Goal: Task Accomplishment & Management: Use online tool/utility

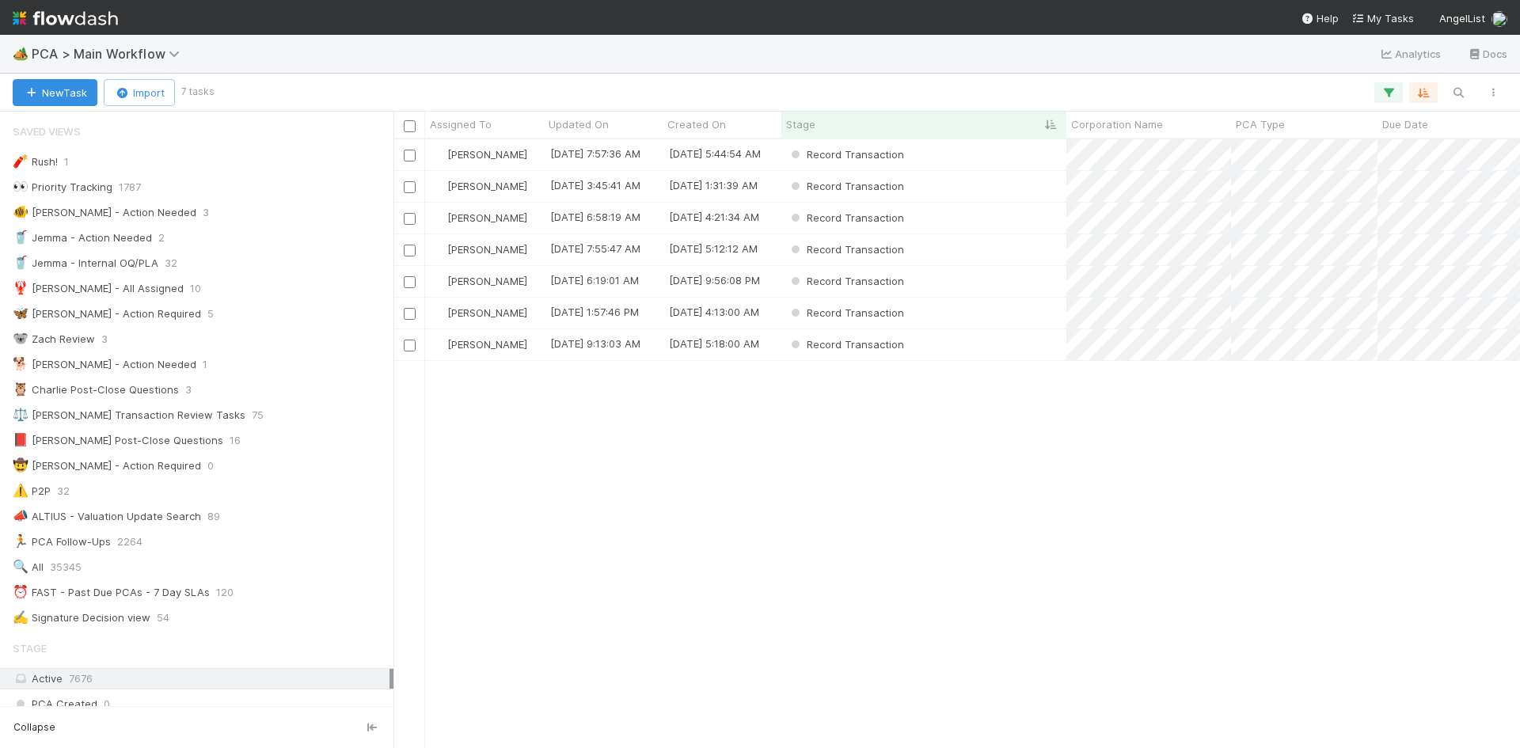
scroll to position [597, 1115]
click at [984, 283] on div "Record Transaction" at bounding box center [923, 281] width 285 height 31
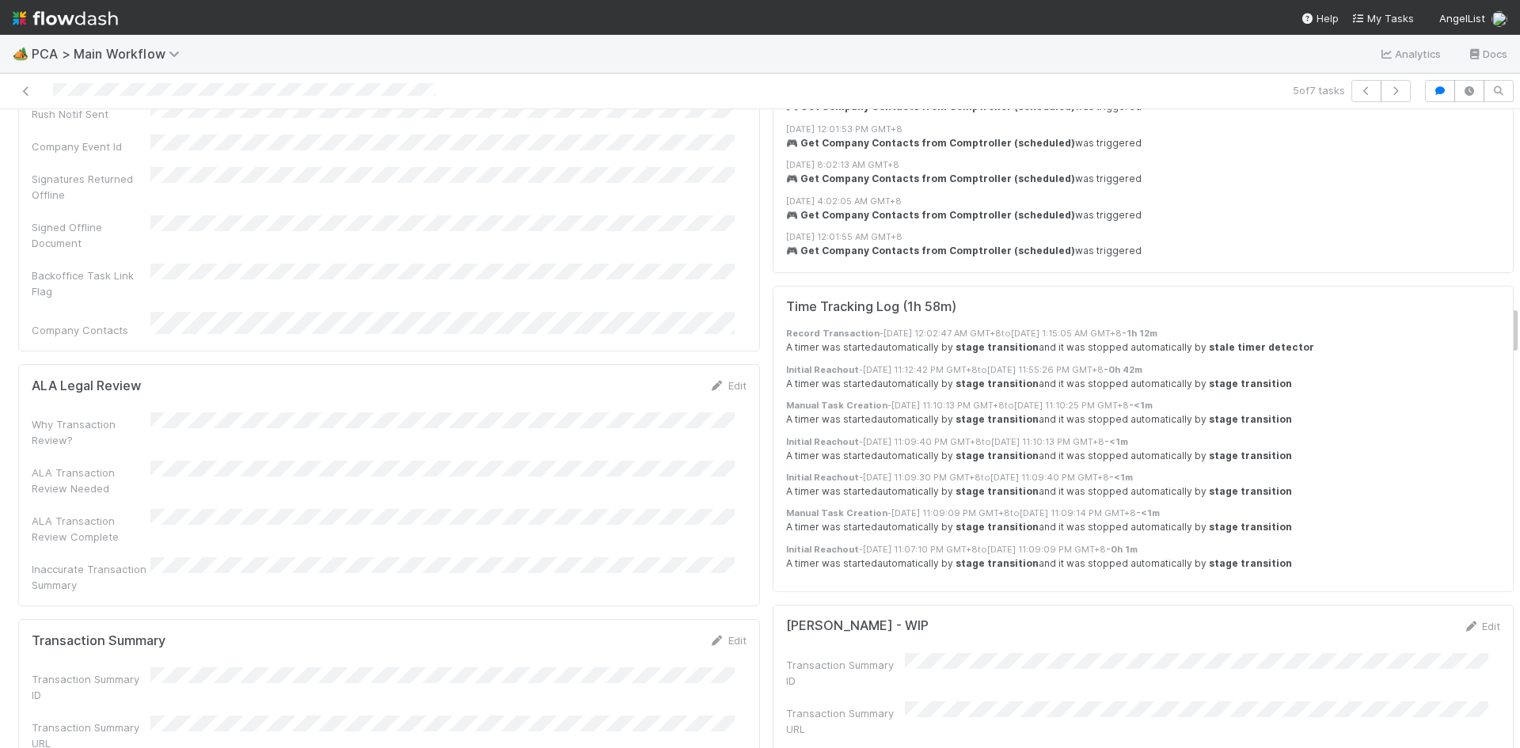
scroll to position [2850, 0]
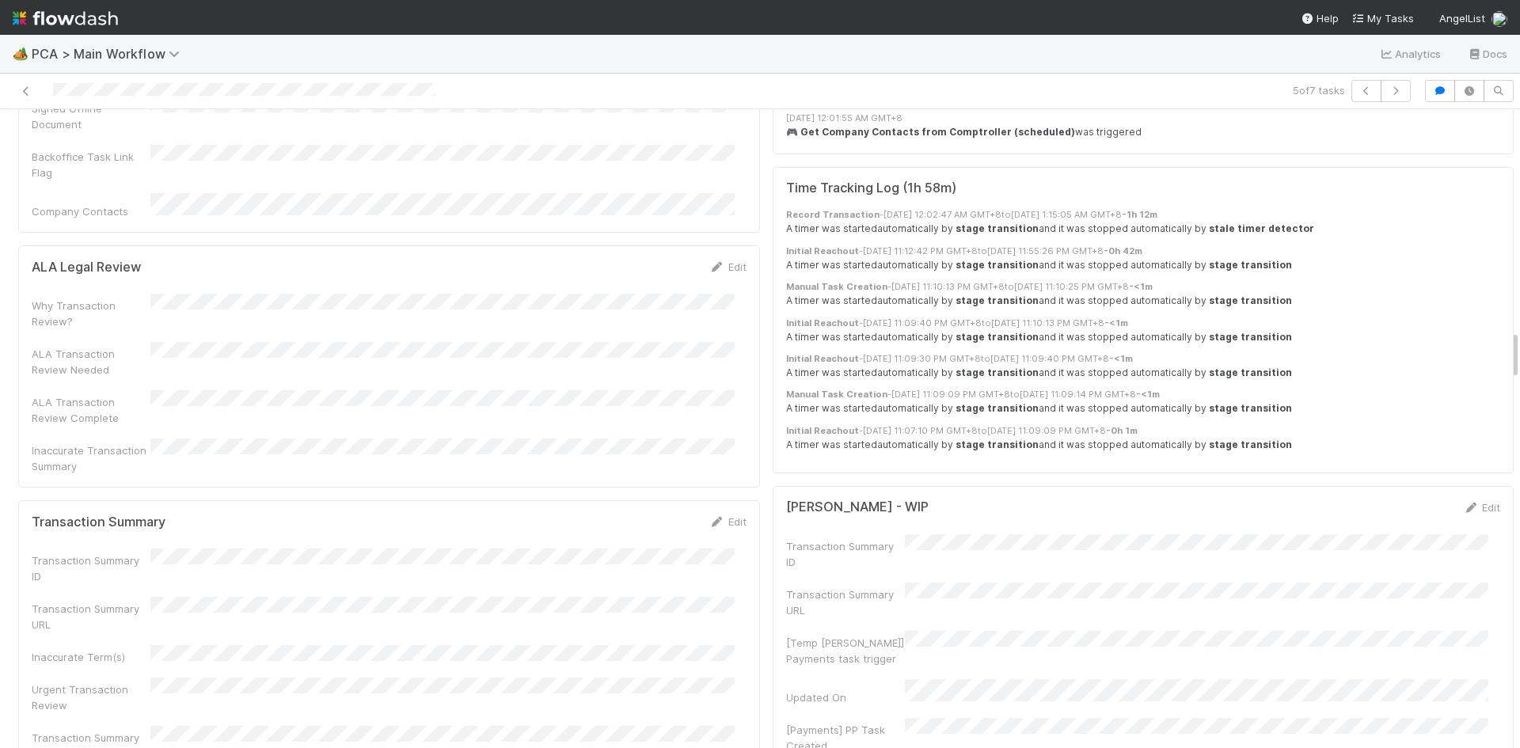
drag, startPoint x: 709, startPoint y: 354, endPoint x: 625, endPoint y: 378, distance: 86.7
click at [709, 517] on icon at bounding box center [717, 522] width 16 height 10
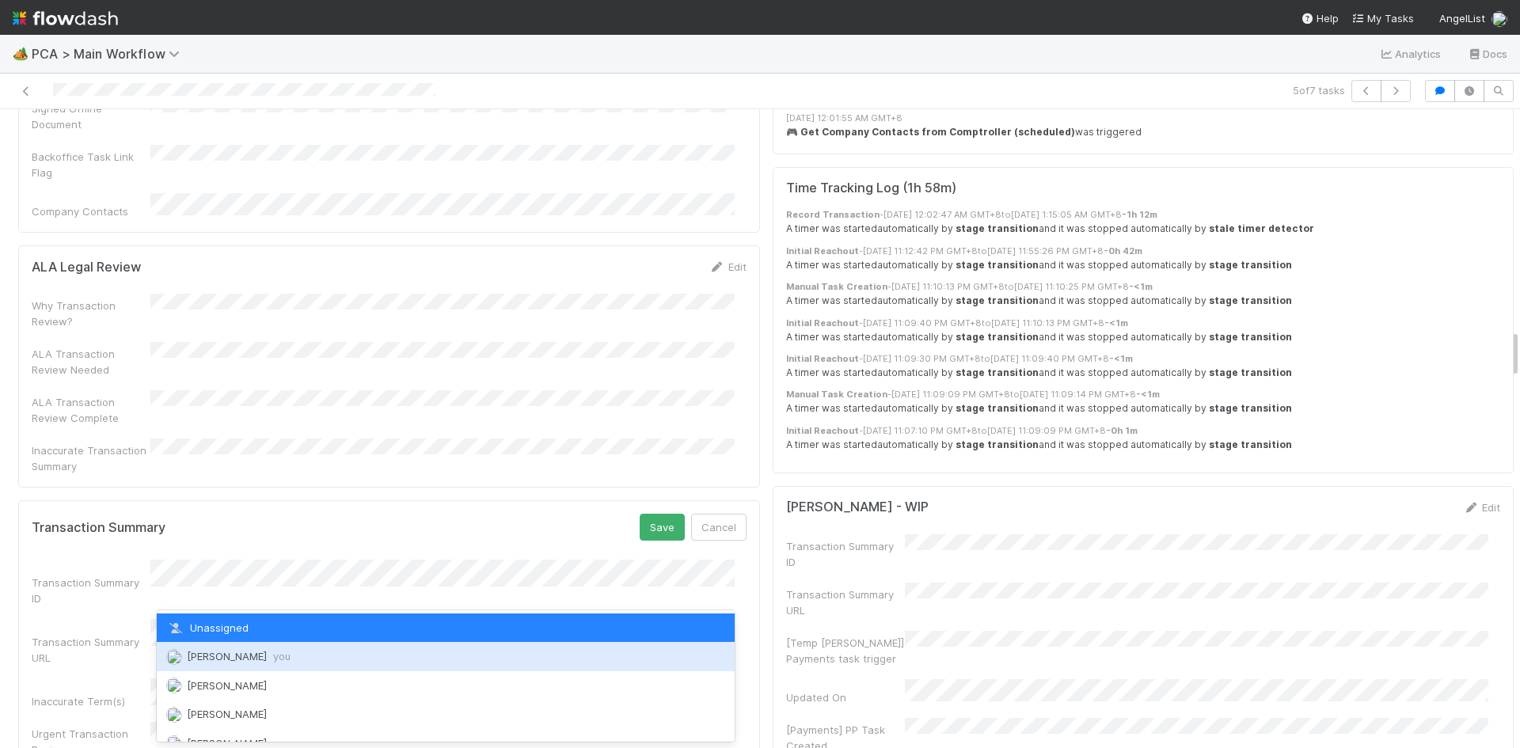
drag, startPoint x: 278, startPoint y: 648, endPoint x: 308, endPoint y: 642, distance: 30.7
click at [282, 648] on div "Meg Castanare you" at bounding box center [446, 656] width 578 height 28
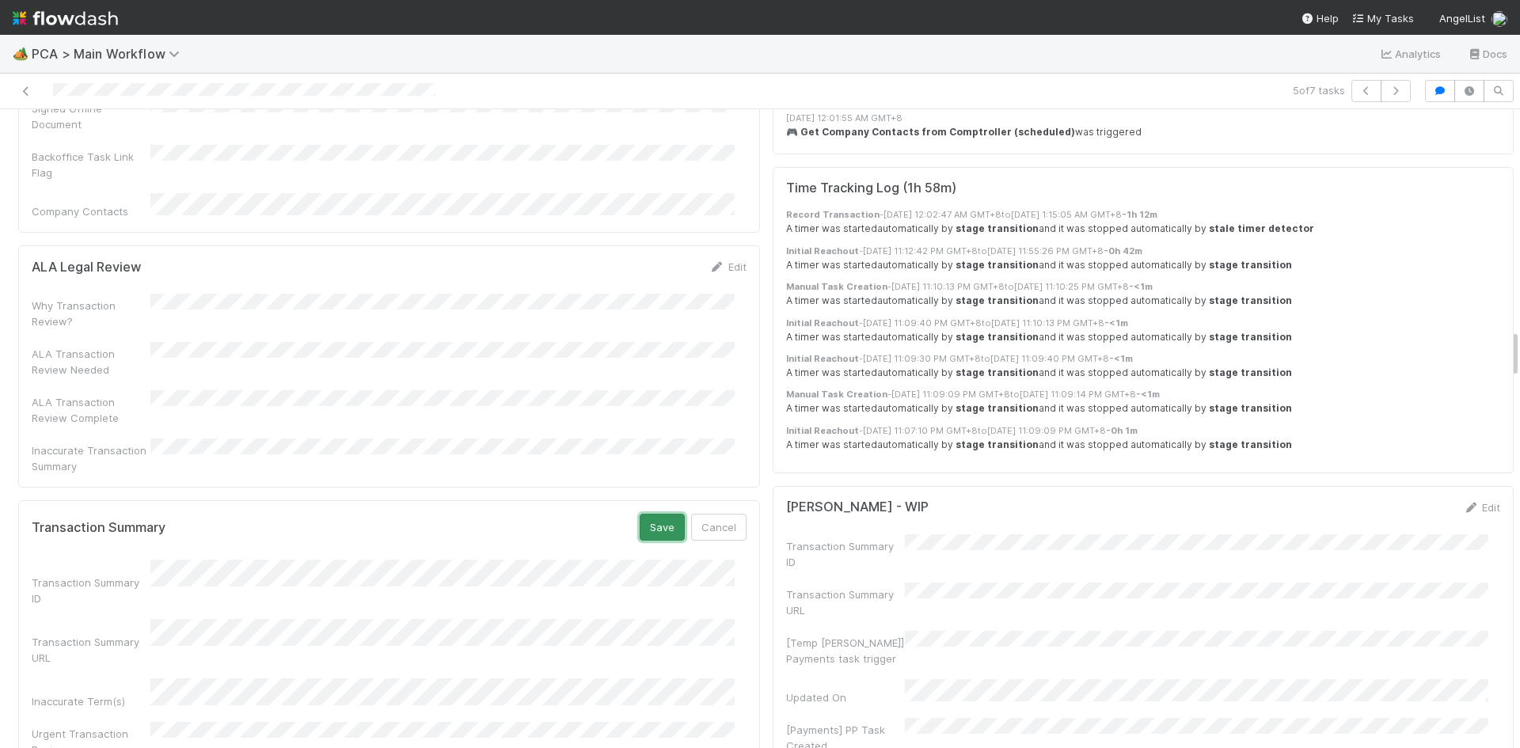
click at [650, 514] on button "Save" at bounding box center [662, 527] width 45 height 27
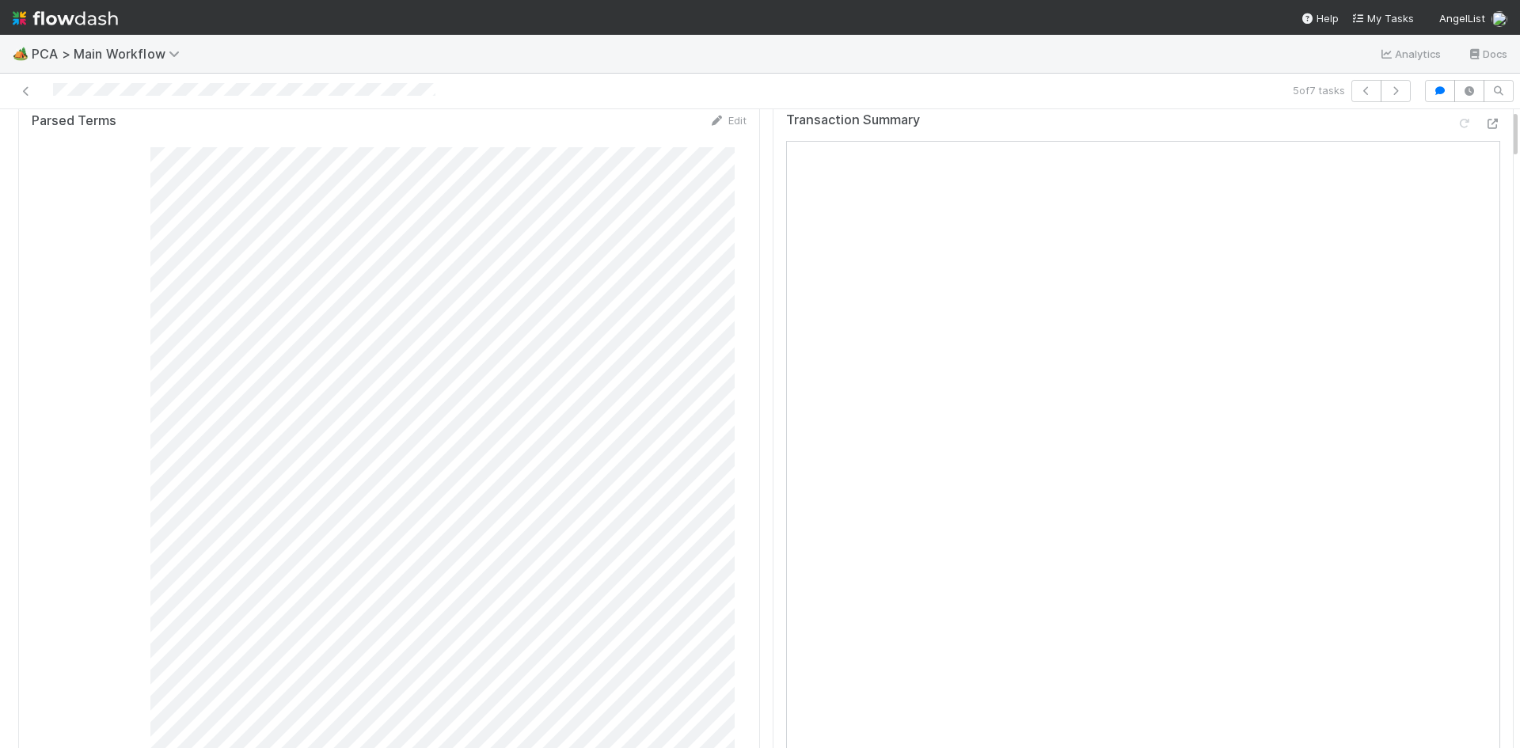
scroll to position [0, 0]
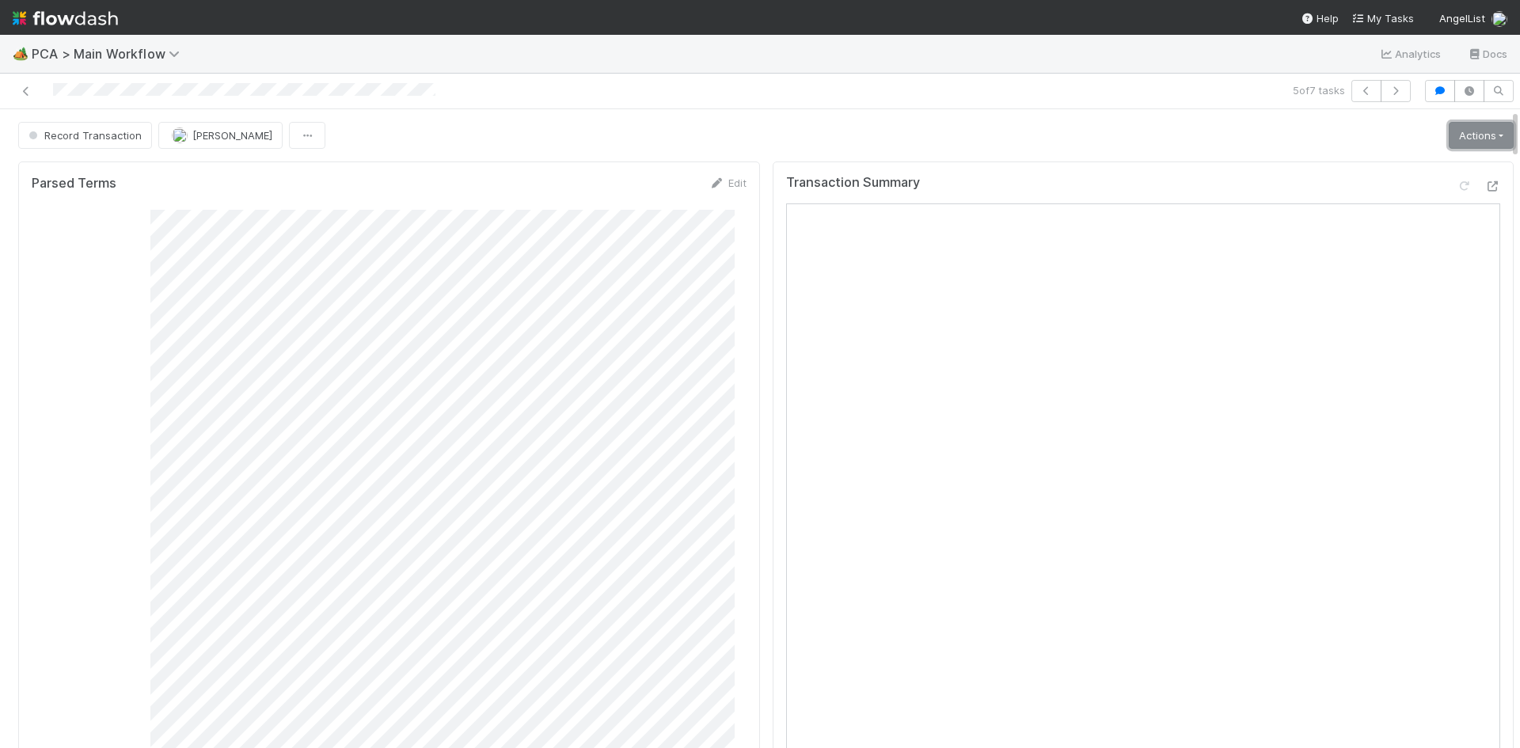
click at [1449, 131] on link "Actions" at bounding box center [1481, 135] width 65 height 27
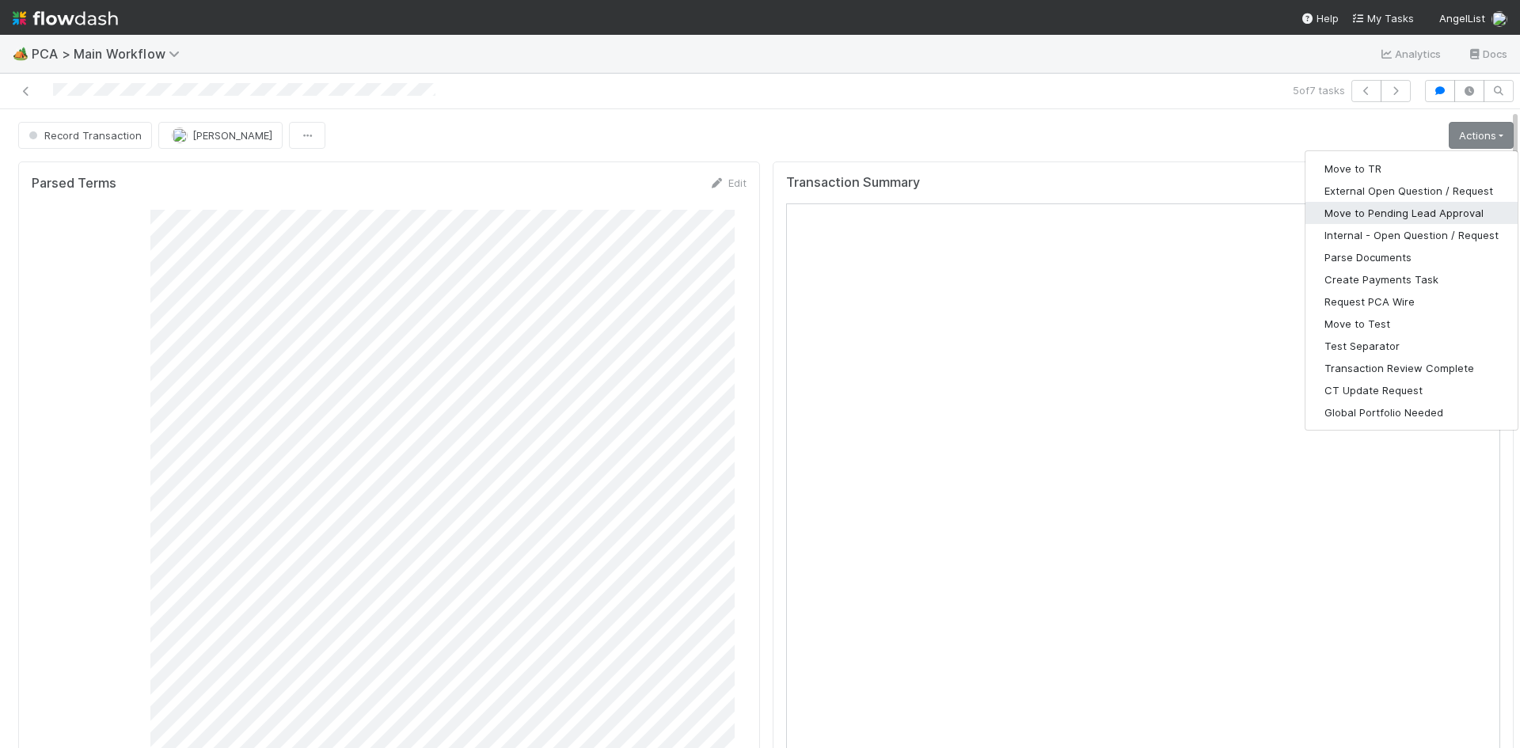
click at [1430, 210] on button "Move to Pending Lead Approval" at bounding box center [1411, 213] width 212 height 22
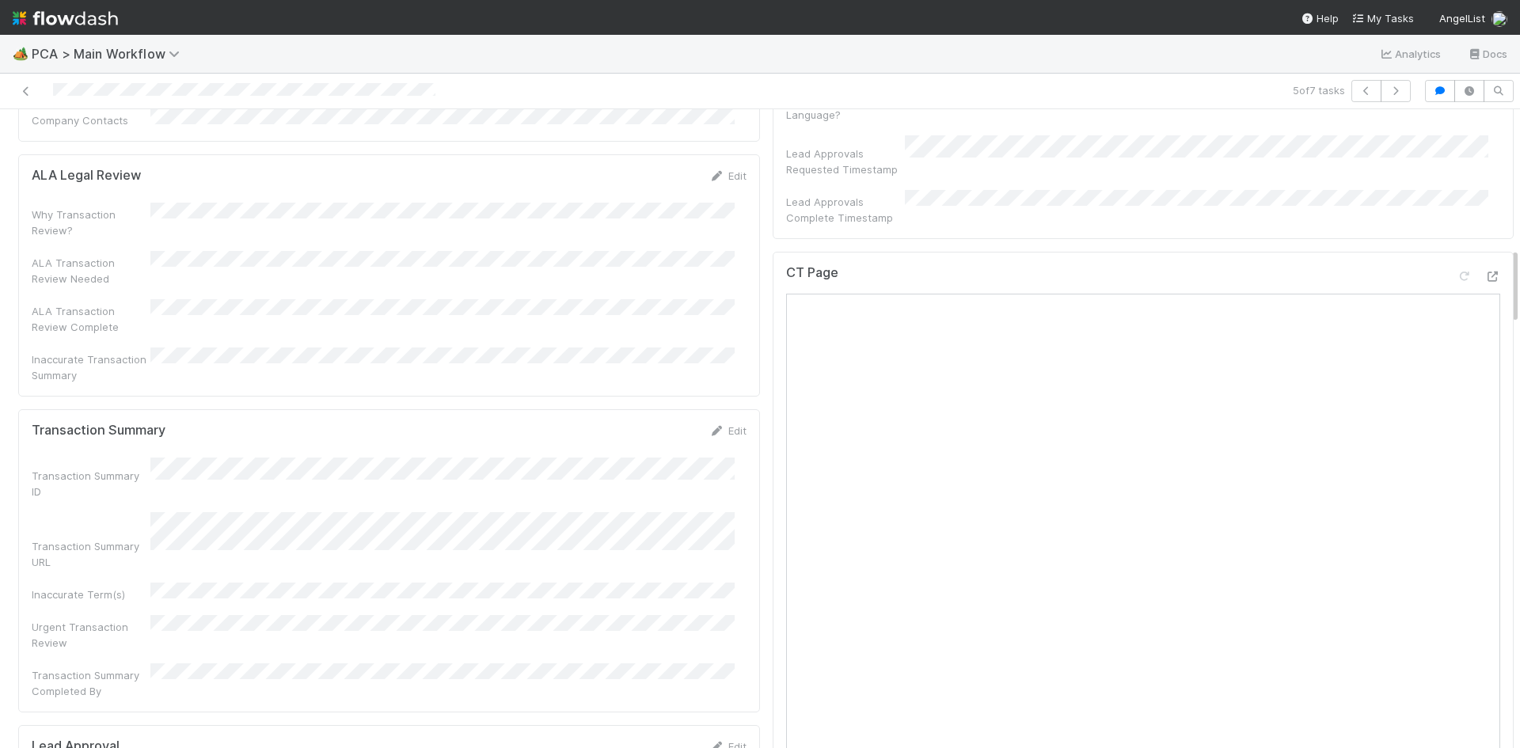
scroll to position [633, 0]
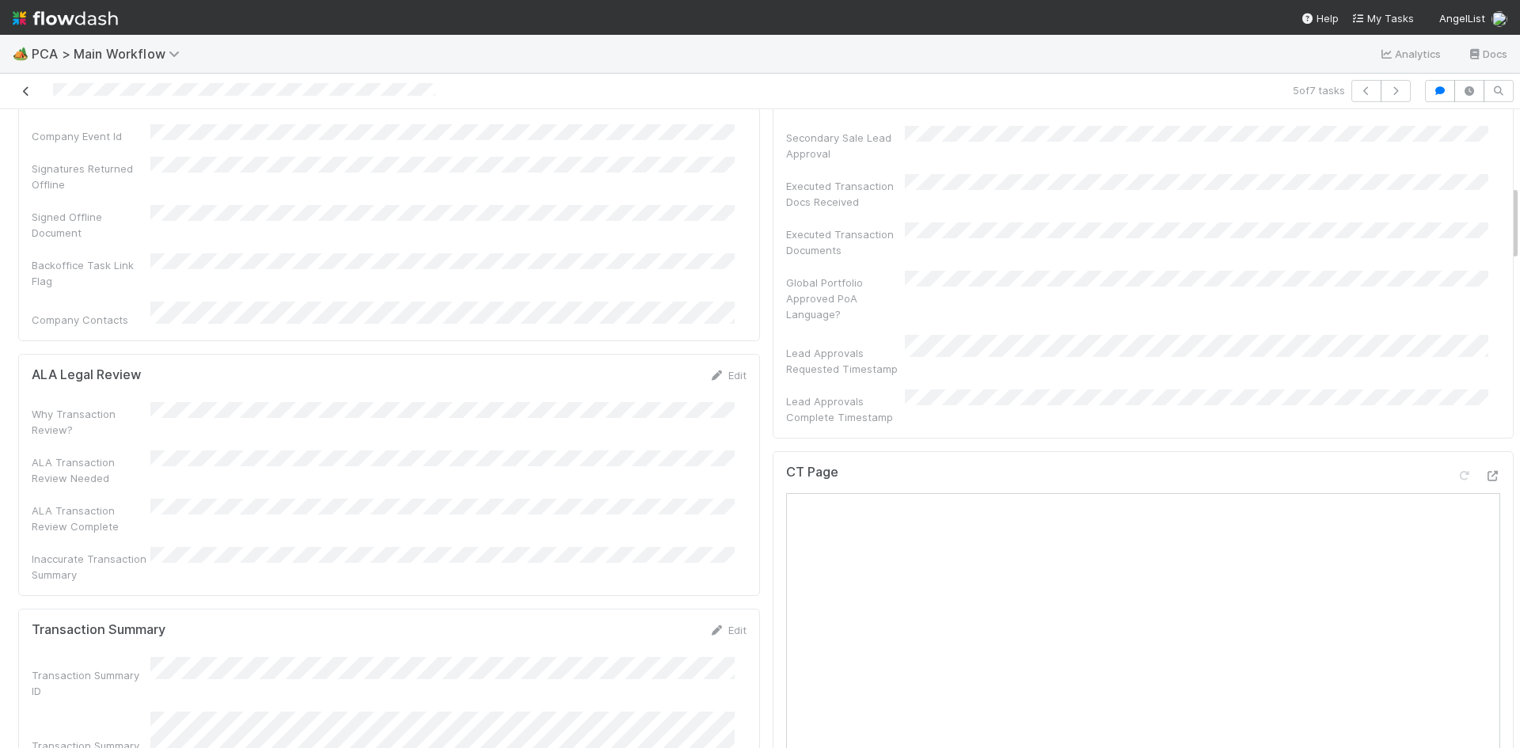
click at [26, 94] on icon at bounding box center [26, 91] width 16 height 10
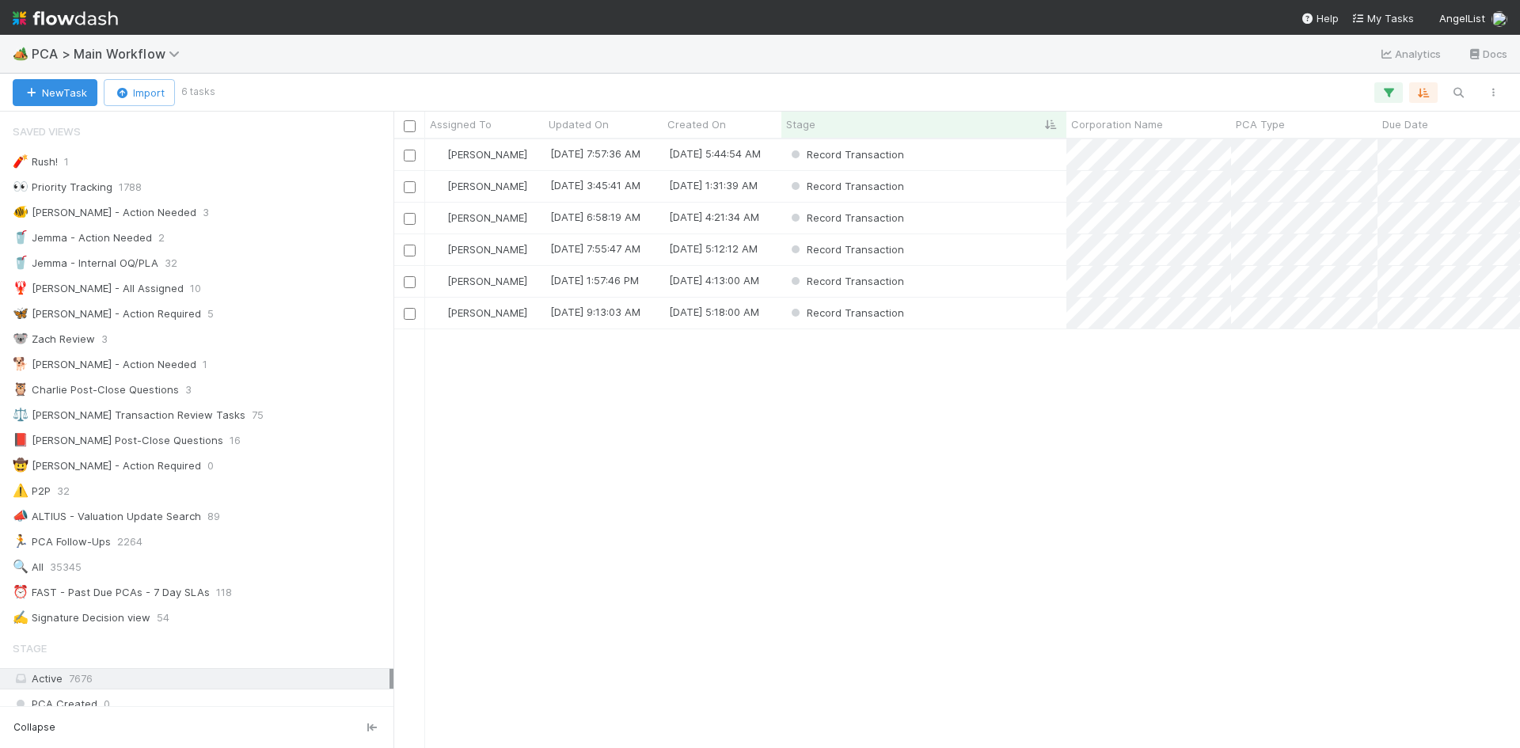
scroll to position [13, 13]
click at [992, 161] on div "Record Transaction" at bounding box center [923, 154] width 285 height 31
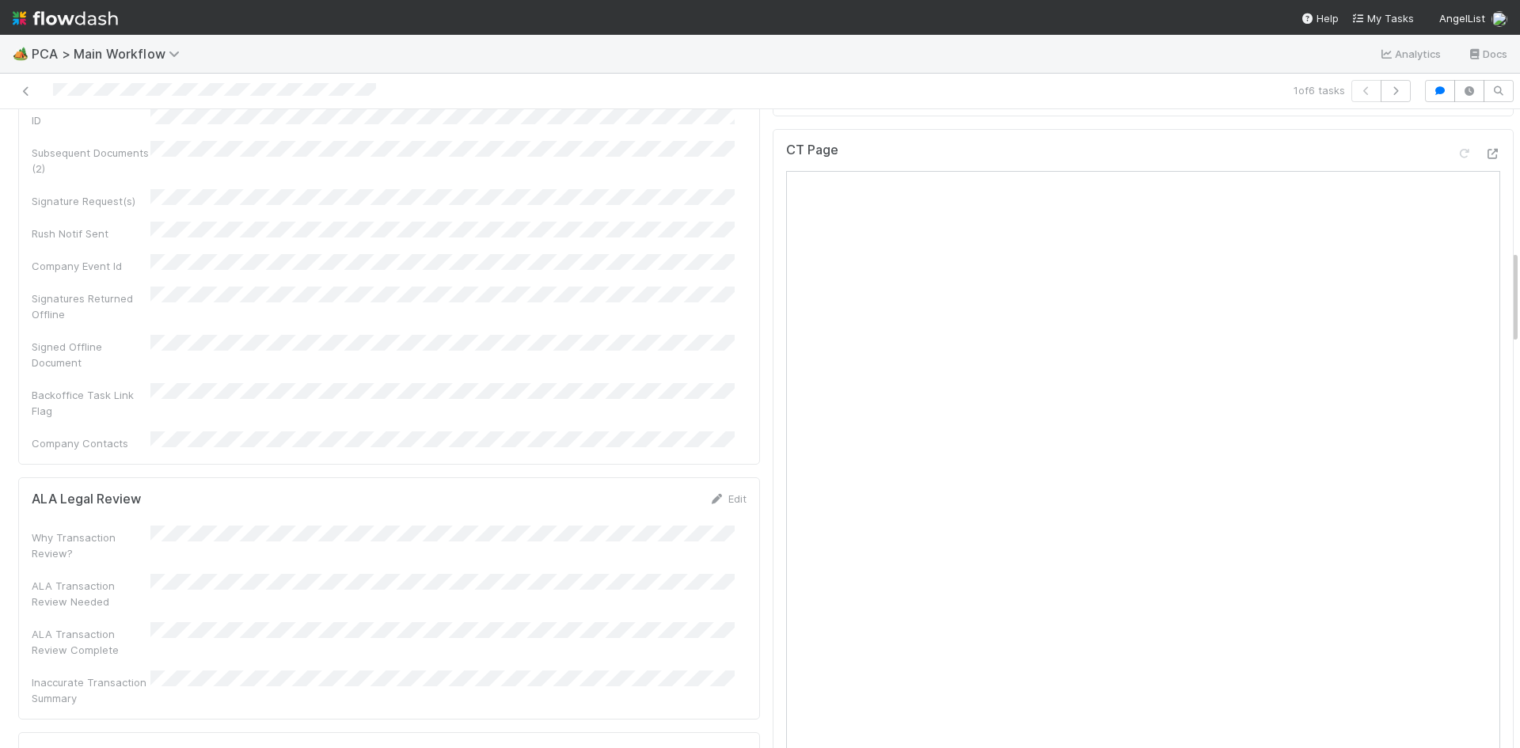
scroll to position [1187, 0]
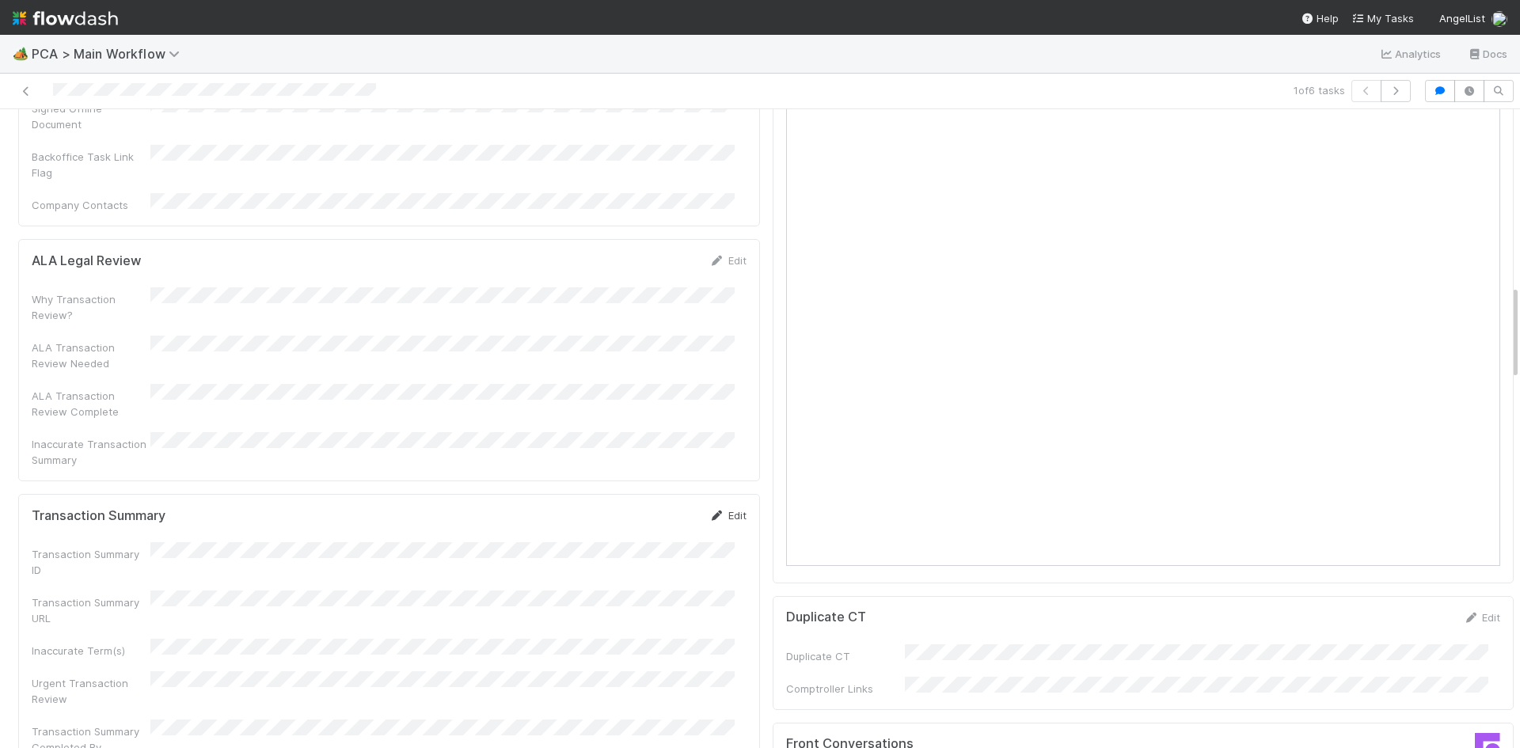
click at [721, 509] on link "Edit" at bounding box center [727, 515] width 37 height 13
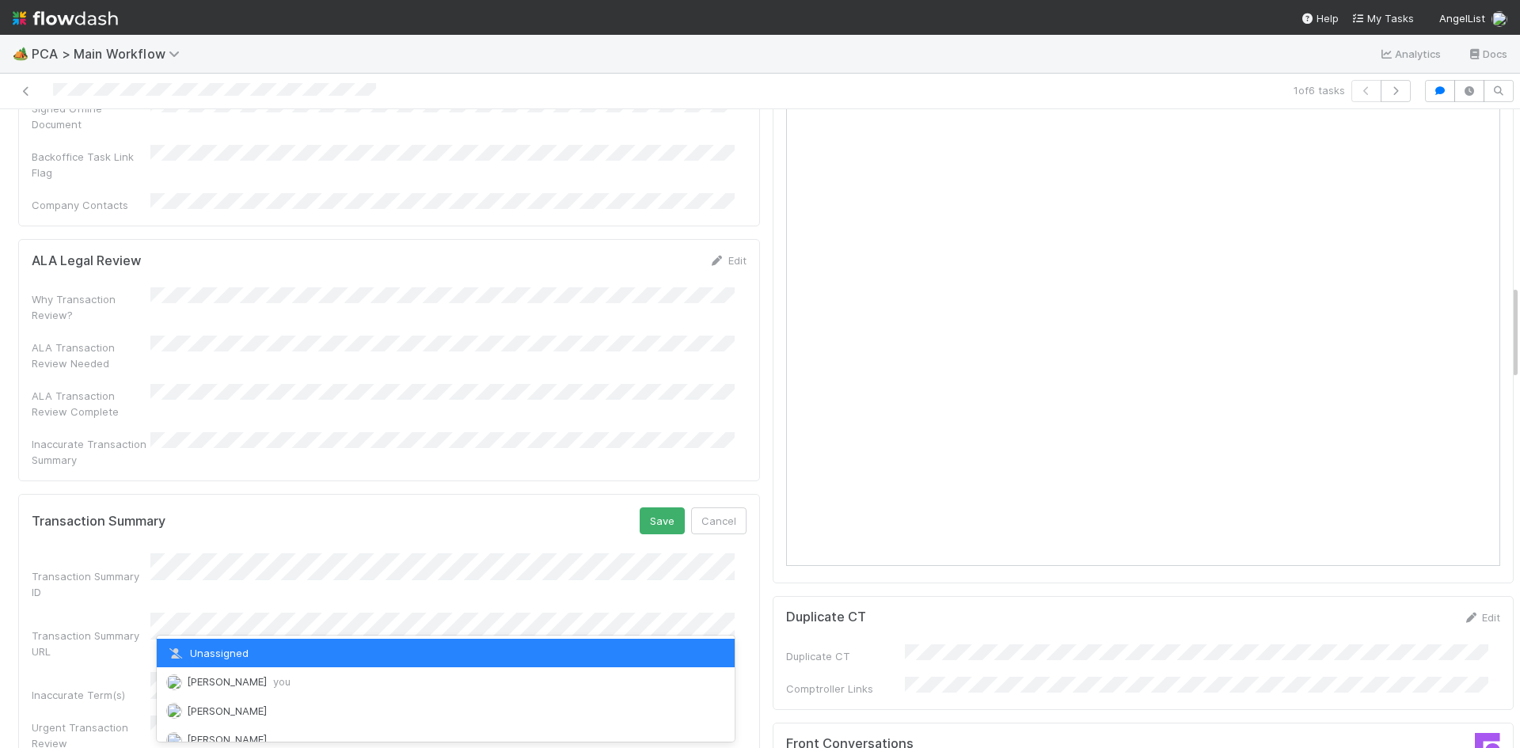
click at [283, 671] on div "Meg Castanare you" at bounding box center [446, 681] width 578 height 28
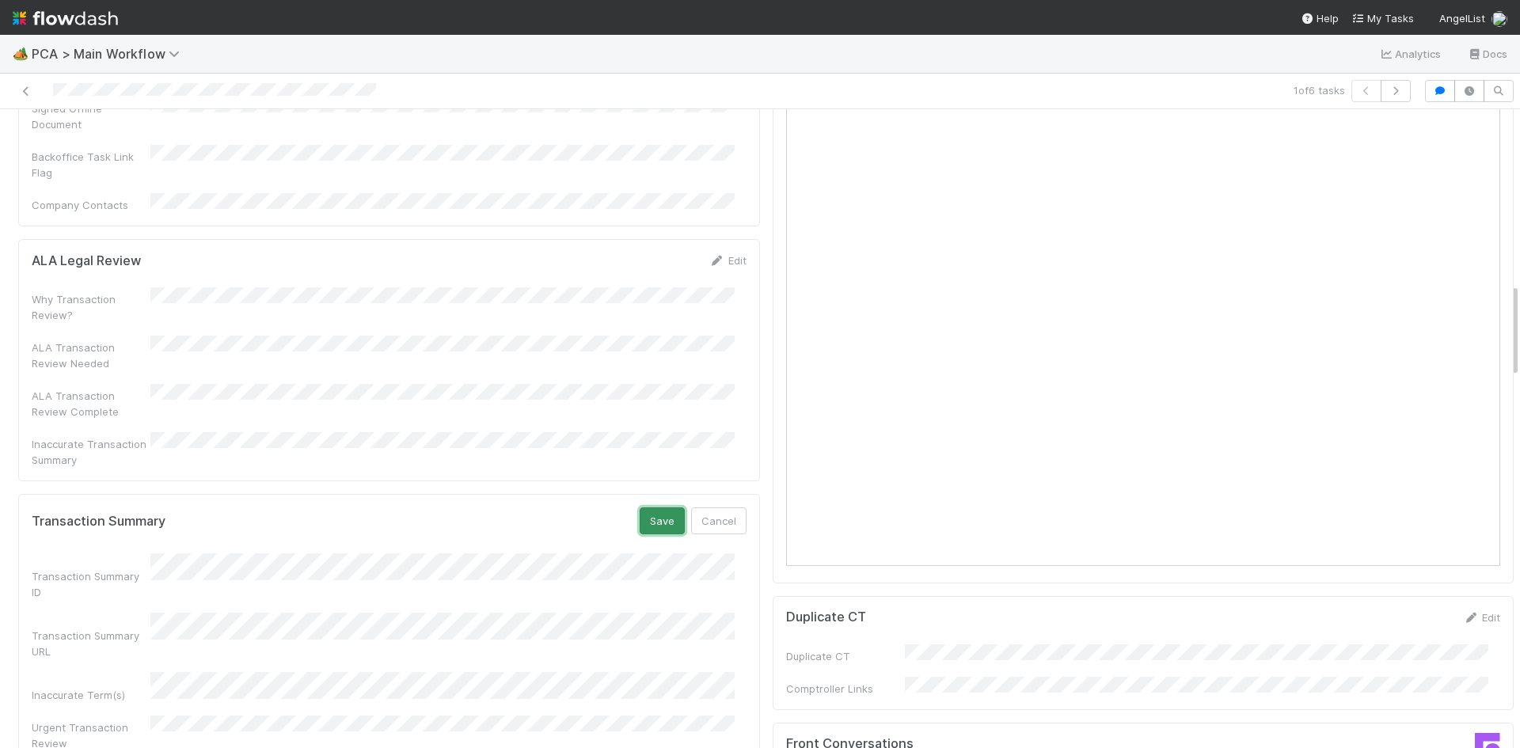
click at [645, 507] on button "Save" at bounding box center [662, 520] width 45 height 27
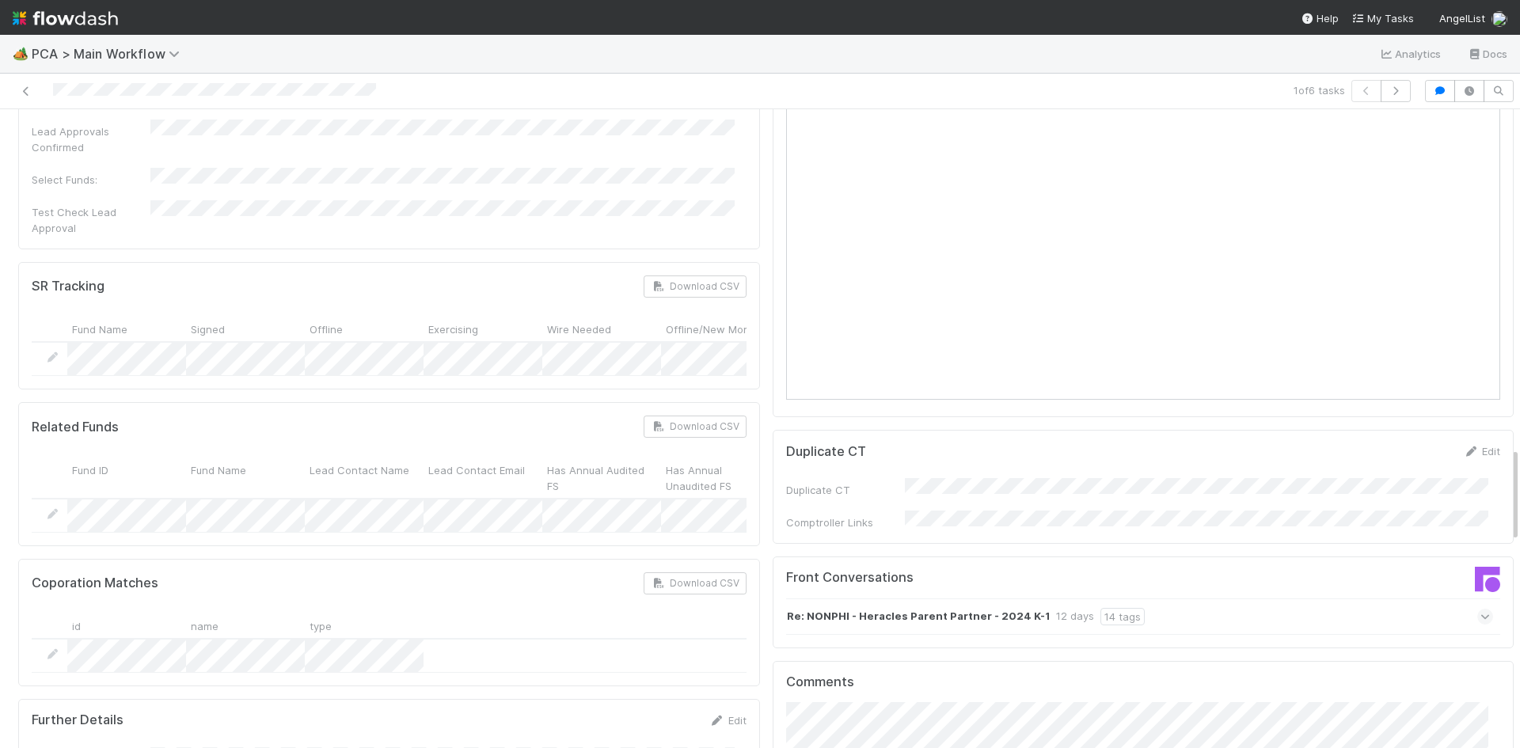
scroll to position [2375, 0]
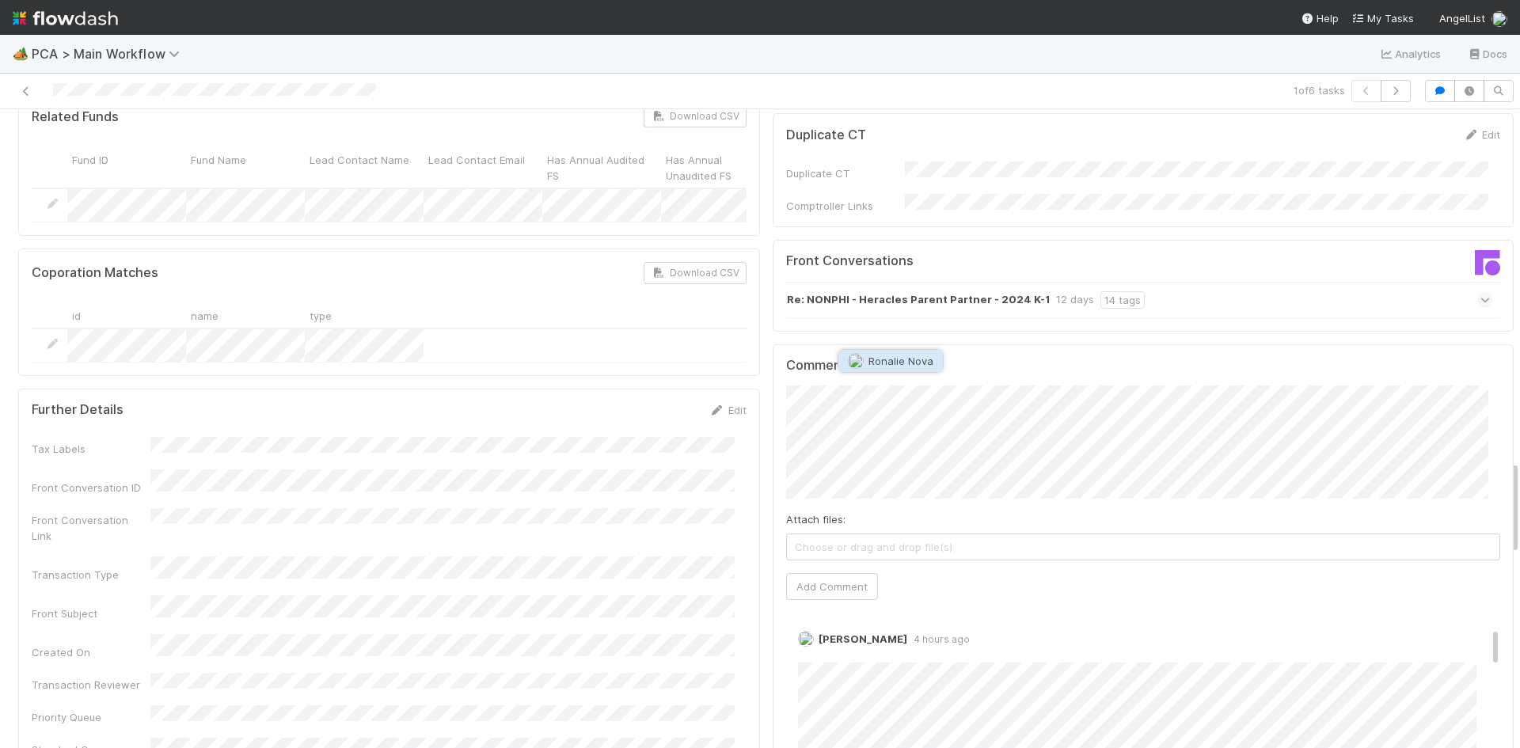
click at [918, 367] on button "Ronalie Nova" at bounding box center [890, 361] width 104 height 22
click at [705, 492] on div "Tax Labels Front Conversation ID Front Conversation Link Transaction Type Front…" at bounding box center [389, 686] width 715 height 498
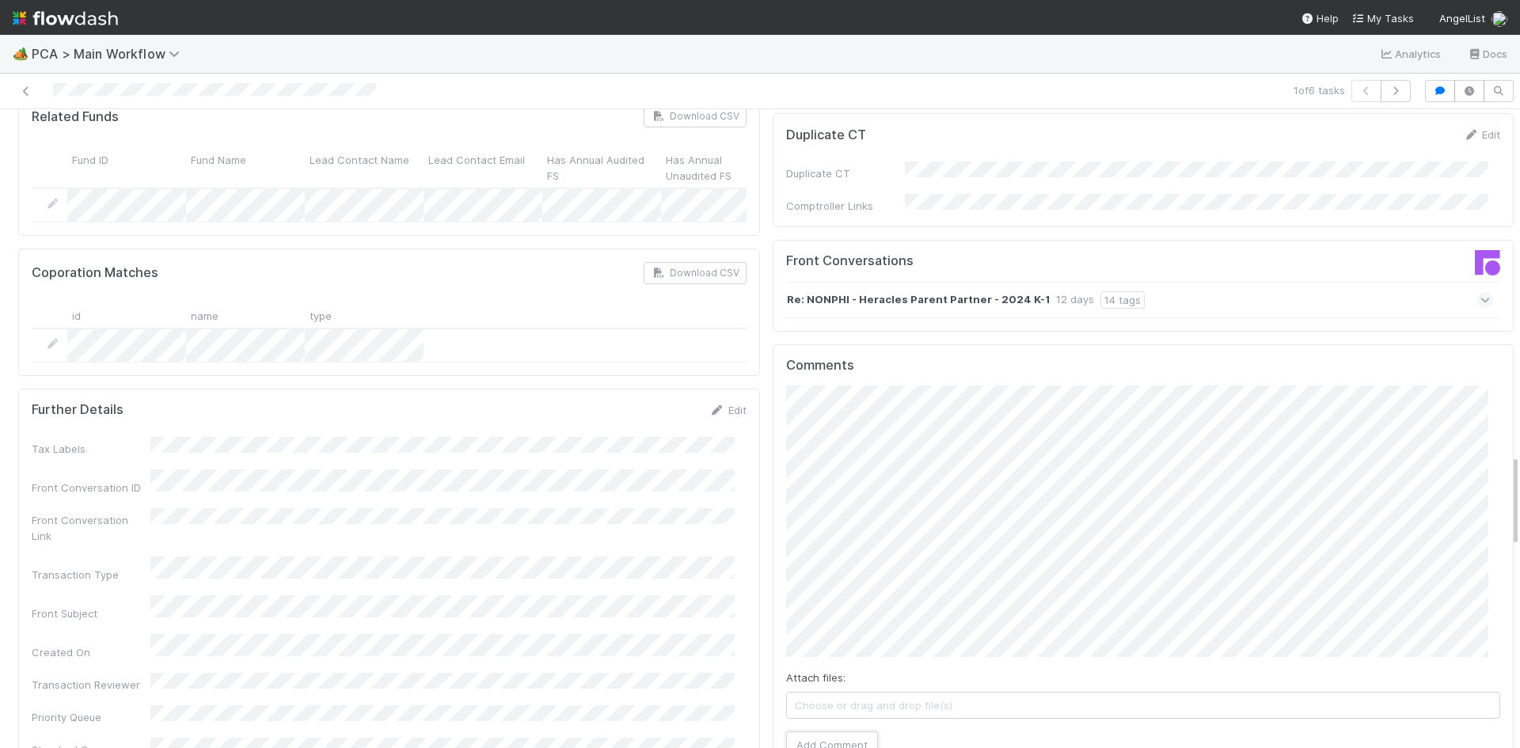
drag, startPoint x: 810, startPoint y: 655, endPoint x: 802, endPoint y: 633, distance: 23.5
click at [810, 731] on button "Add Comment" at bounding box center [832, 744] width 92 height 27
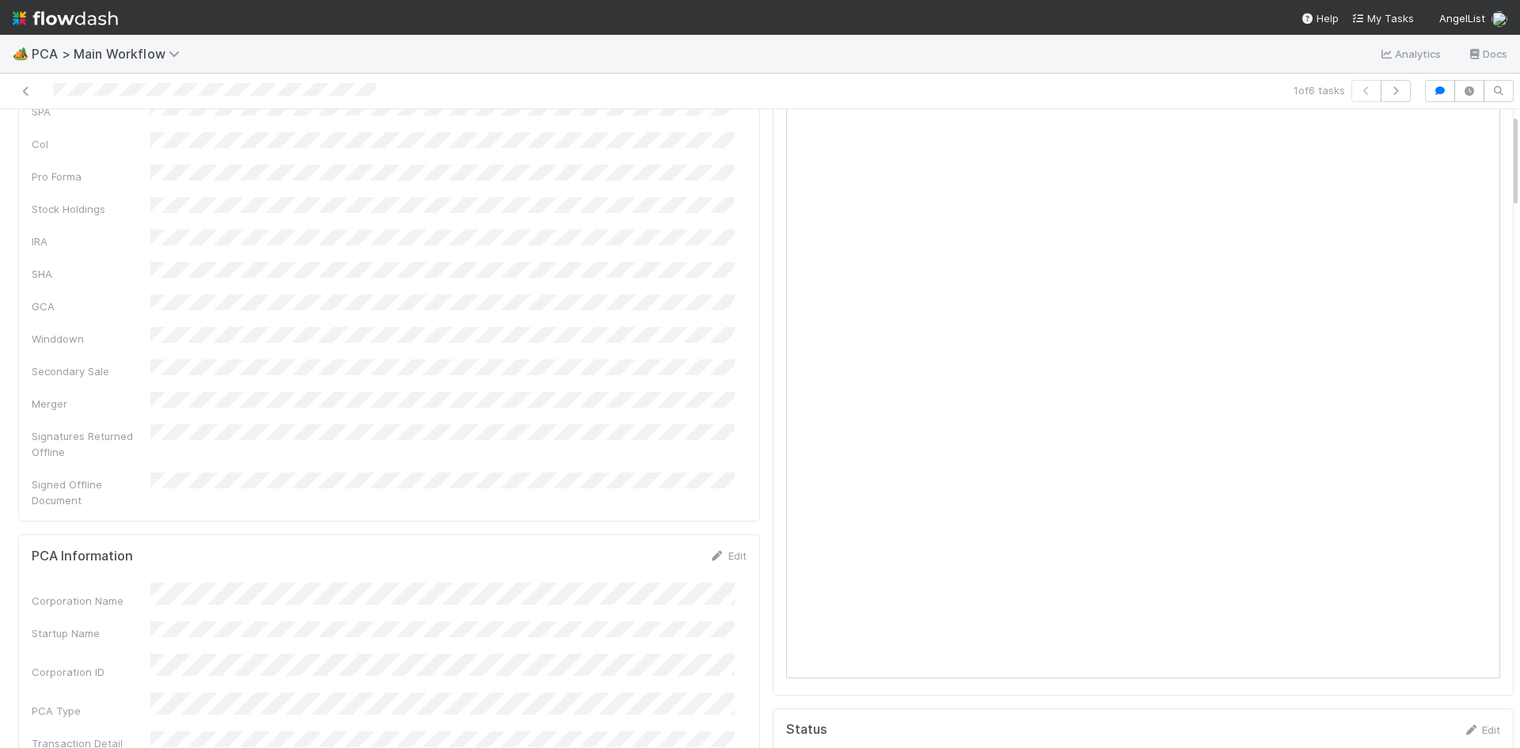
scroll to position [0, 0]
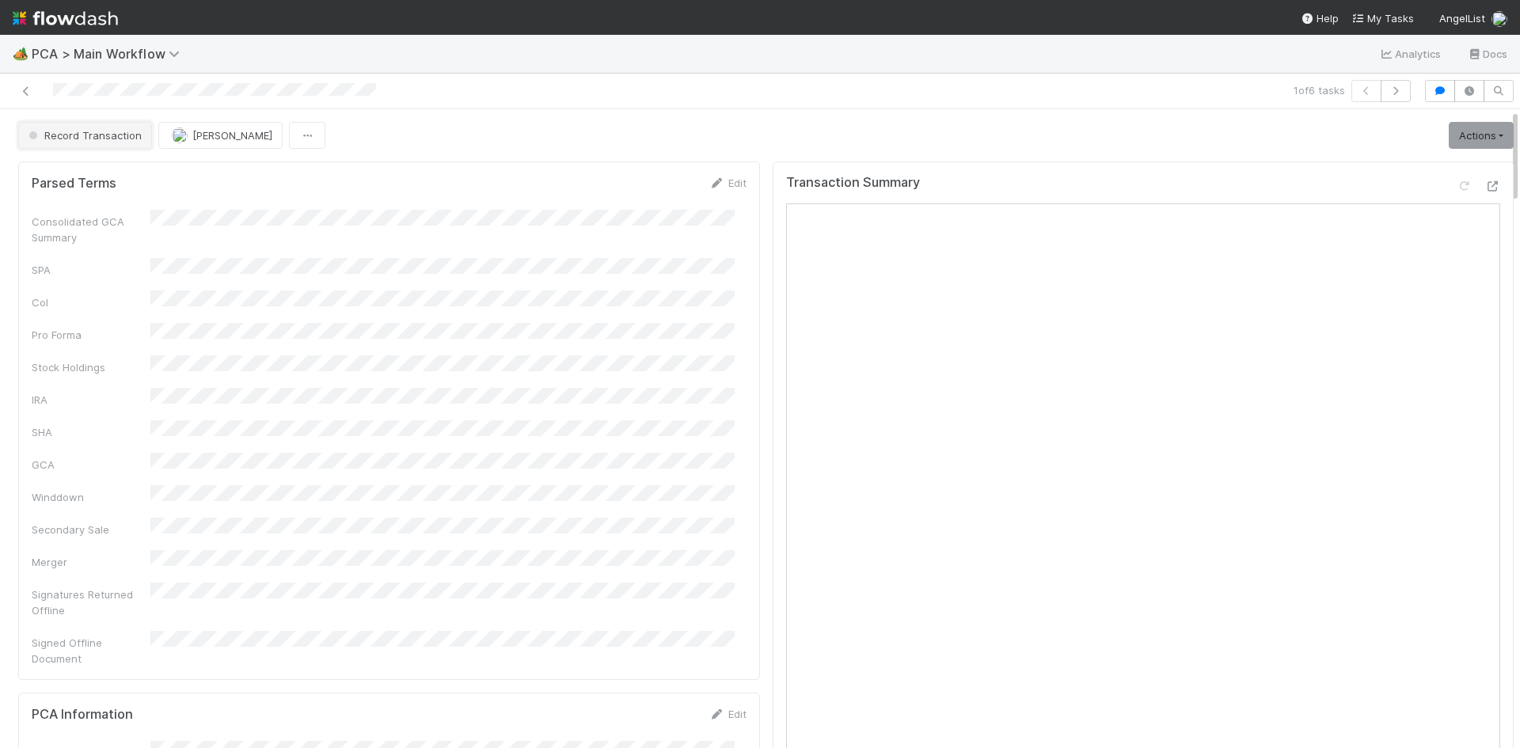
click at [82, 130] on span "Record Transaction" at bounding box center [83, 135] width 116 height 13
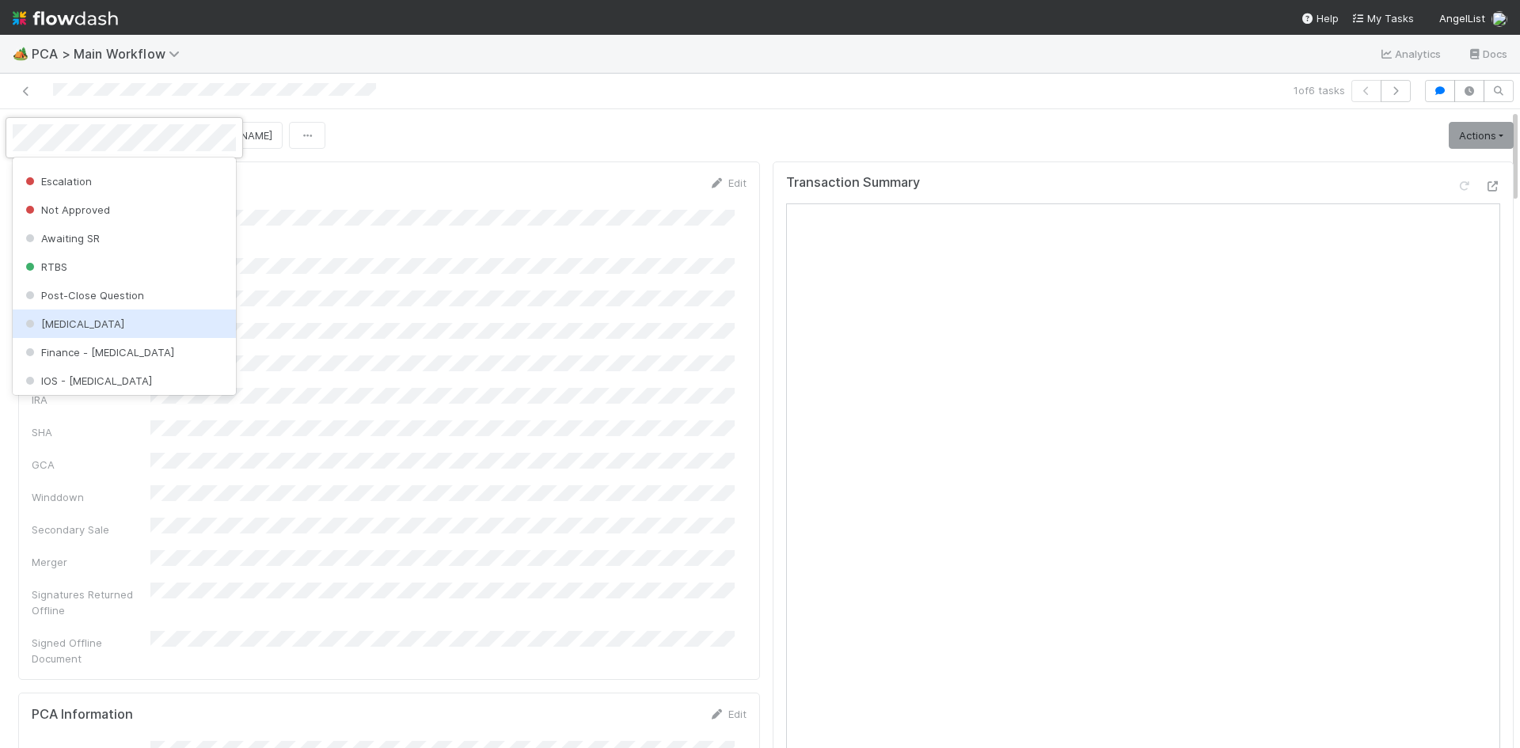
scroll to position [472, 0]
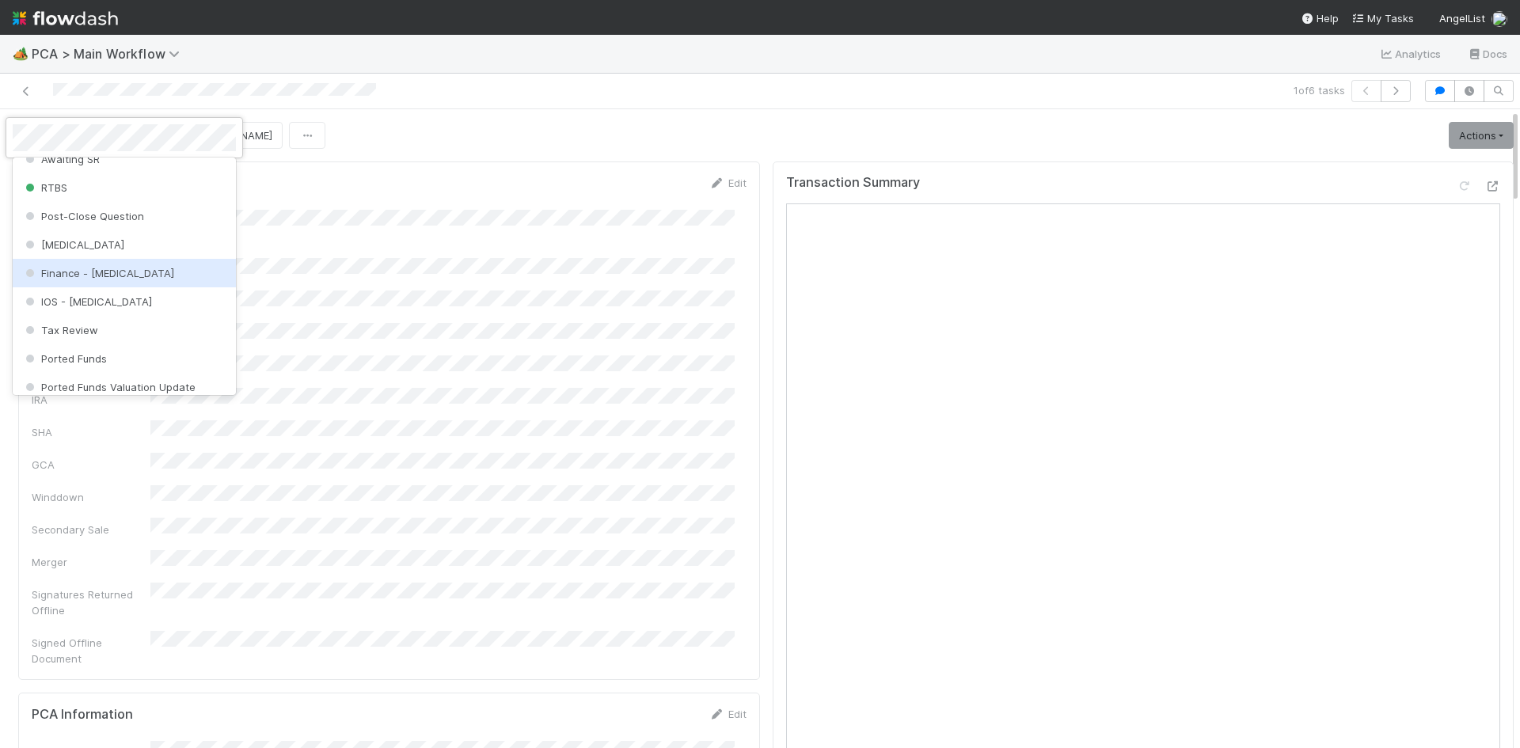
click at [132, 272] on div "Finance - ICU" at bounding box center [124, 273] width 223 height 28
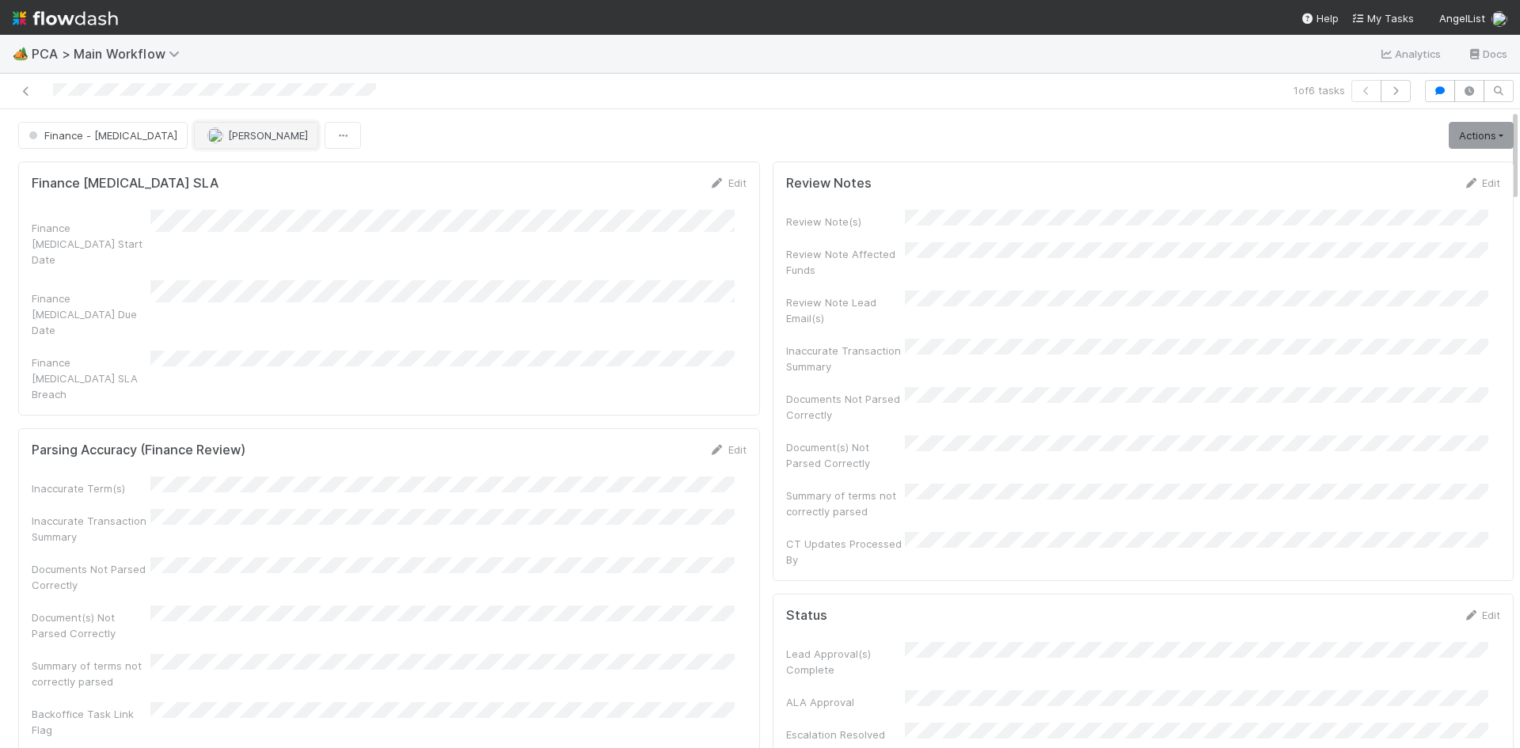
click at [207, 139] on img "button" at bounding box center [215, 135] width 16 height 16
click at [167, 238] on span "Ronalie Nova" at bounding box center [184, 232] width 65 height 13
click at [24, 92] on icon at bounding box center [26, 91] width 16 height 10
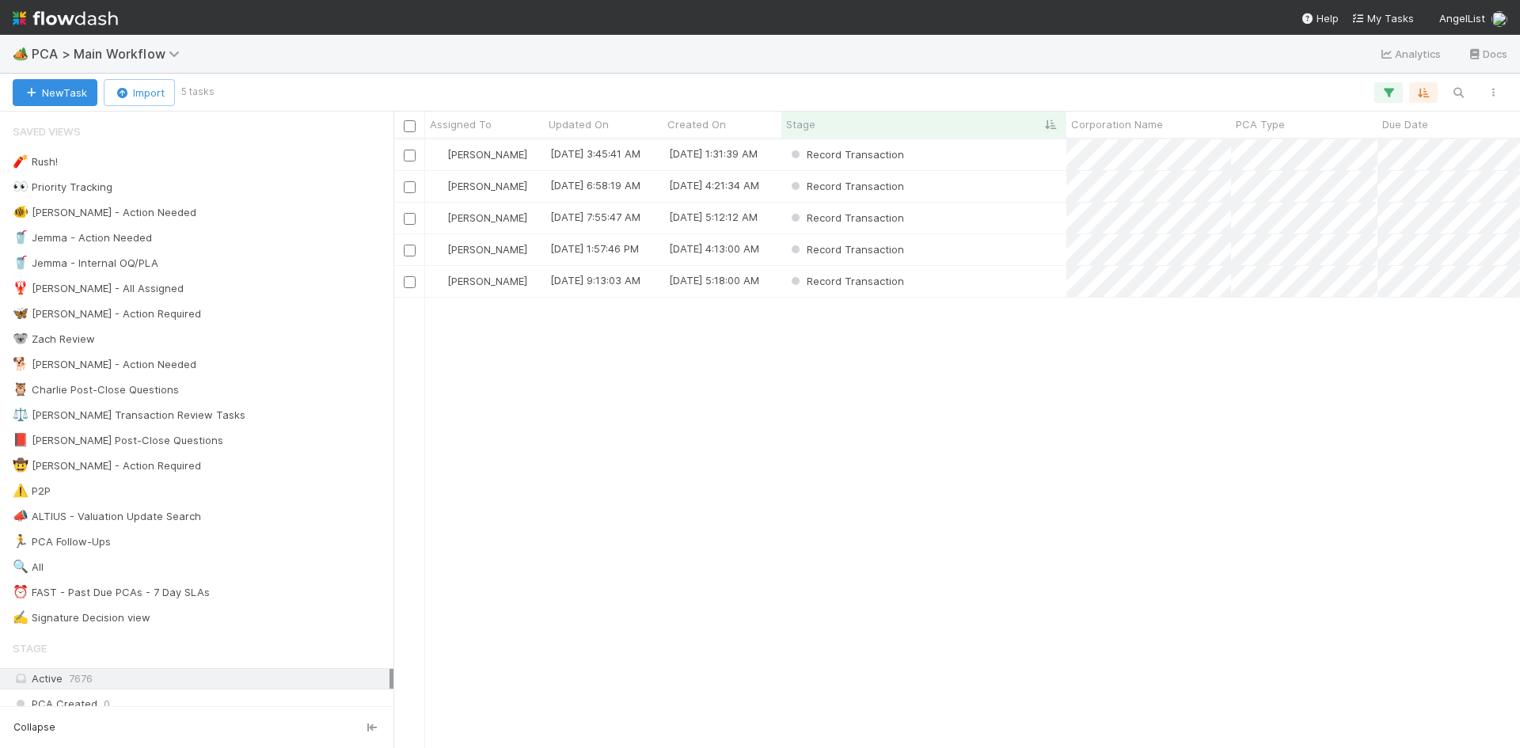
scroll to position [597, 1115]
click at [1024, 255] on div "Record Transaction" at bounding box center [923, 249] width 285 height 31
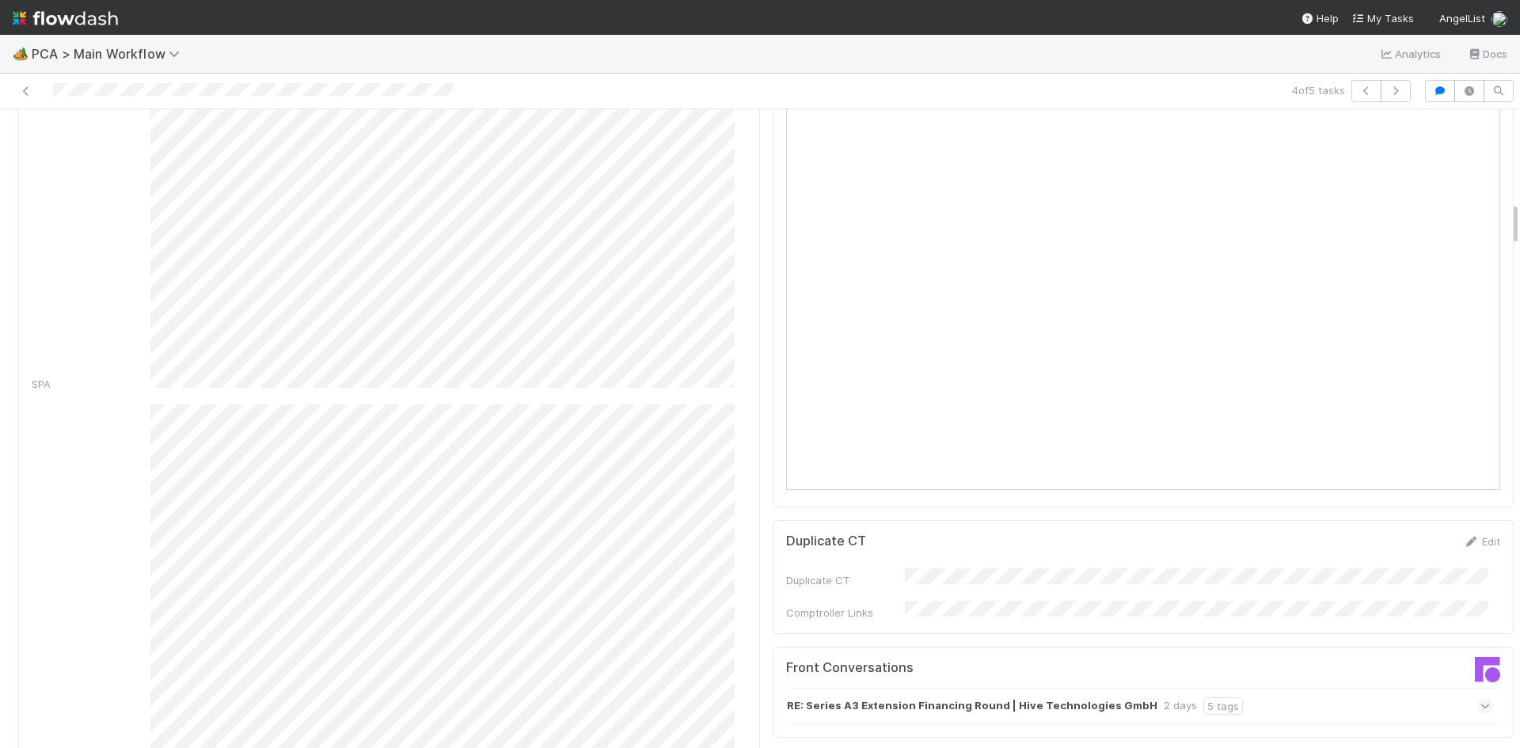
scroll to position [1346, 0]
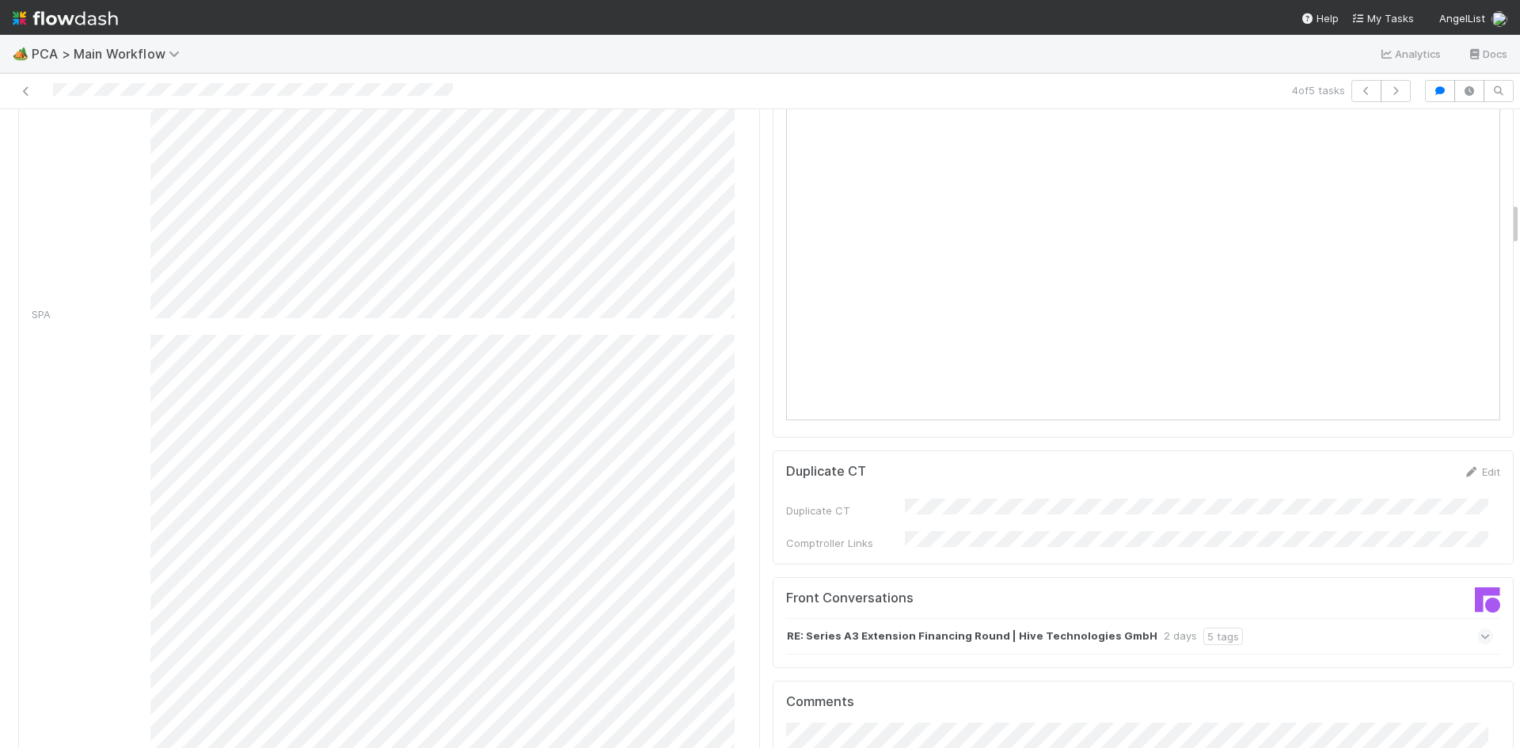
click at [1265, 618] on div "RE: Series A3 Extension Financing Round | Hive Technologies GmbH 2 days 5 tags" at bounding box center [1140, 636] width 708 height 36
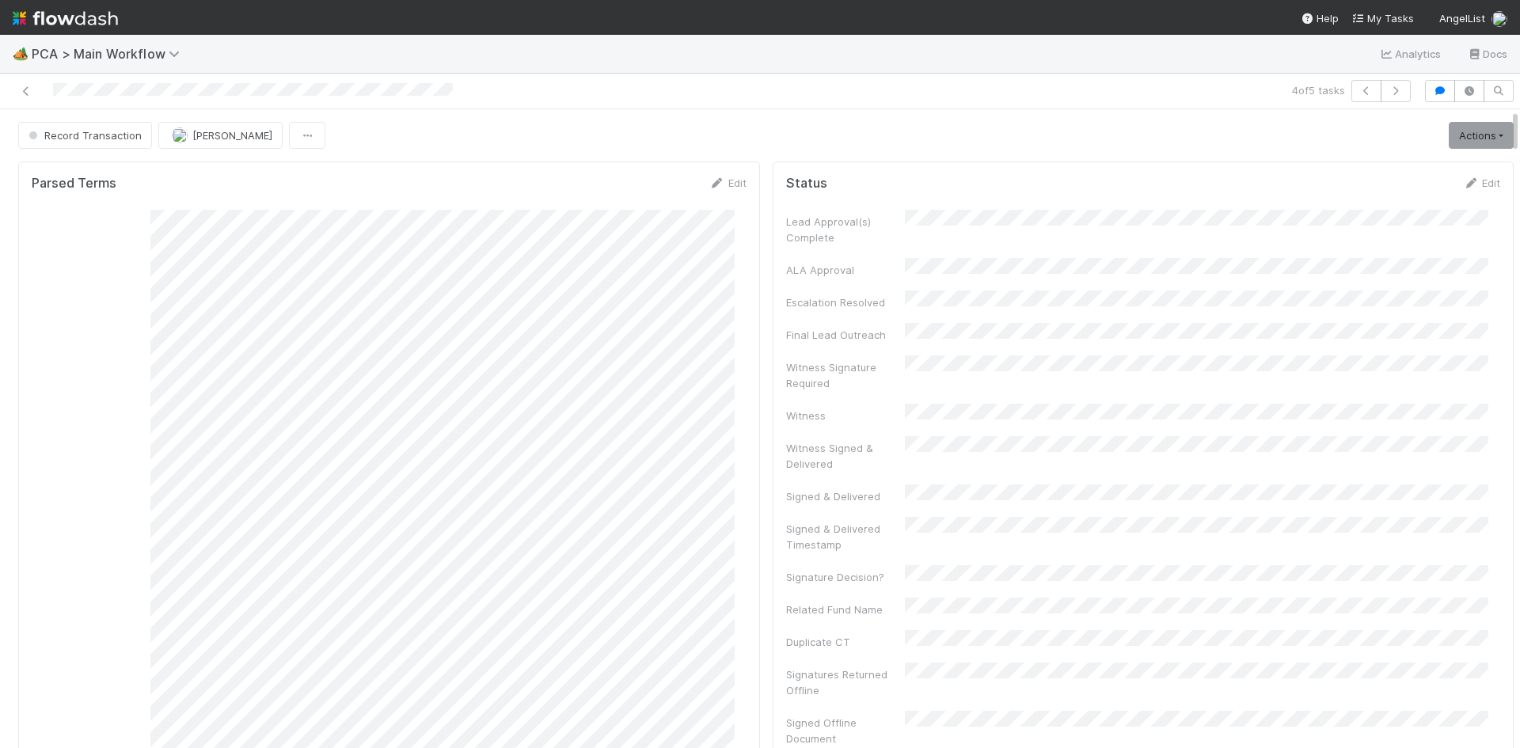
scroll to position [0, 0]
click at [33, 85] on link at bounding box center [26, 91] width 16 height 16
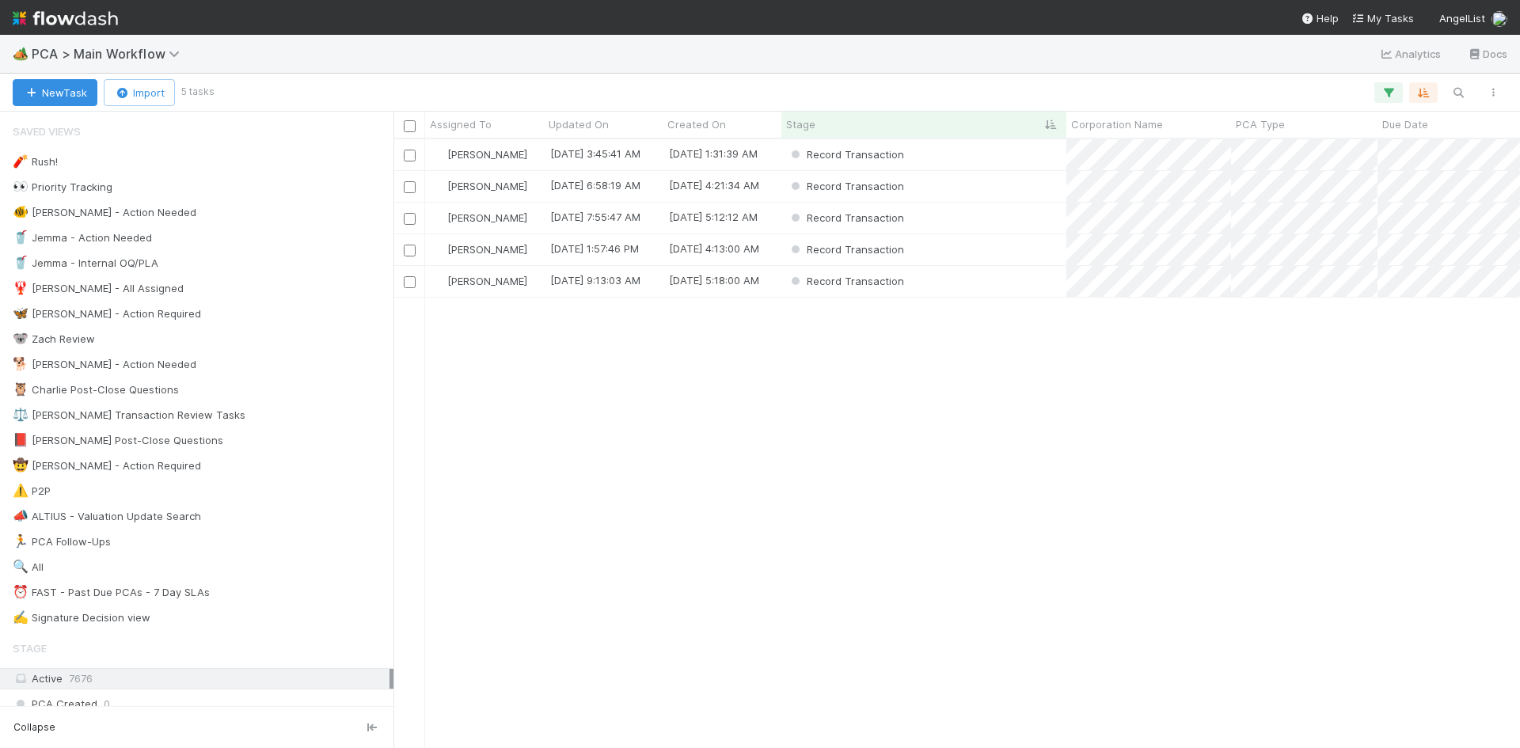
scroll to position [597, 1115]
click at [975, 154] on div "Record Transaction" at bounding box center [923, 154] width 285 height 31
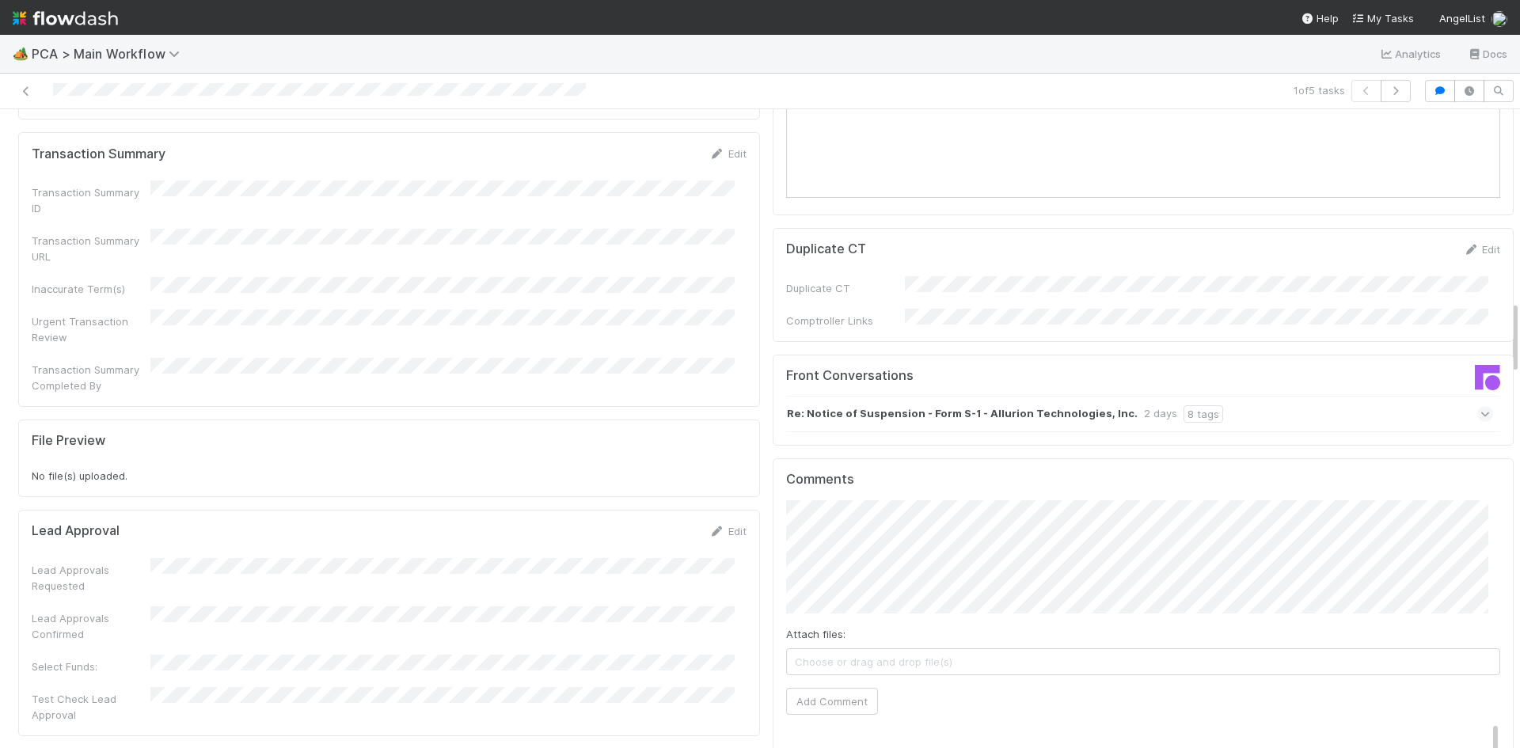
scroll to position [1662, 0]
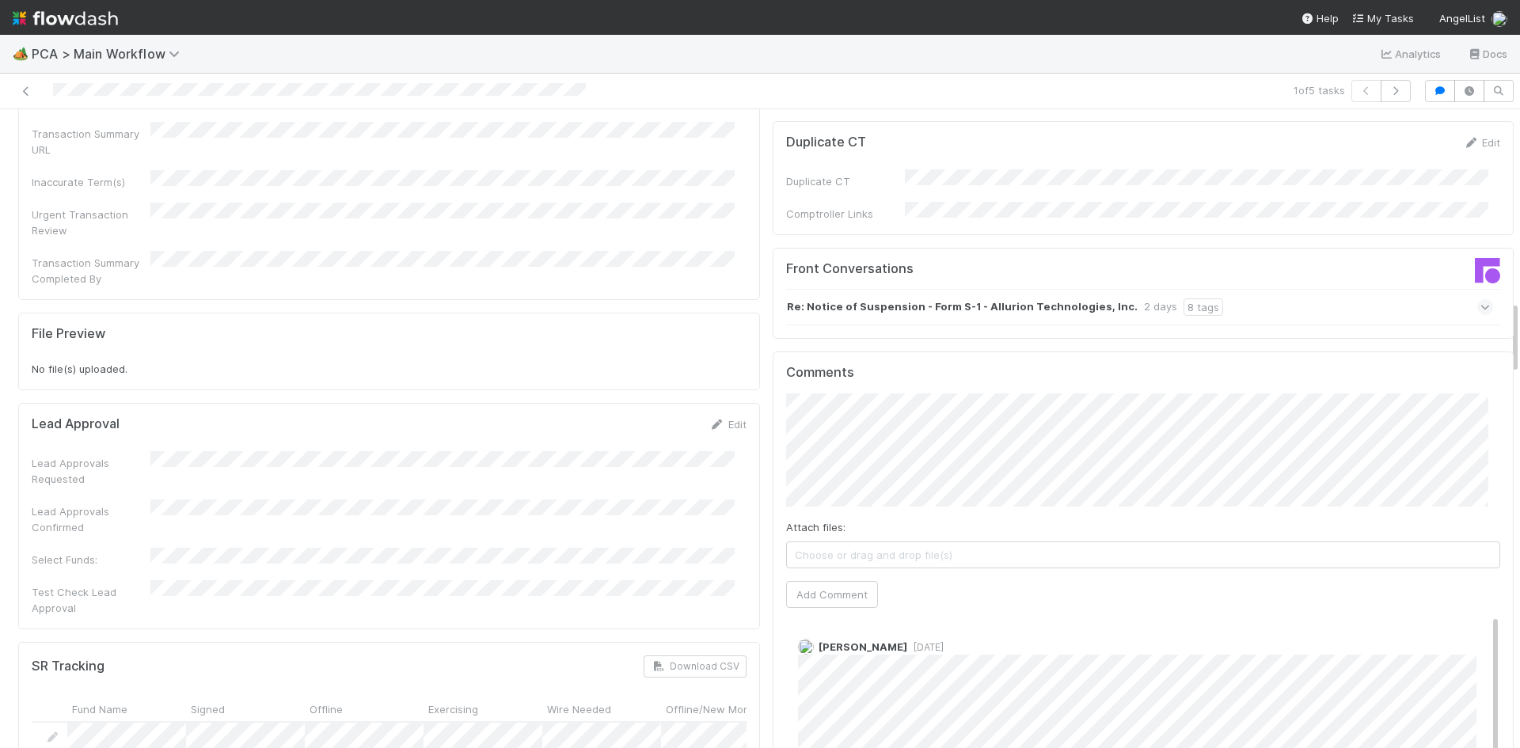
click at [1239, 289] on div "Re: Notice of Suspension - Form S-1 - Allurion Technologies, Inc. 2 days 8 tags" at bounding box center [1140, 307] width 708 height 36
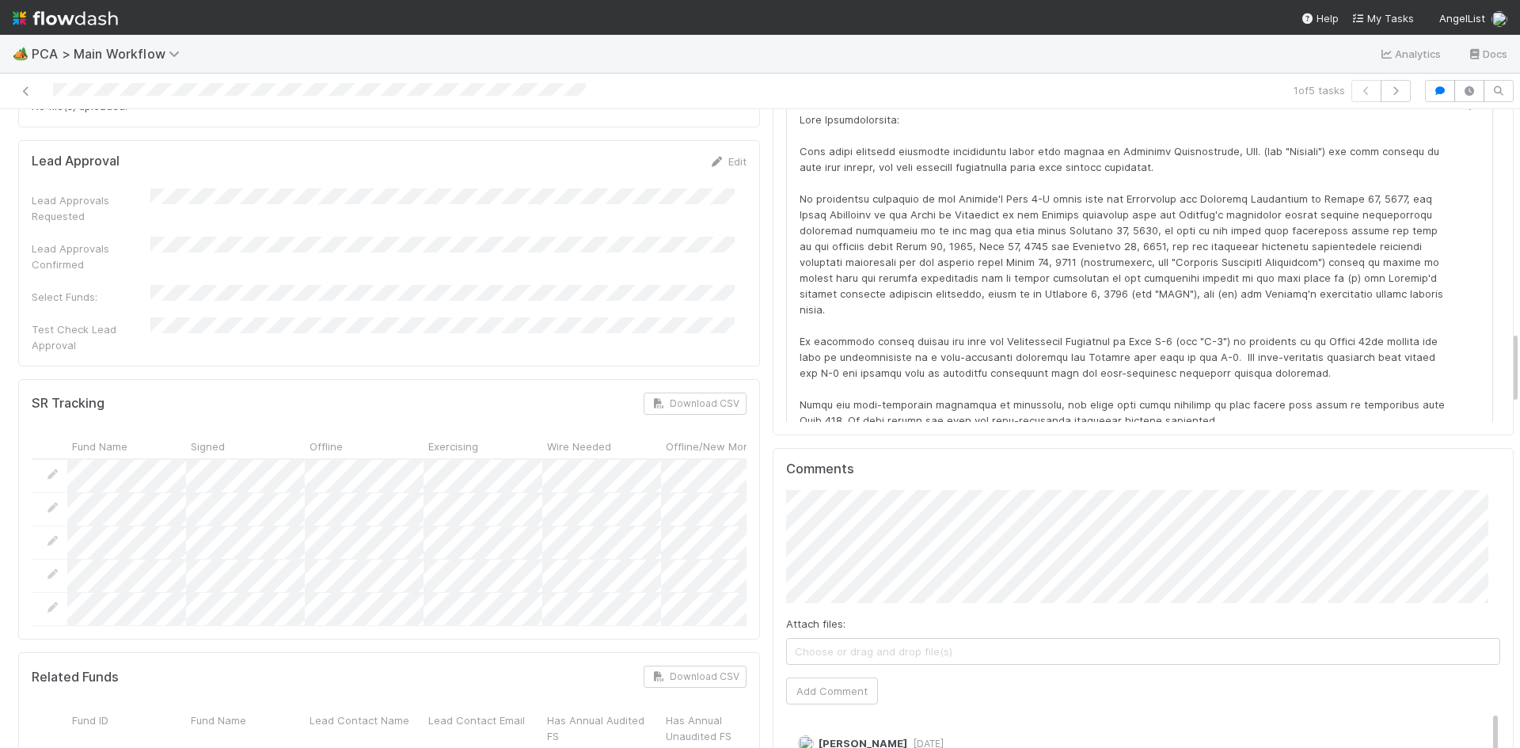
scroll to position [2058, 0]
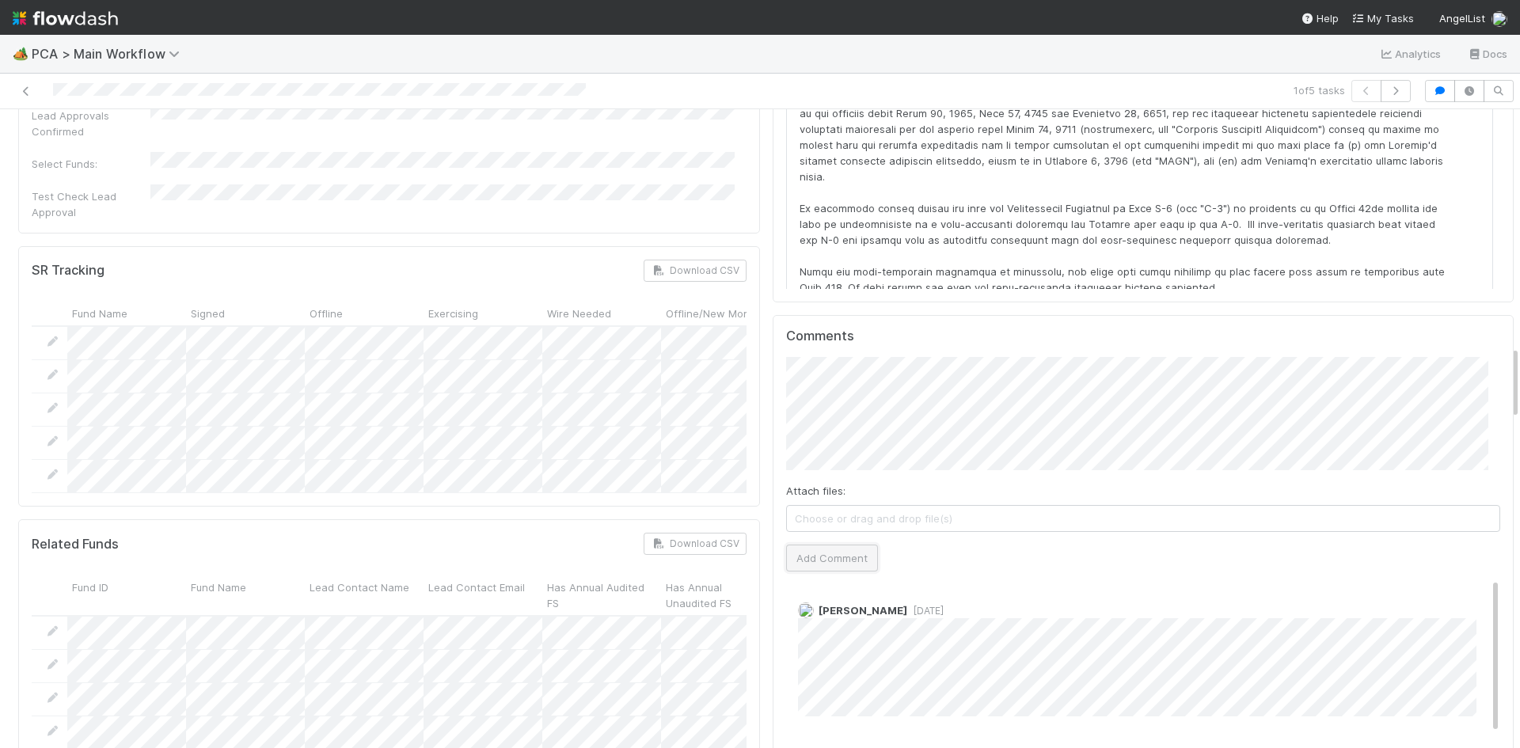
click at [837, 545] on button "Add Comment" at bounding box center [832, 558] width 92 height 27
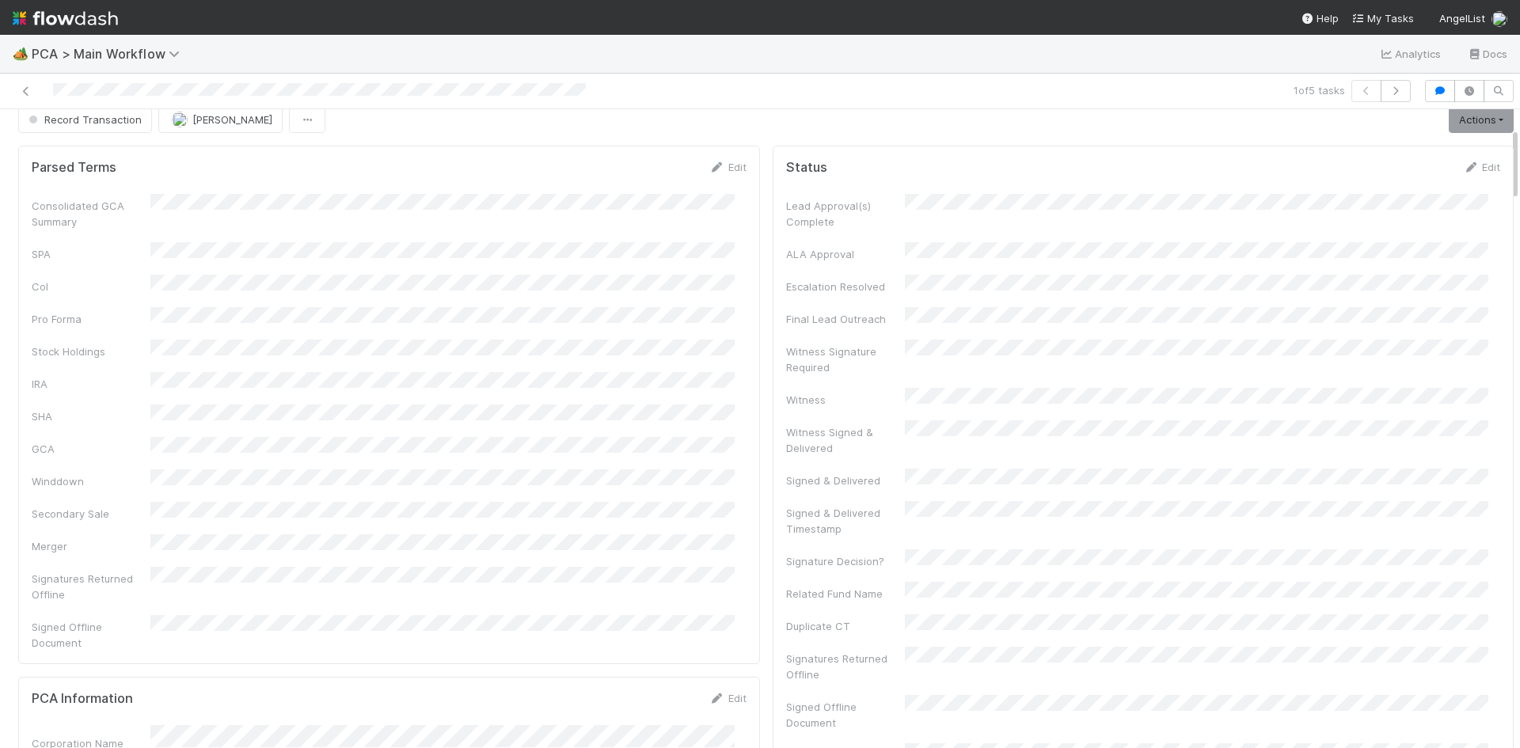
scroll to position [0, 0]
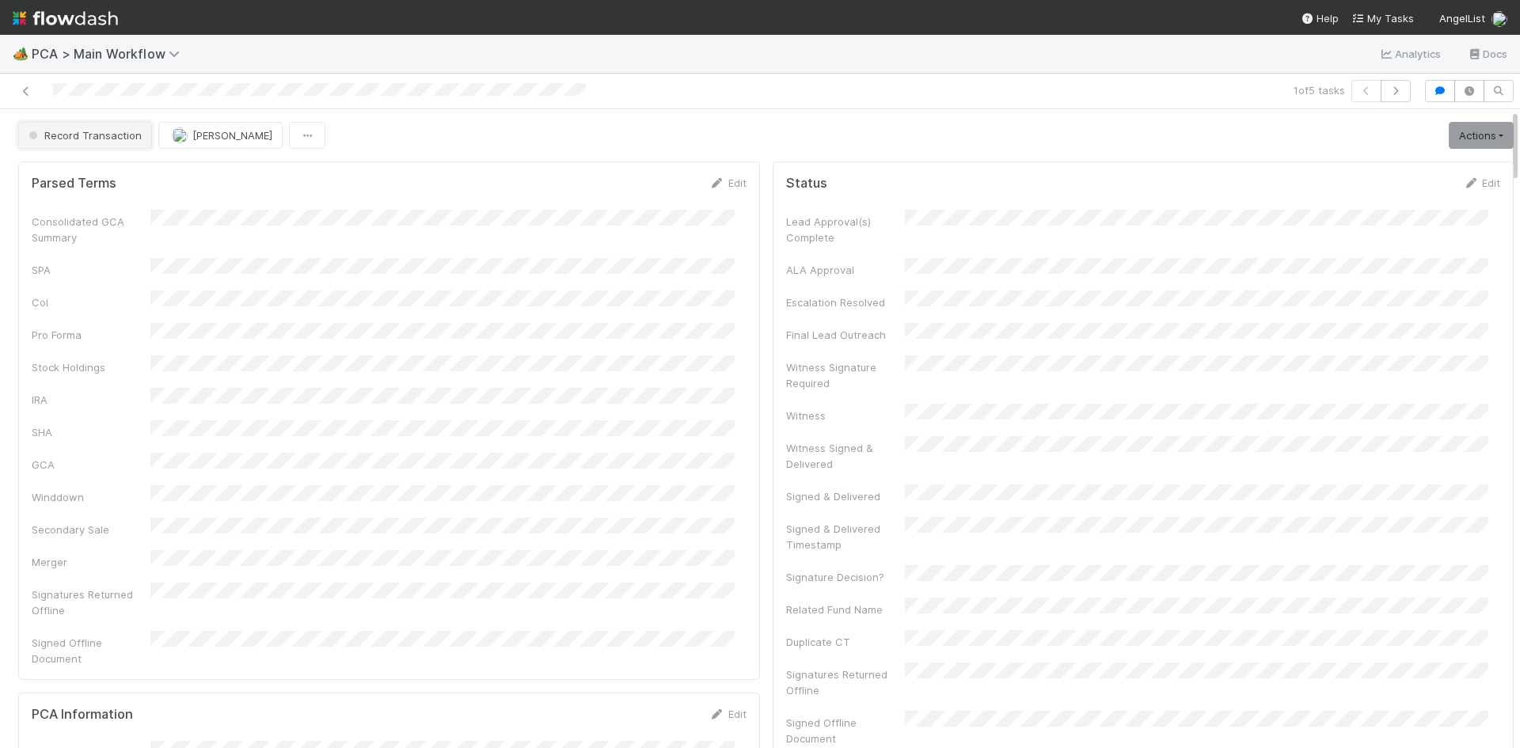
click at [65, 131] on span "Record Transaction" at bounding box center [83, 135] width 116 height 13
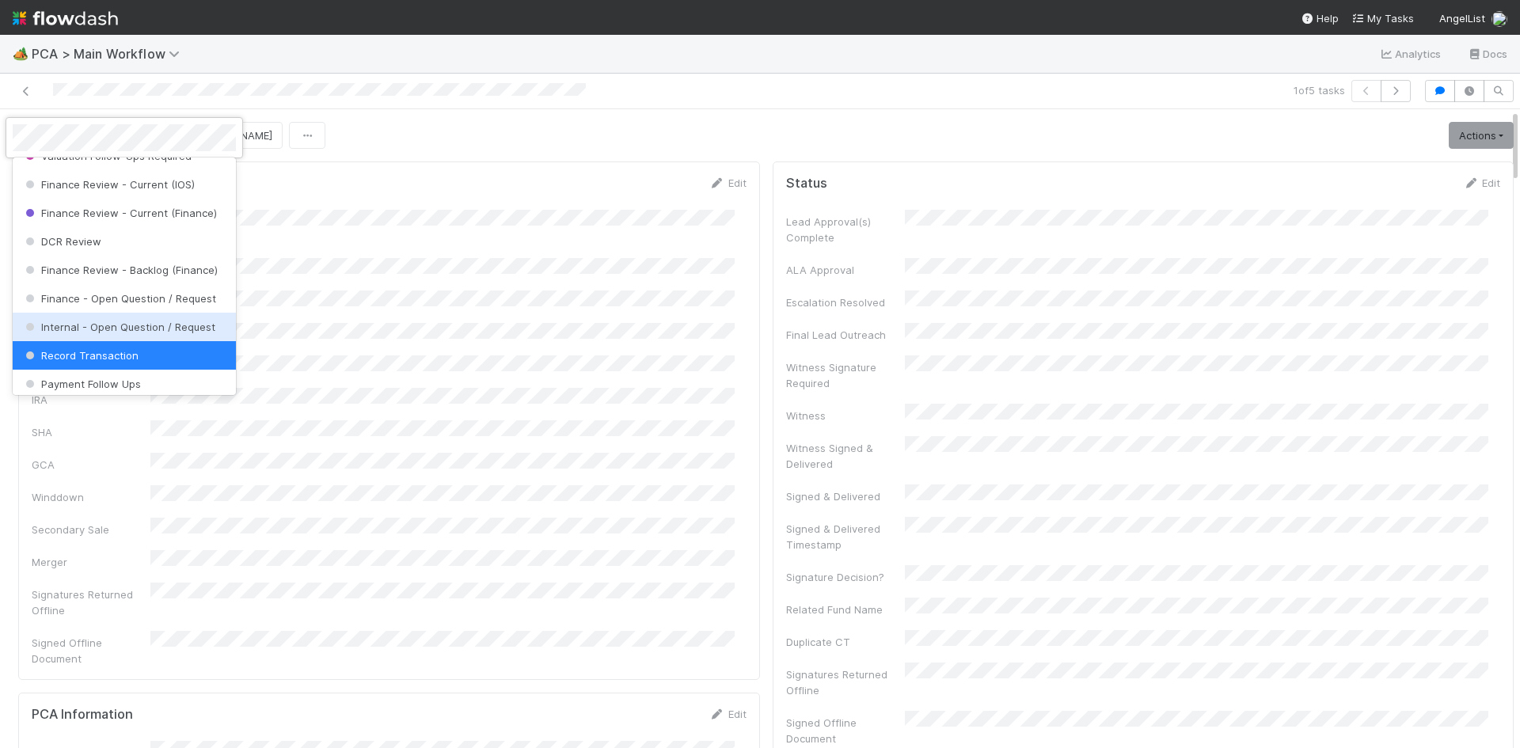
click at [123, 333] on span "Internal - Open Question / Request" at bounding box center [118, 327] width 193 height 13
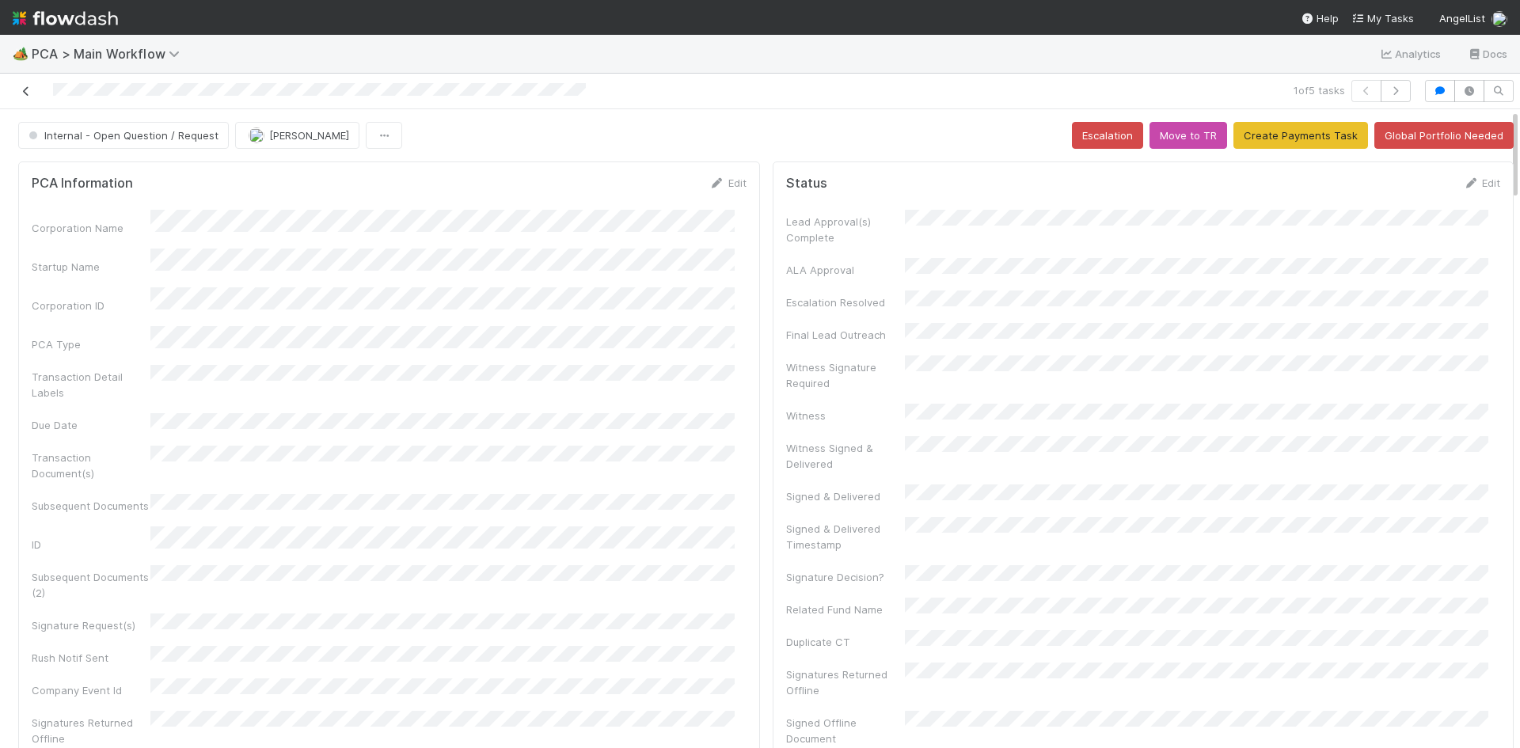
click at [24, 89] on icon at bounding box center [26, 91] width 16 height 10
click at [30, 82] on div at bounding box center [360, 91] width 709 height 22
click at [25, 86] on icon at bounding box center [26, 91] width 16 height 10
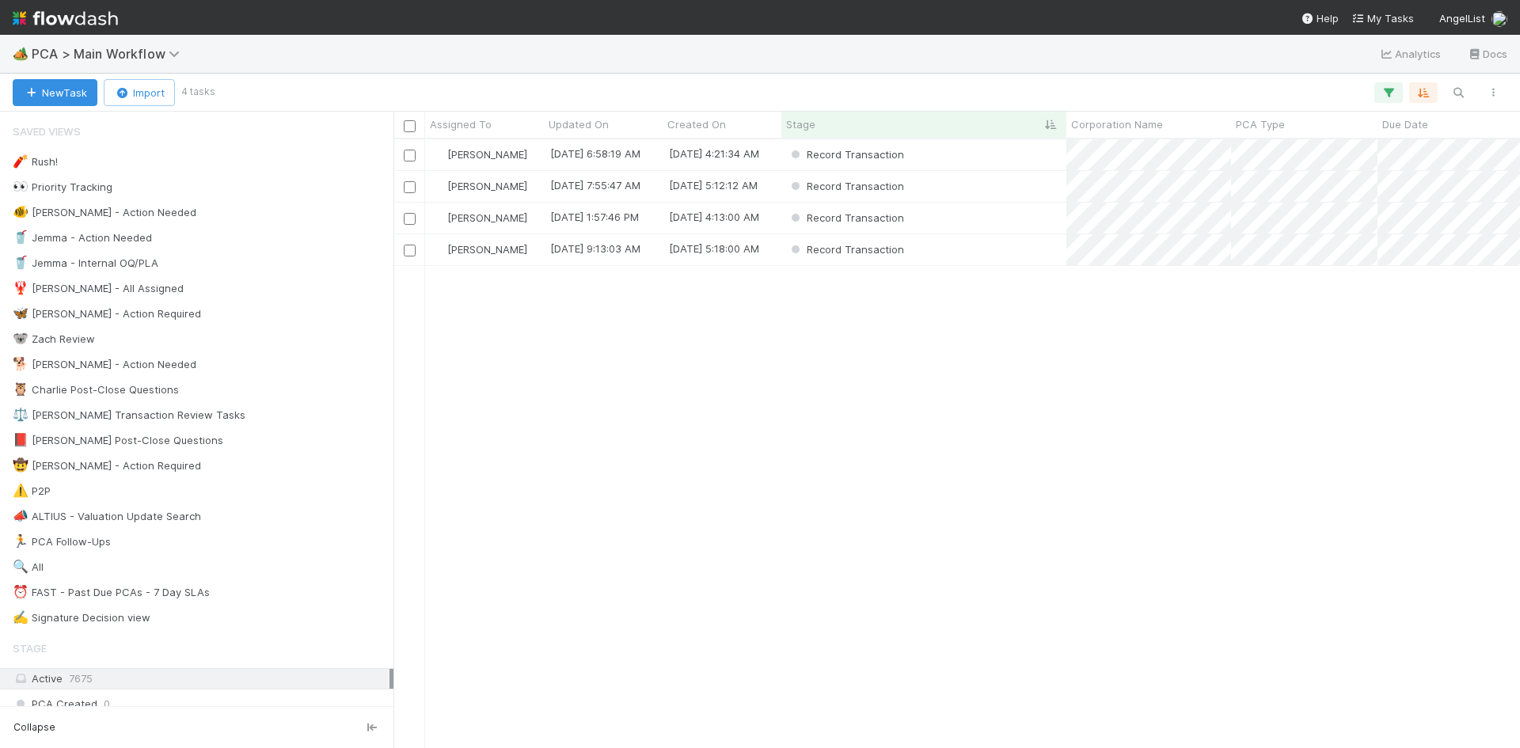
scroll to position [597, 1115]
click at [1009, 192] on div "Record Transaction" at bounding box center [923, 186] width 285 height 31
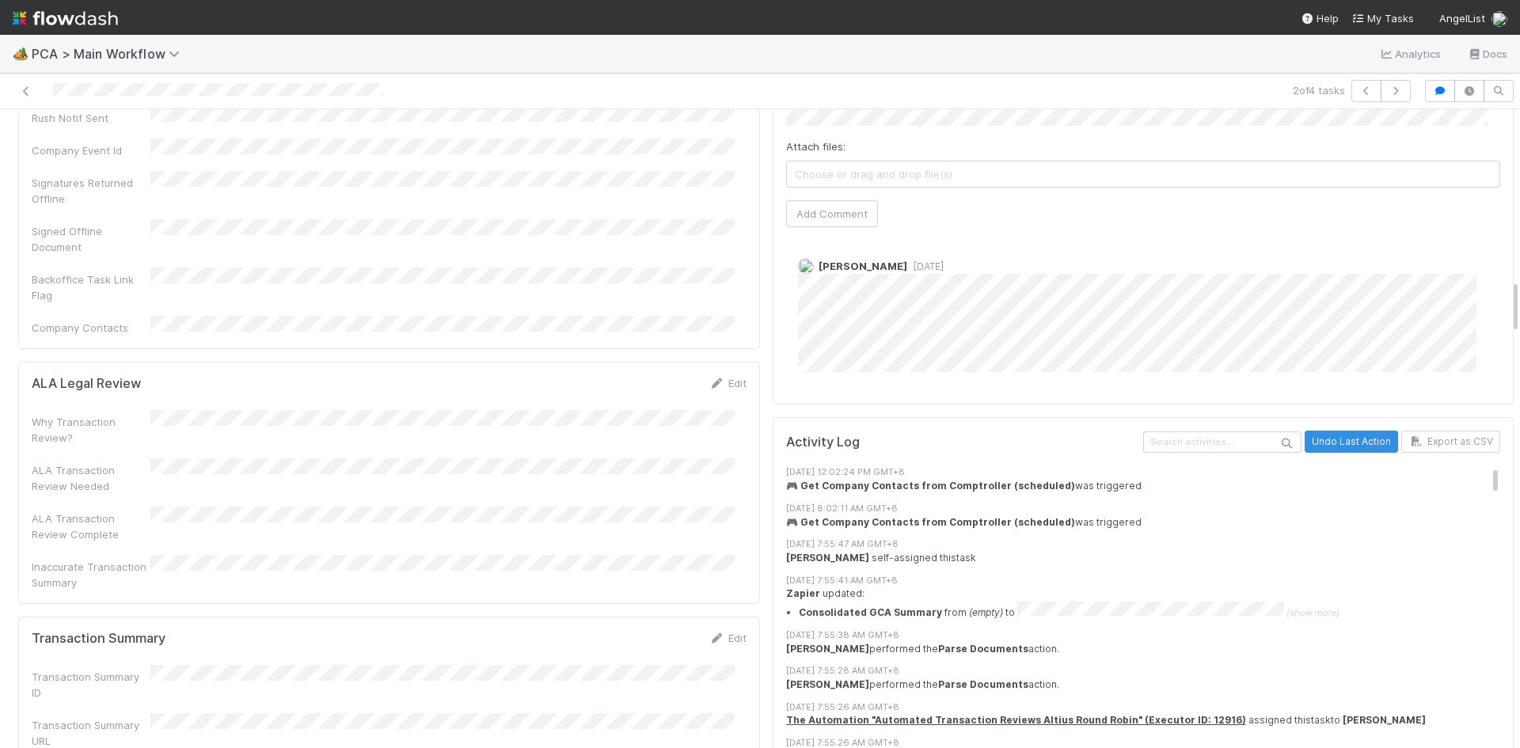
scroll to position [2058, 0]
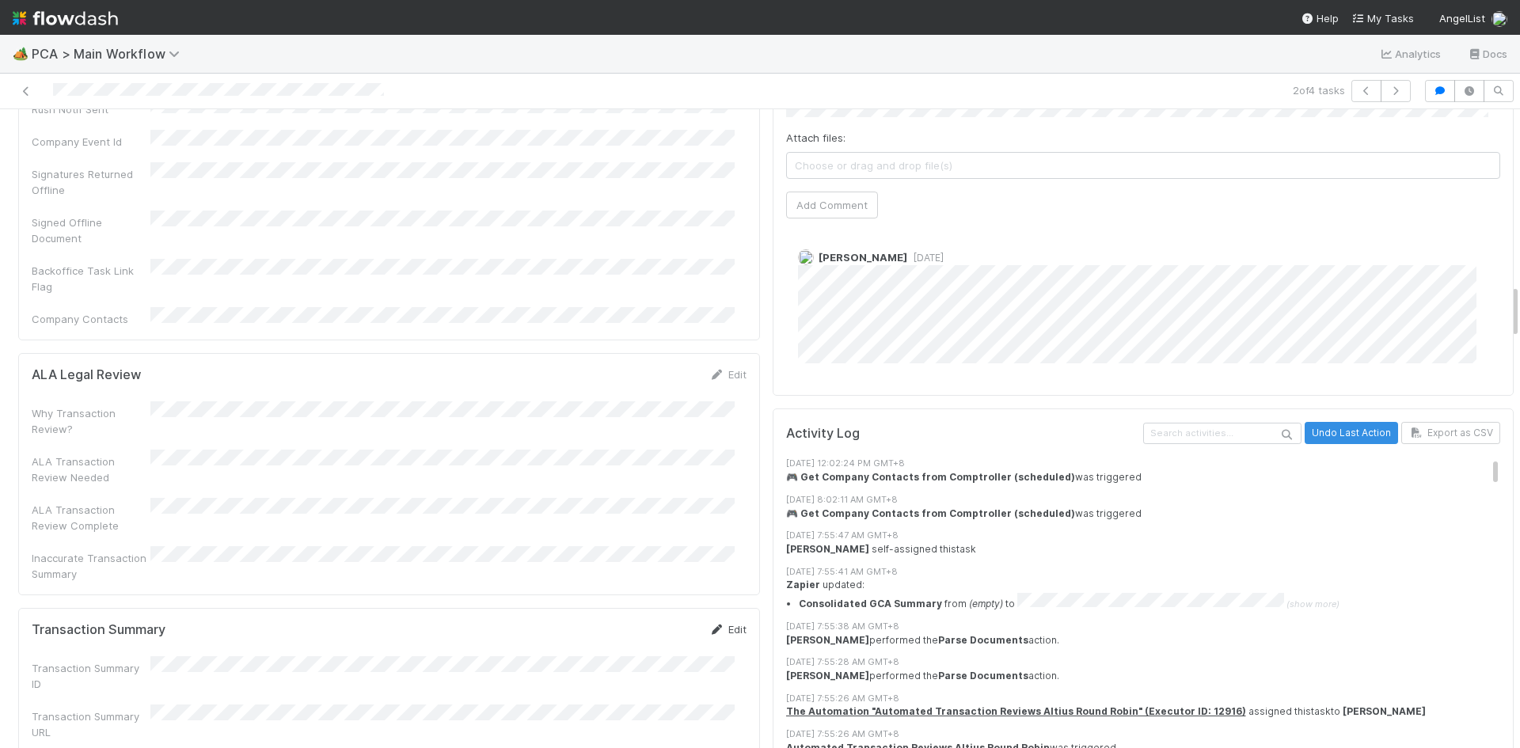
click at [715, 623] on link "Edit" at bounding box center [727, 629] width 37 height 13
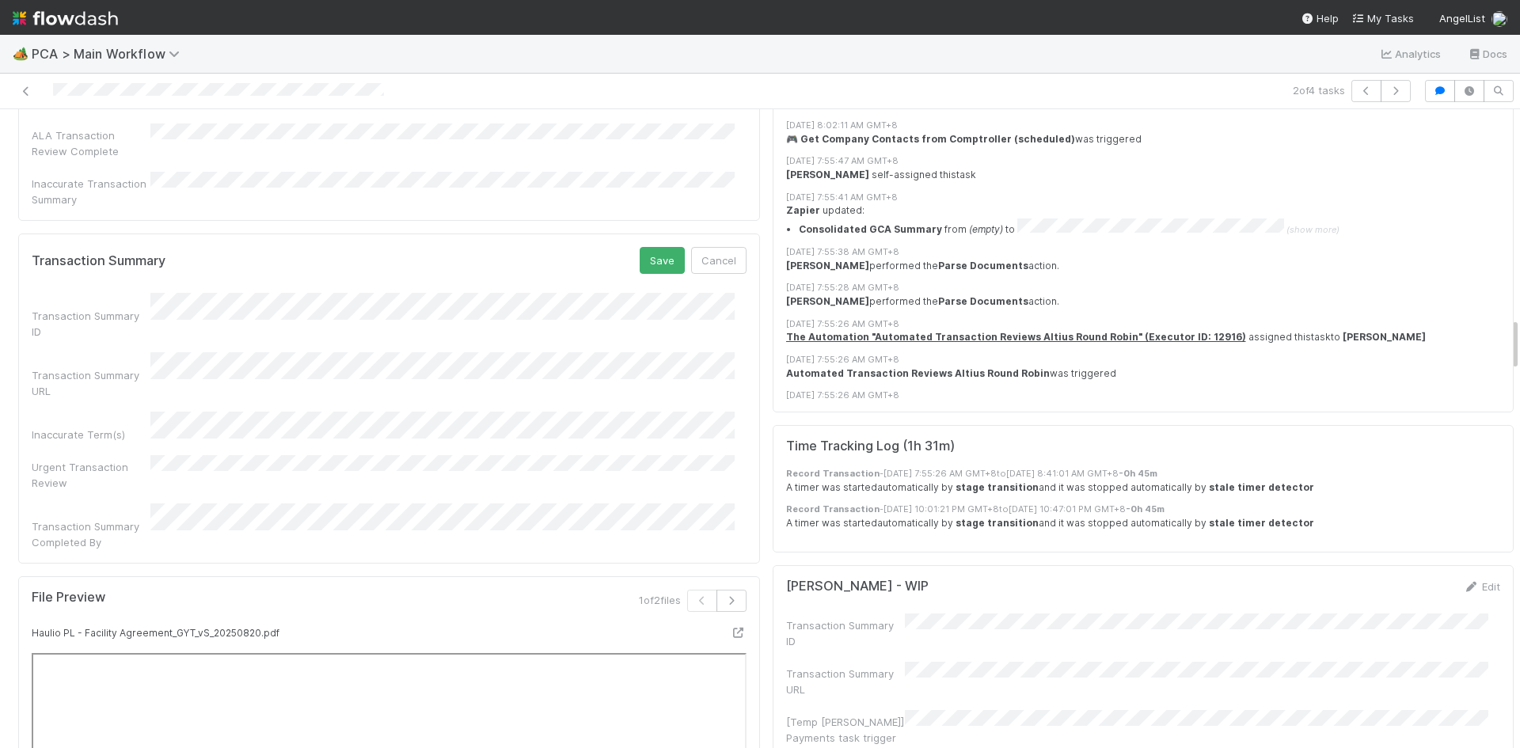
scroll to position [2454, 0]
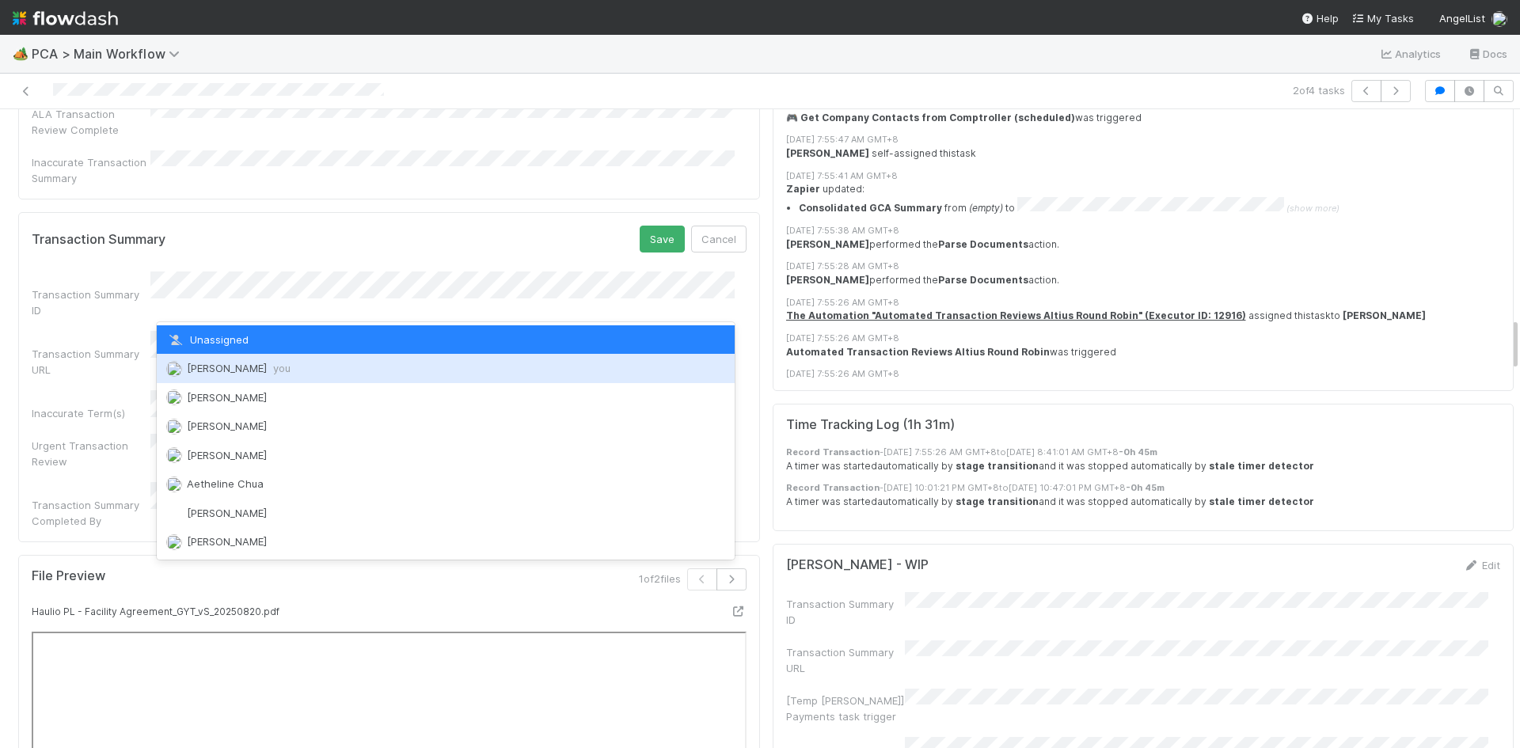
click at [273, 366] on span "you" at bounding box center [281, 368] width 17 height 13
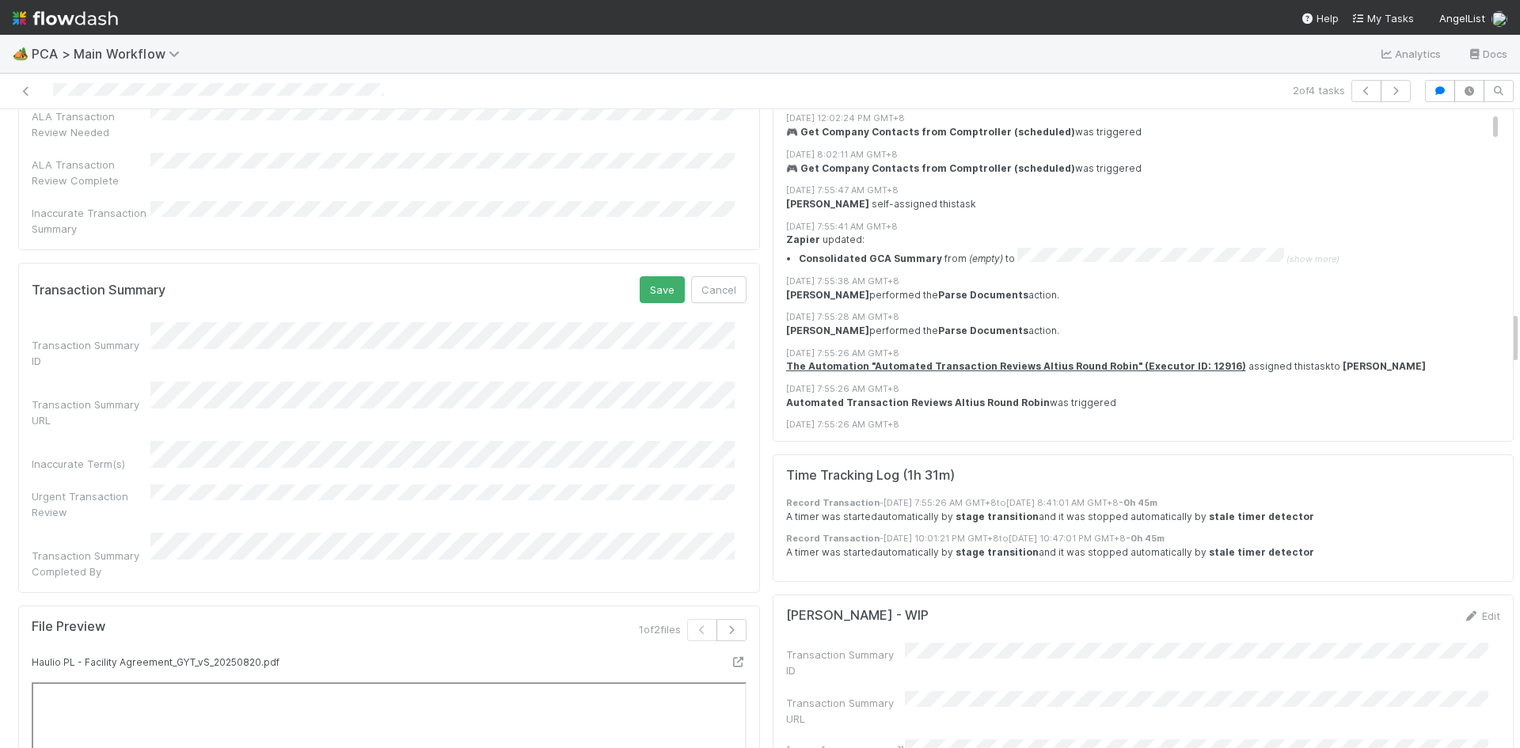
scroll to position [2375, 0]
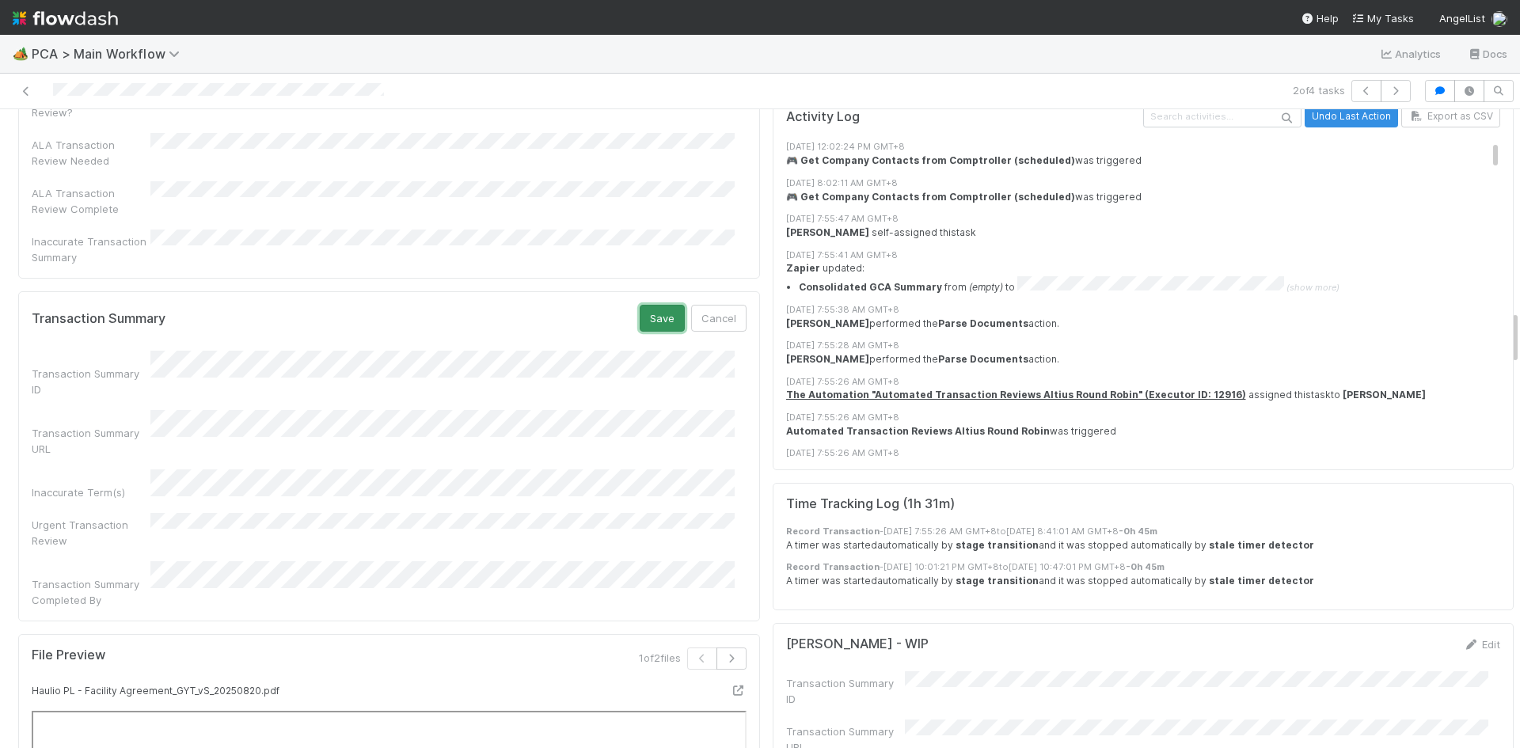
click at [652, 305] on button "Save" at bounding box center [662, 318] width 45 height 27
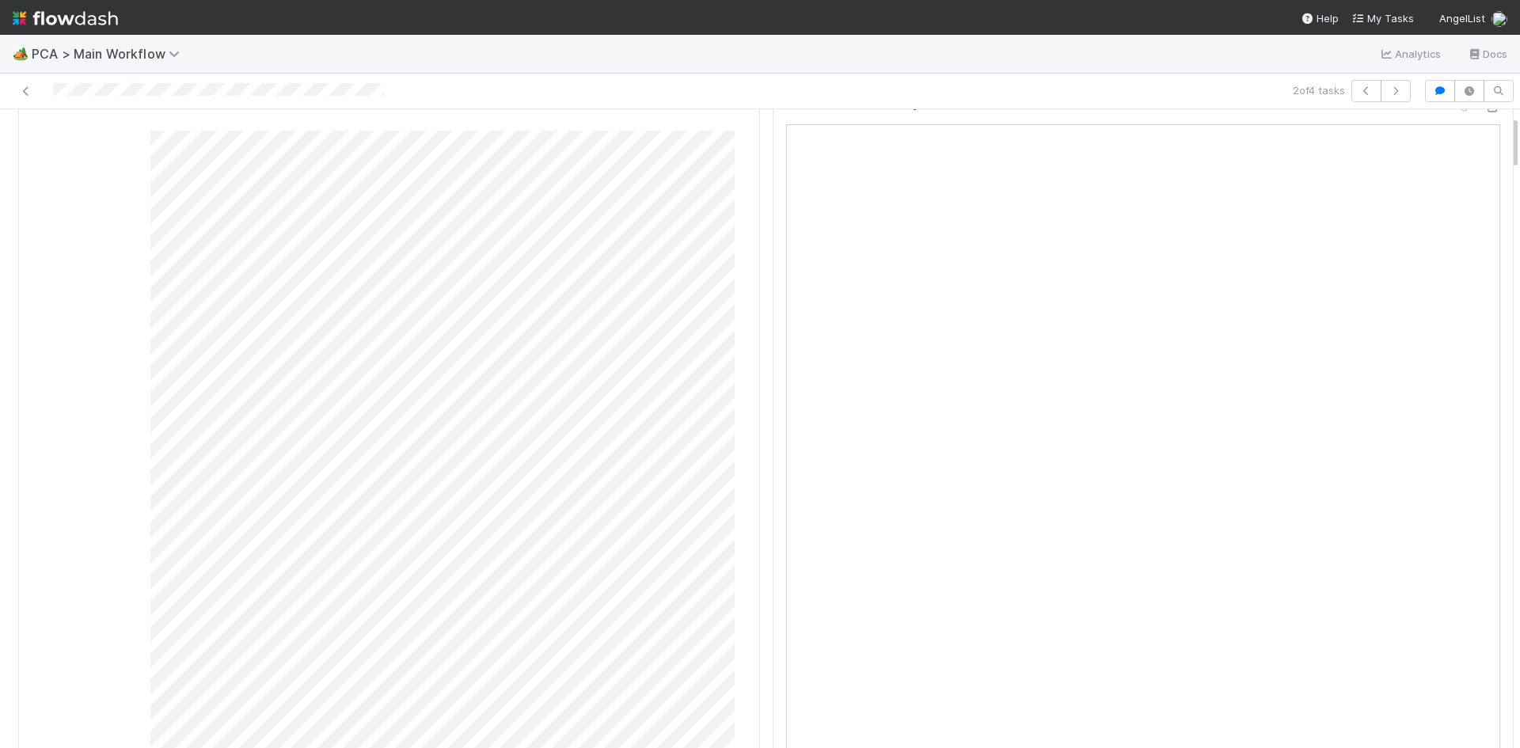
scroll to position [0, 0]
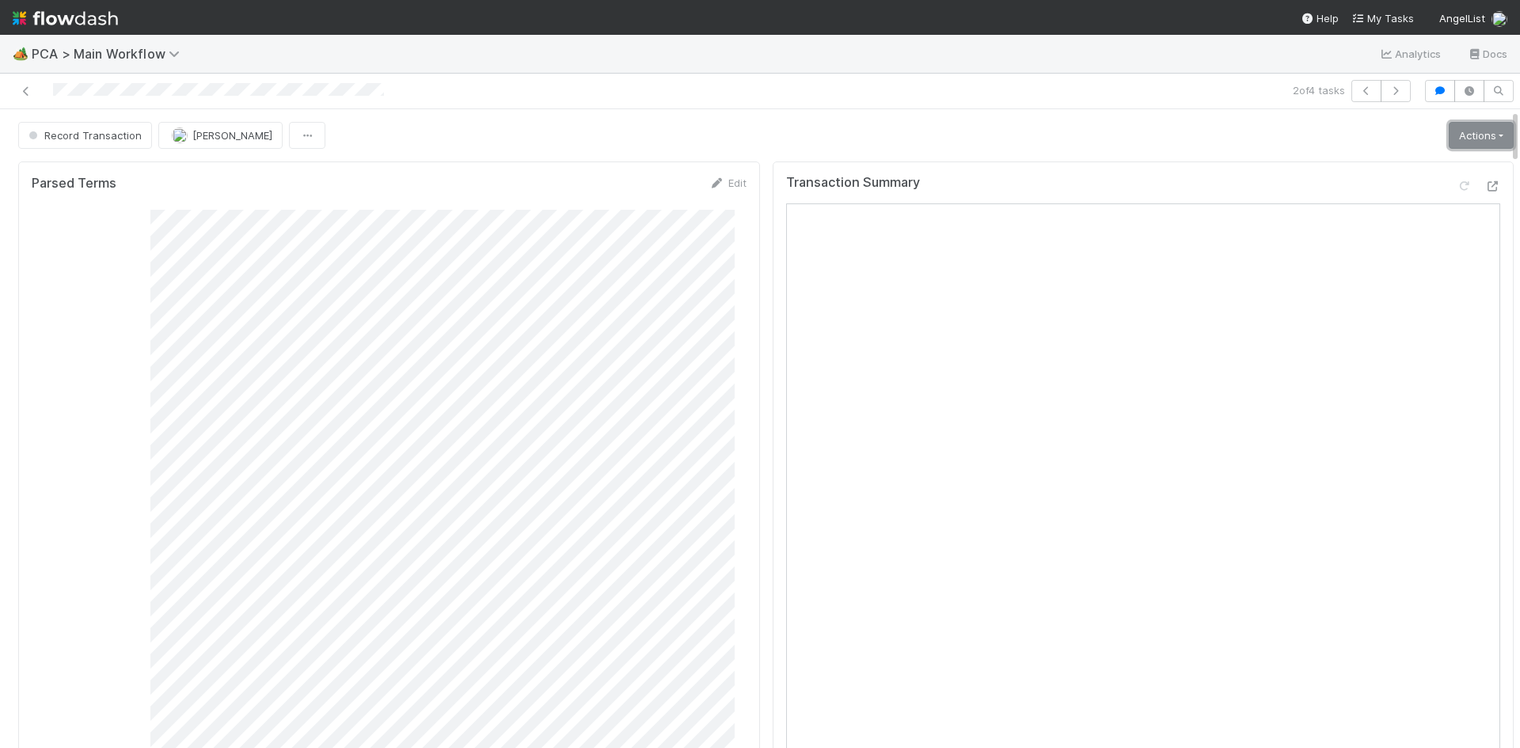
click at [1449, 134] on link "Actions" at bounding box center [1481, 135] width 65 height 27
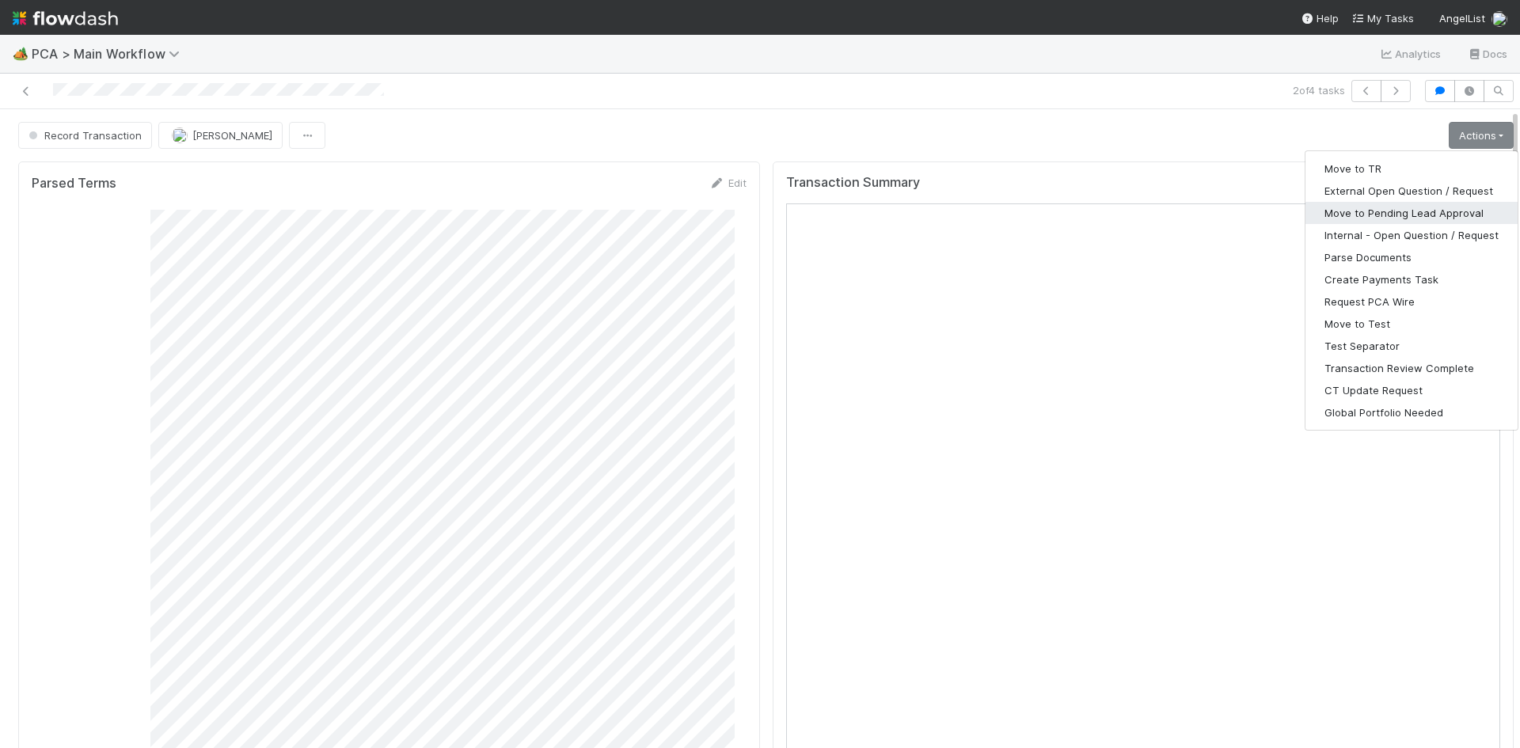
click at [1407, 211] on button "Move to Pending Lead Approval" at bounding box center [1411, 213] width 212 height 22
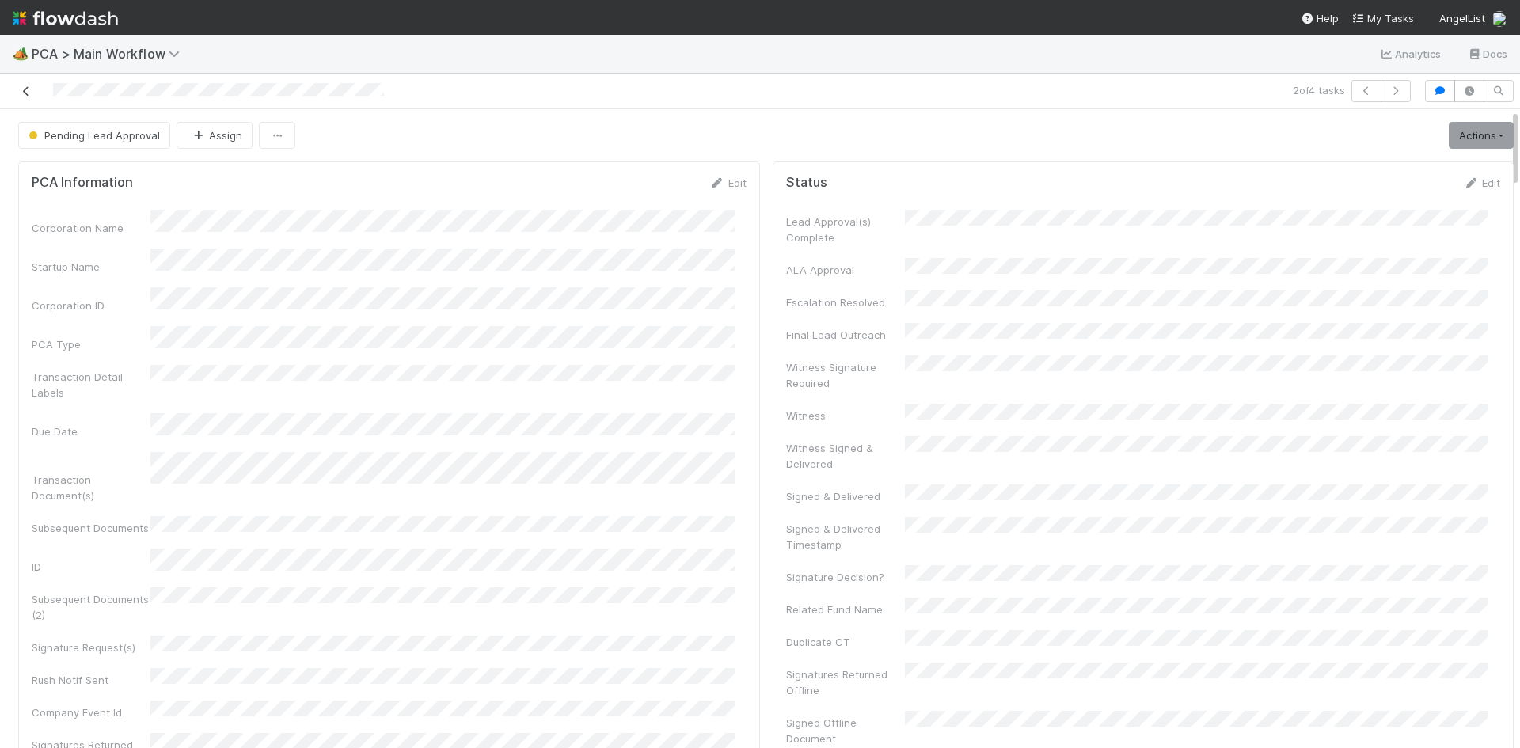
click at [24, 93] on icon at bounding box center [26, 91] width 16 height 10
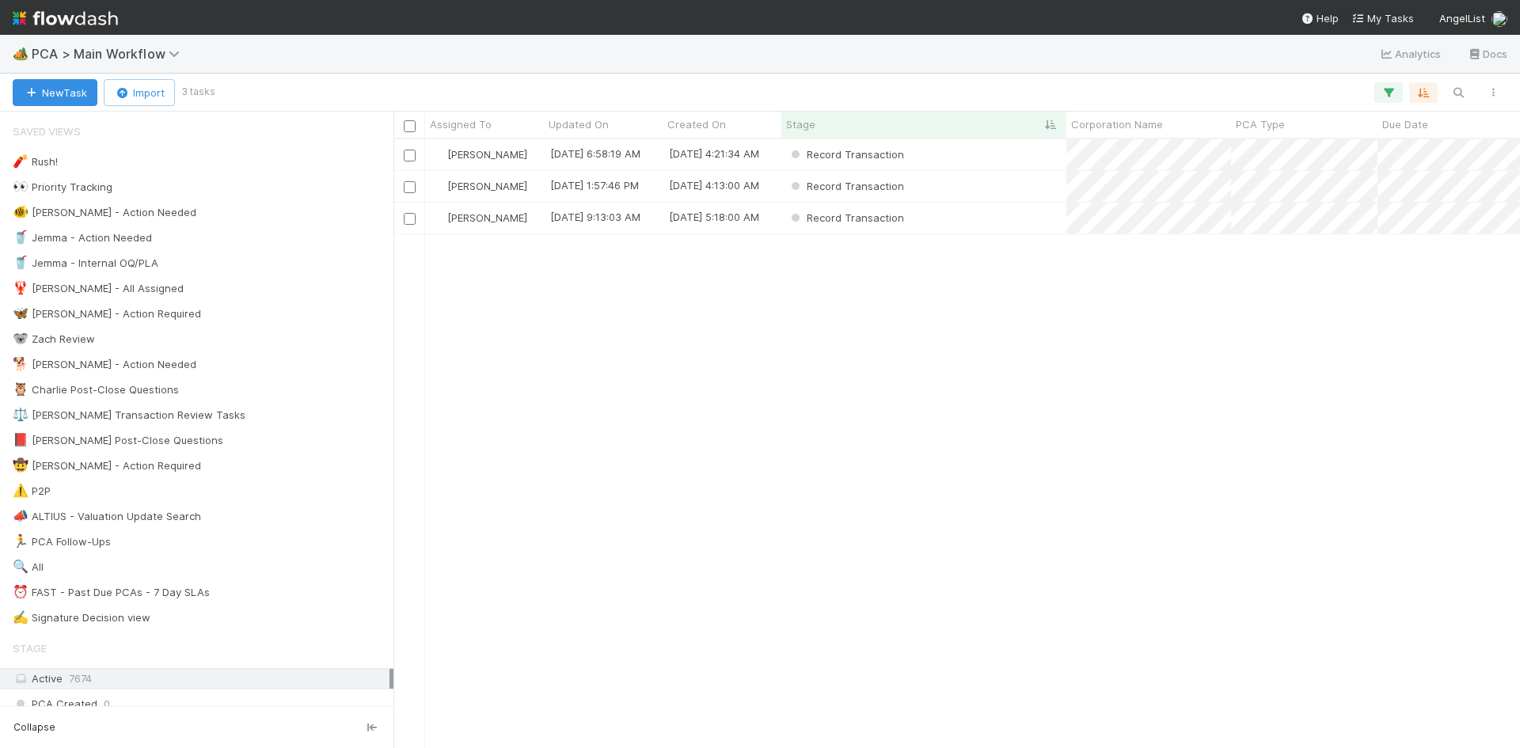
scroll to position [597, 1115]
click at [1012, 189] on div "Record Transaction" at bounding box center [923, 186] width 285 height 31
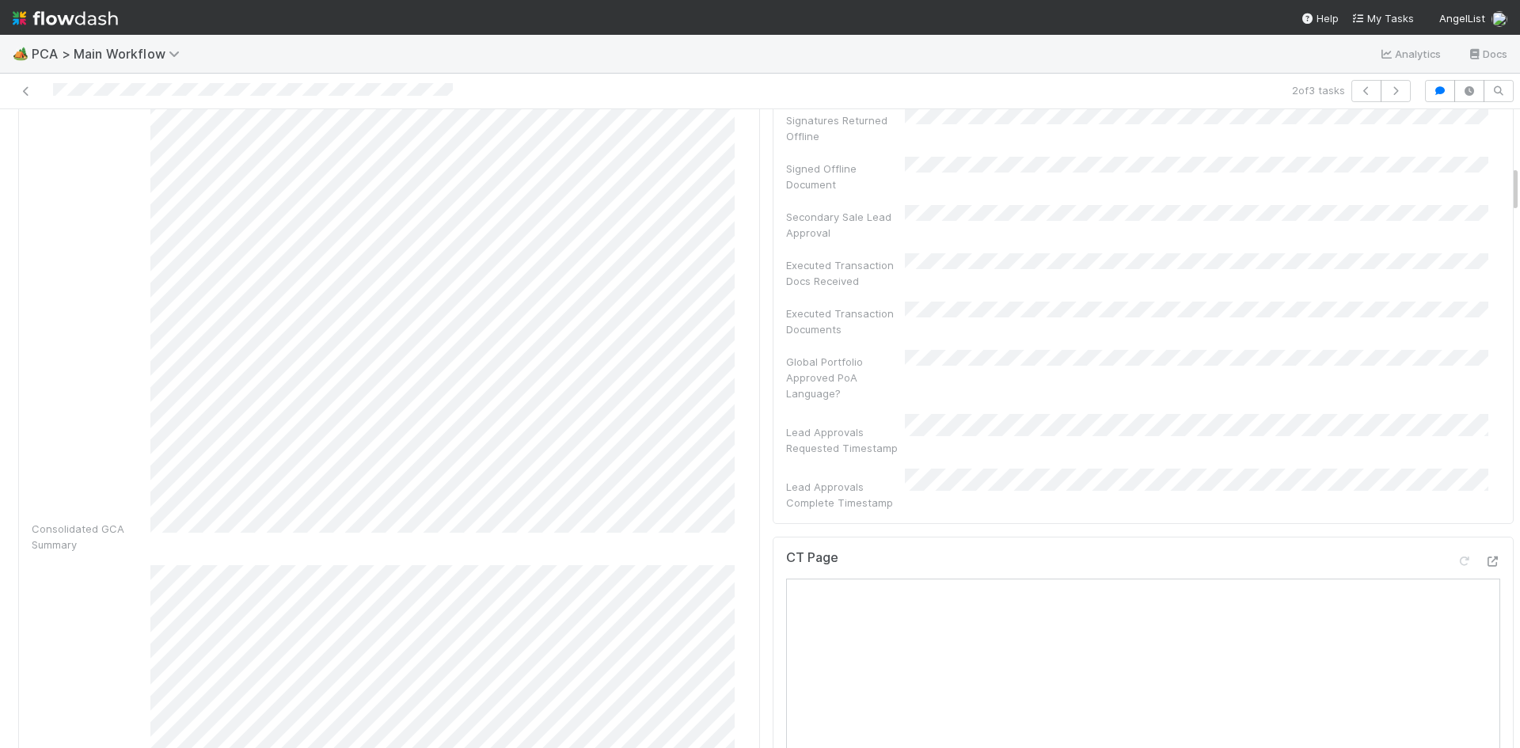
scroll to position [792, 0]
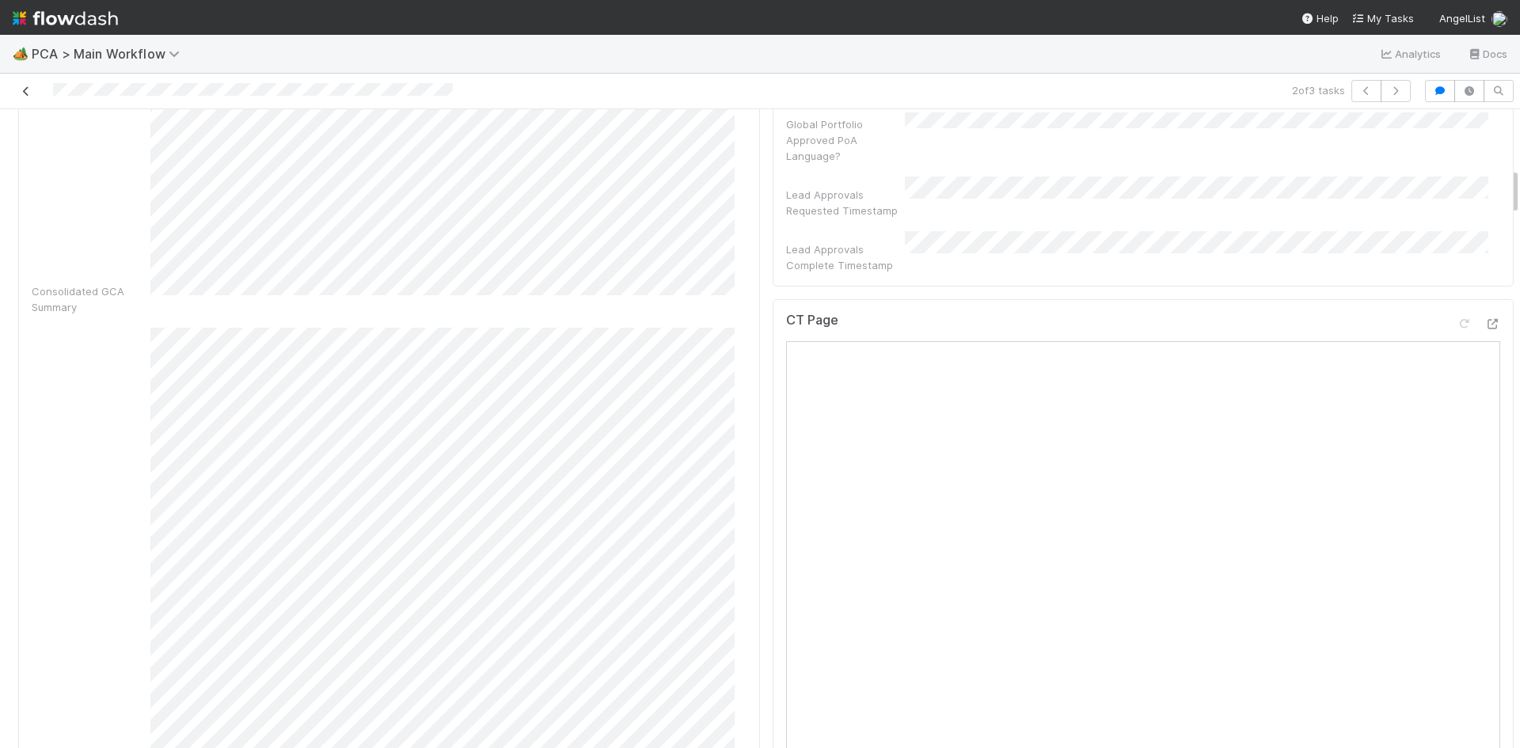
click at [24, 88] on icon at bounding box center [26, 91] width 16 height 10
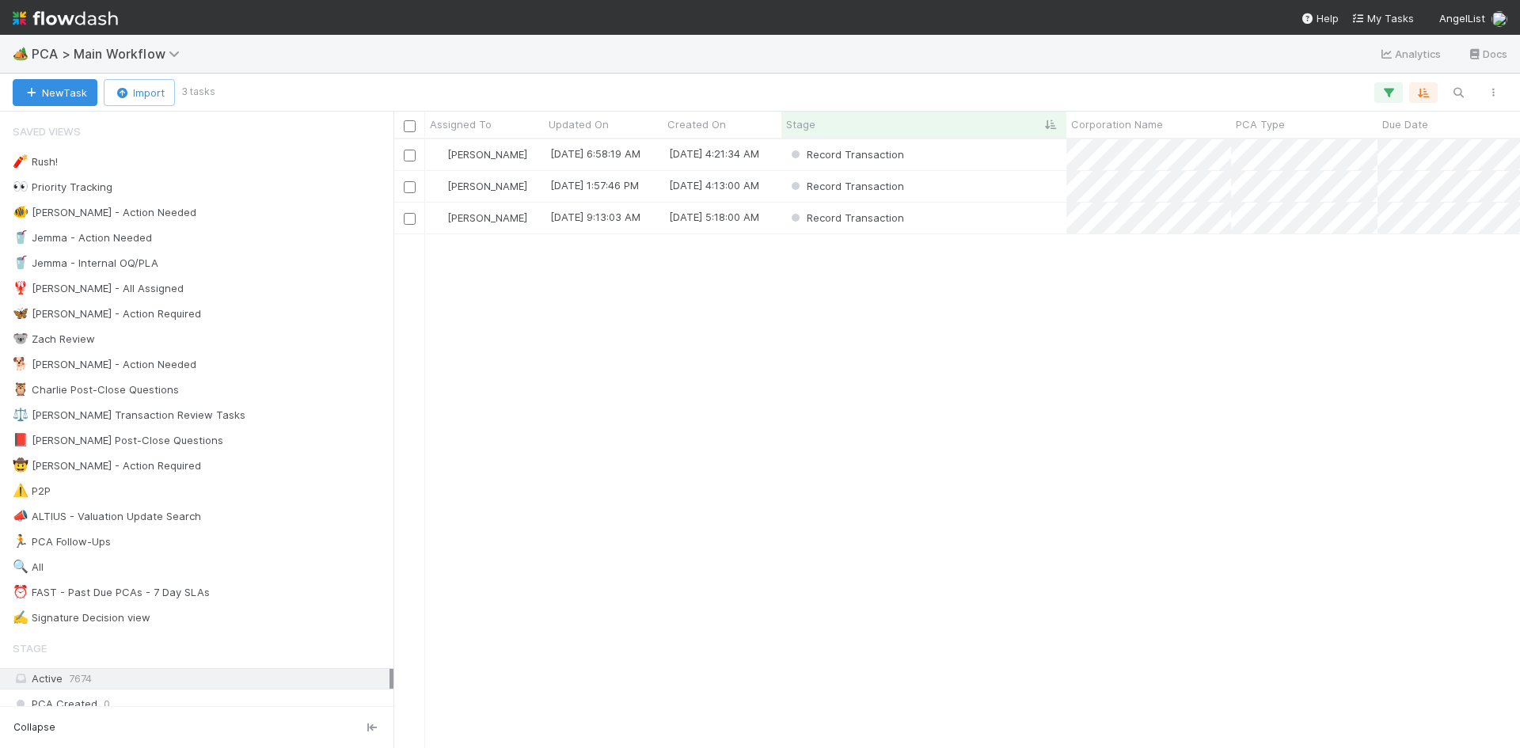
scroll to position [597, 1115]
click at [997, 224] on div "Record Transaction" at bounding box center [923, 218] width 285 height 31
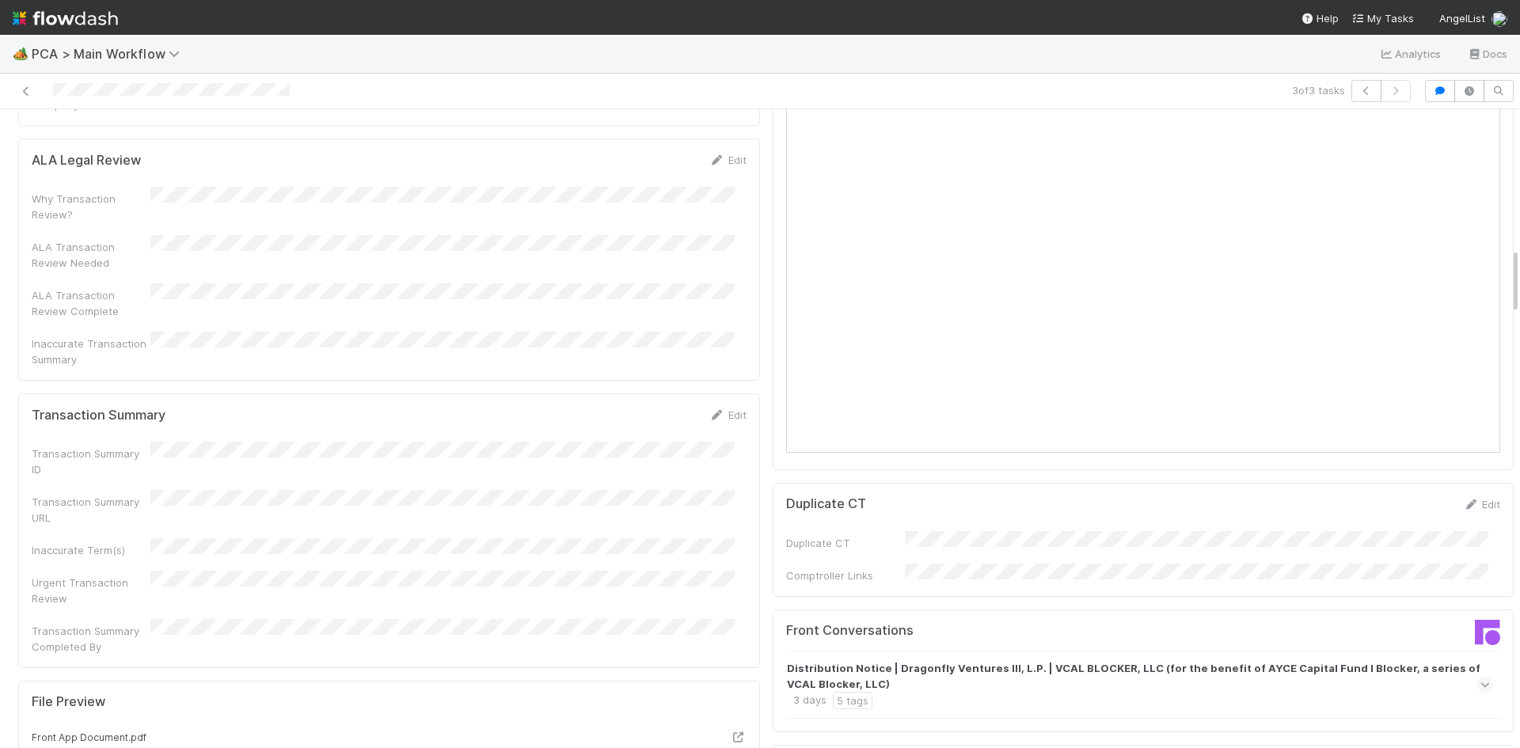
scroll to position [1346, 0]
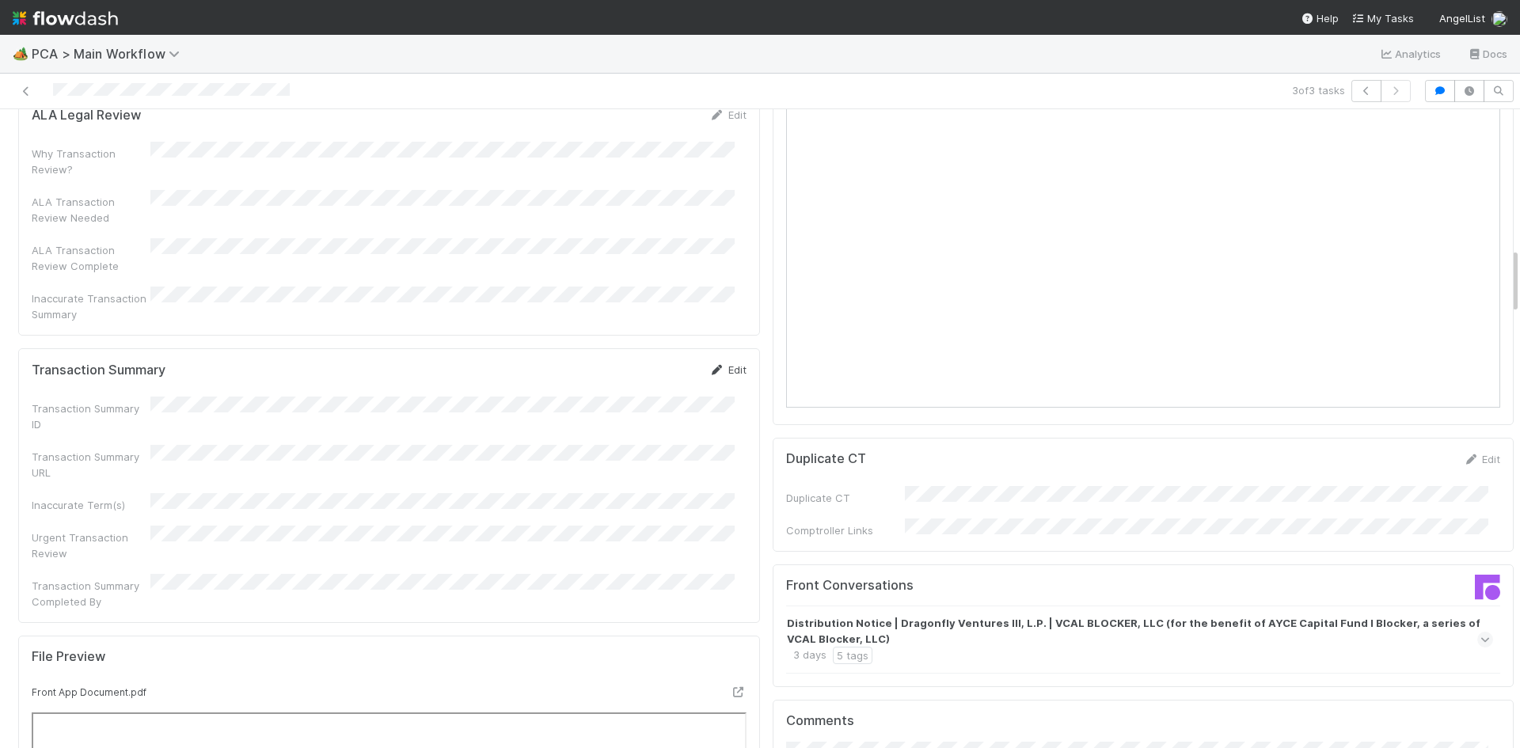
click at [709, 365] on icon at bounding box center [717, 370] width 16 height 10
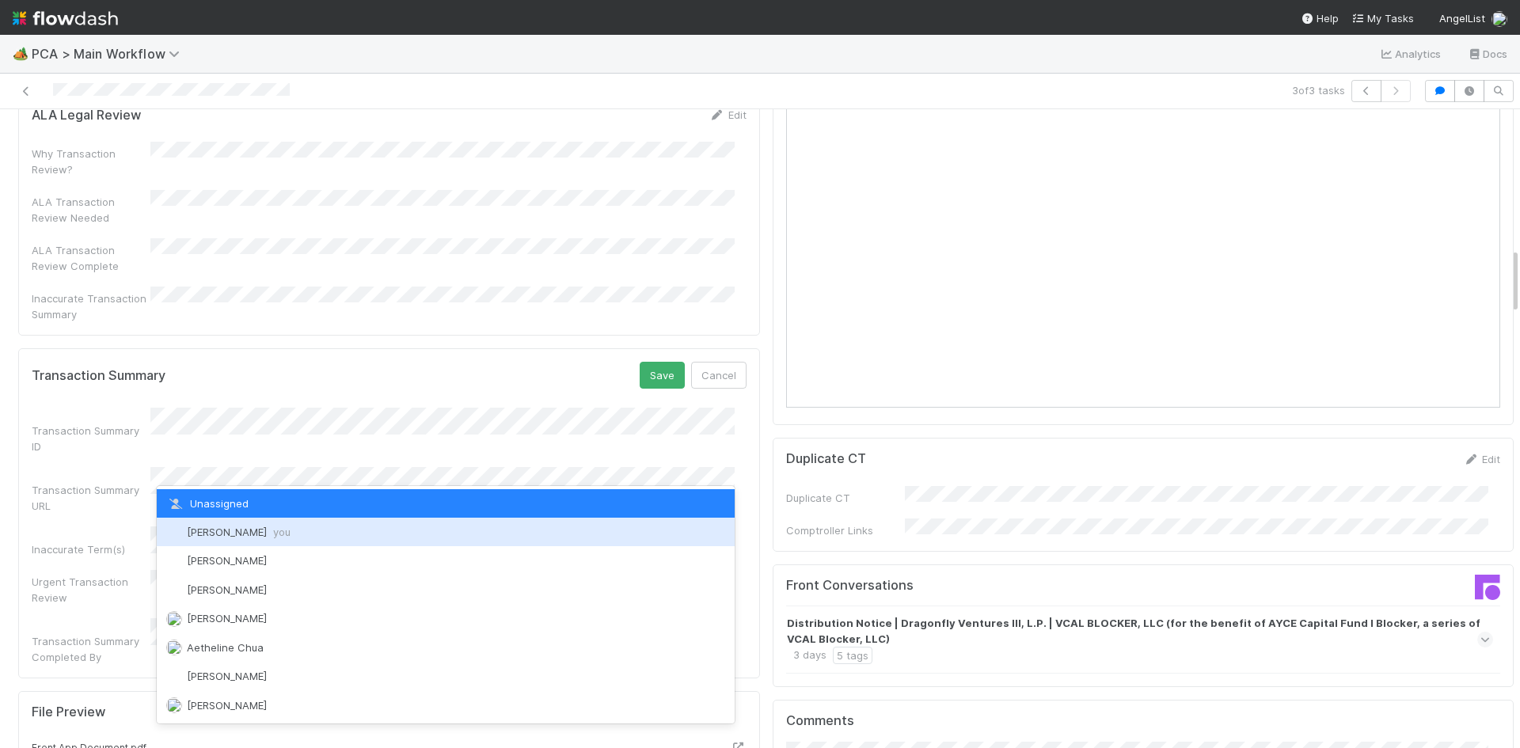
drag, startPoint x: 313, startPoint y: 530, endPoint x: 515, endPoint y: 428, distance: 225.9
click at [313, 530] on div "Meg Castanare you" at bounding box center [446, 532] width 578 height 28
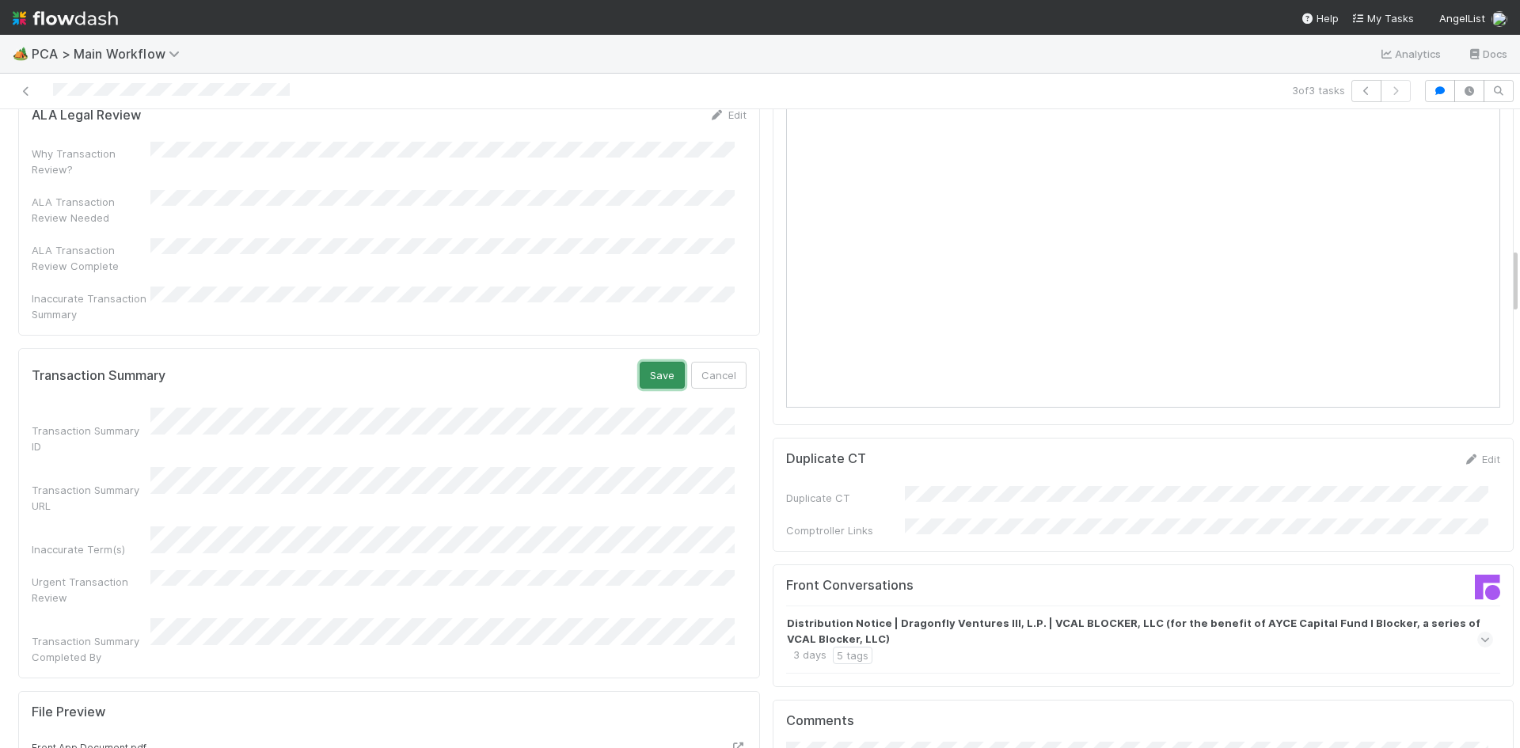
click at [643, 362] on button "Save" at bounding box center [662, 375] width 45 height 27
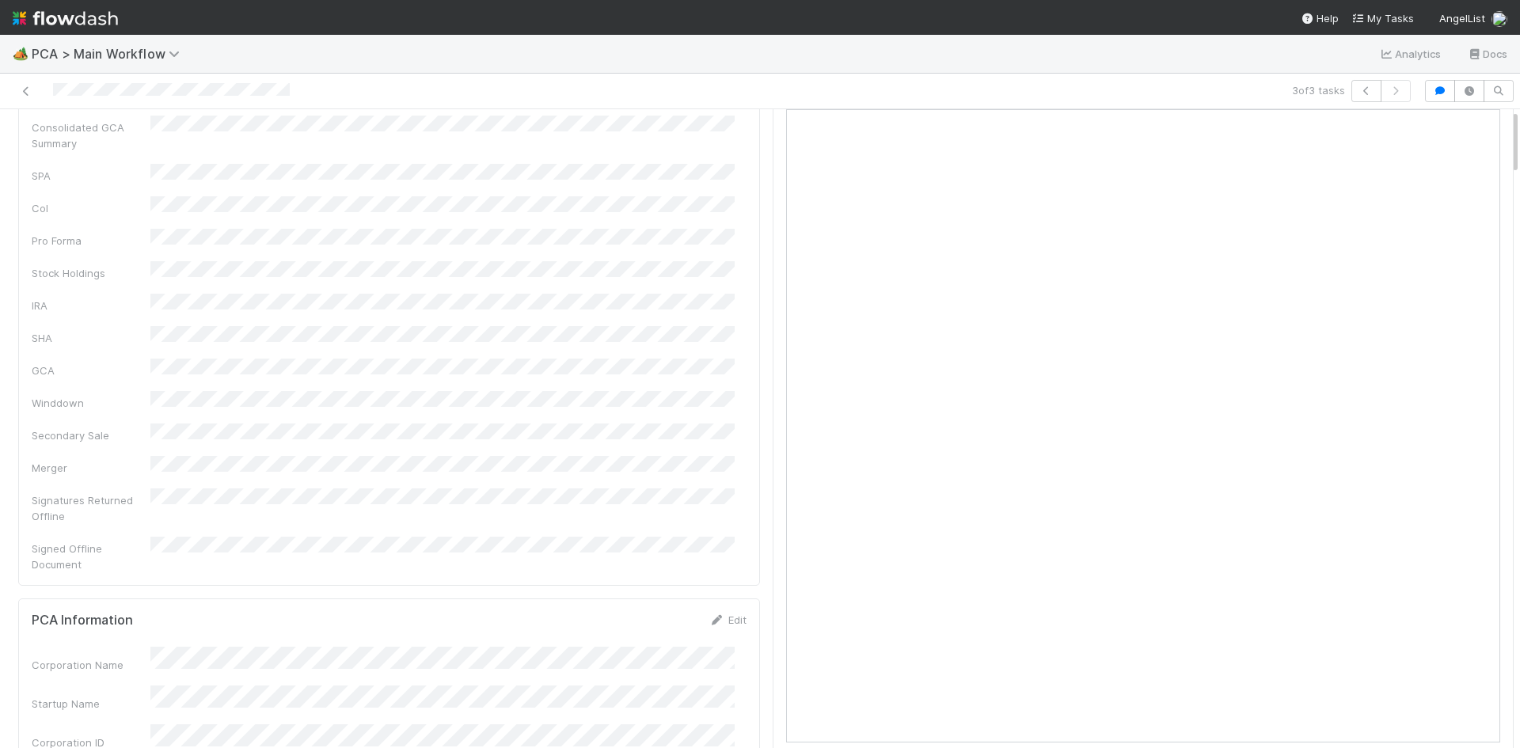
scroll to position [0, 0]
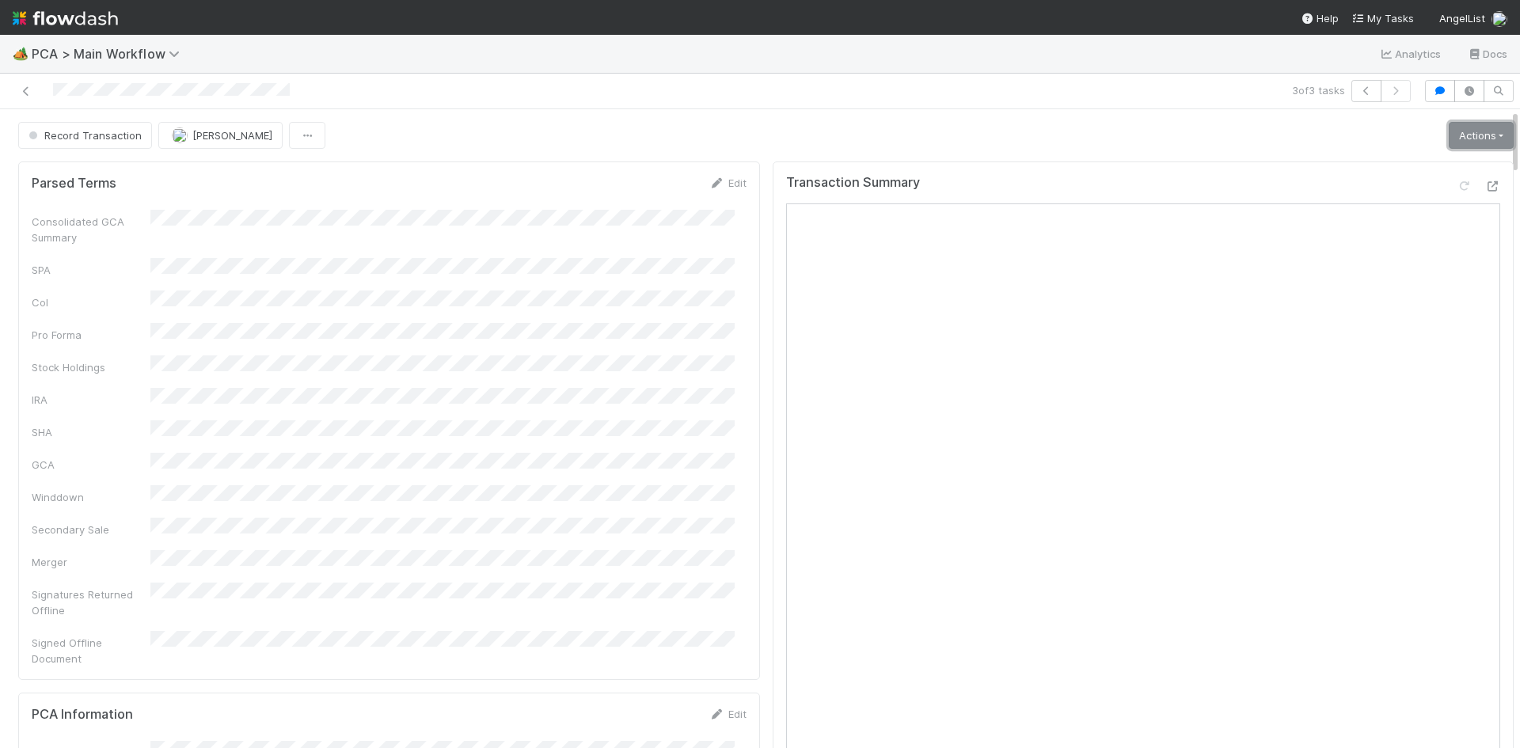
click at [1449, 135] on link "Actions" at bounding box center [1481, 135] width 65 height 27
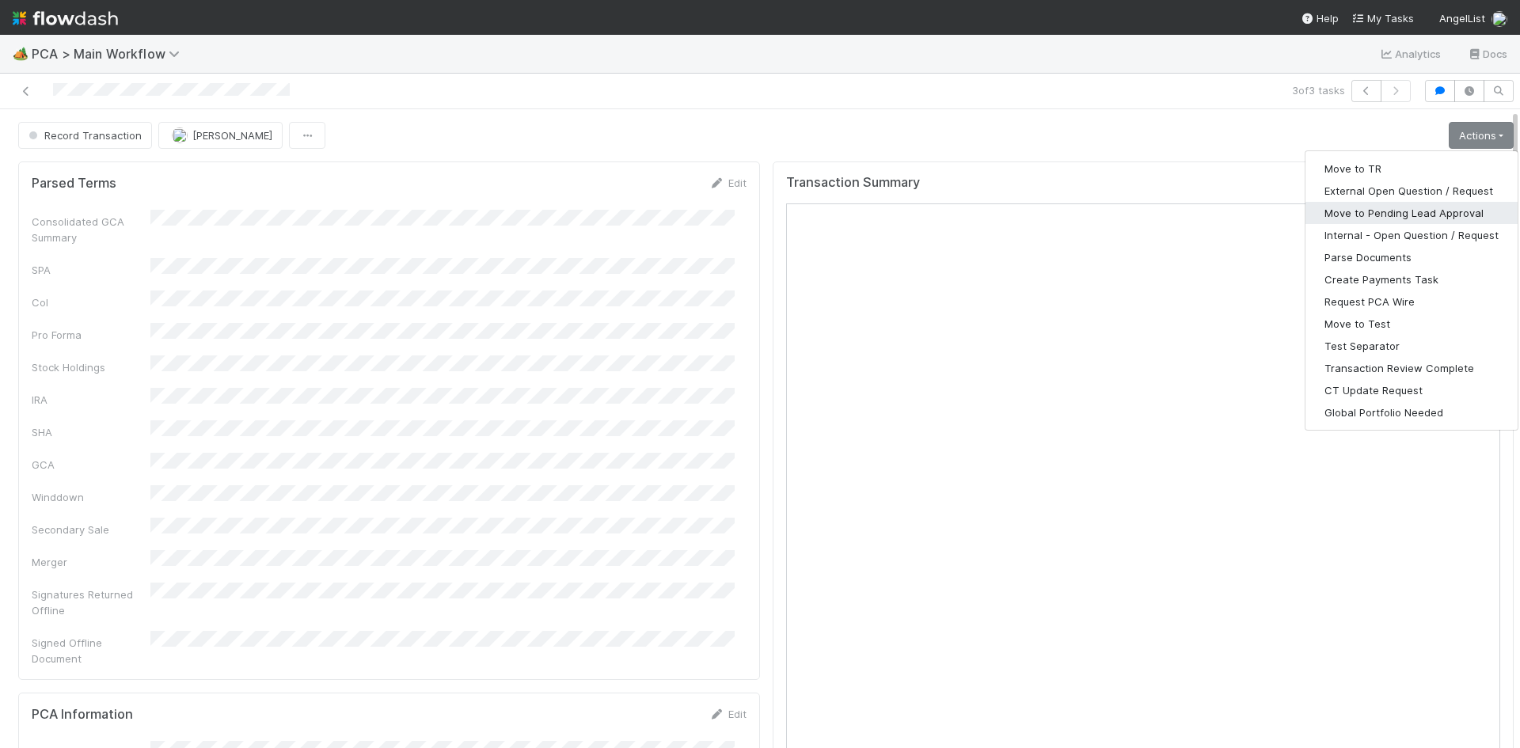
click at [1402, 208] on button "Move to Pending Lead Approval" at bounding box center [1411, 213] width 212 height 22
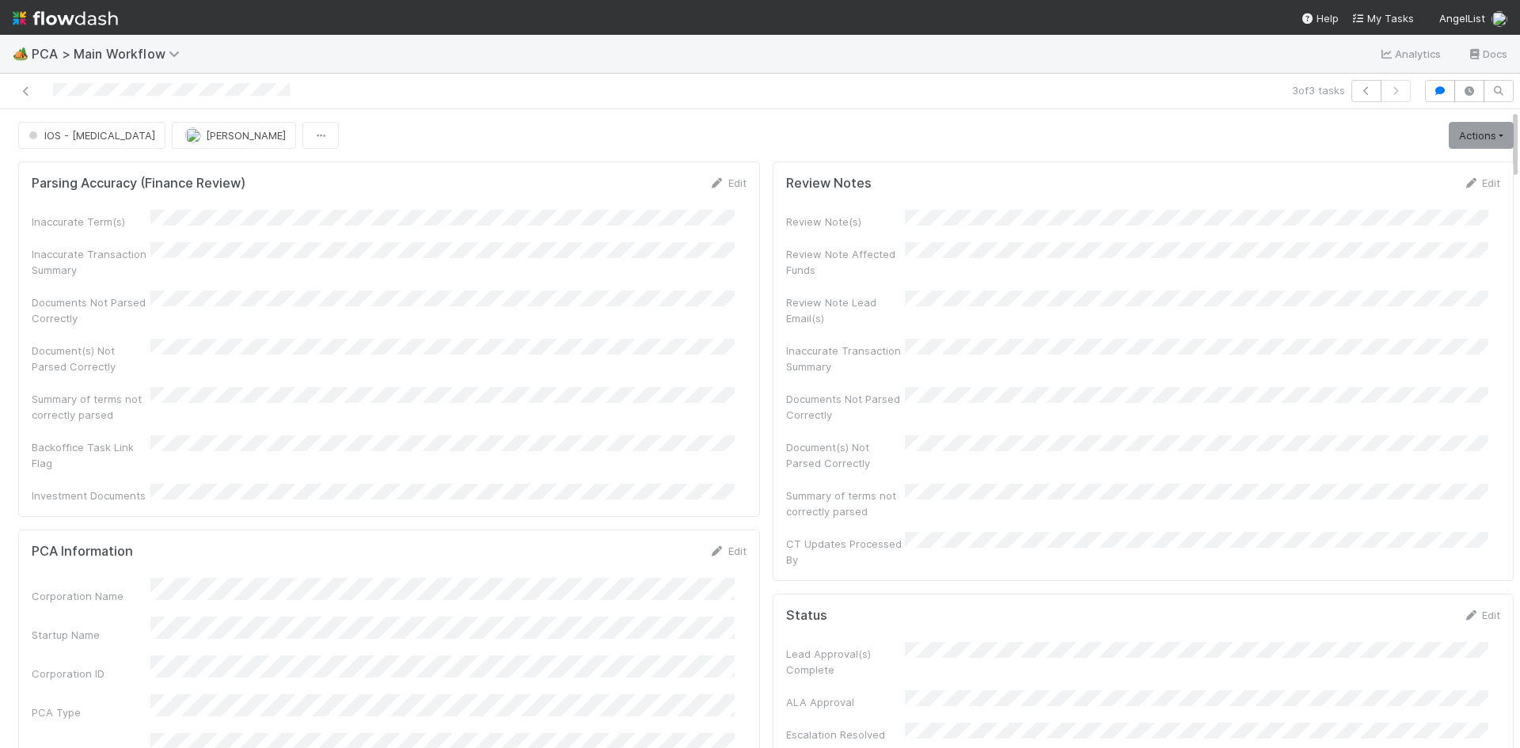
click at [17, 91] on div at bounding box center [360, 91] width 709 height 22
click at [25, 82] on div at bounding box center [360, 91] width 709 height 22
click at [21, 89] on icon at bounding box center [26, 91] width 16 height 10
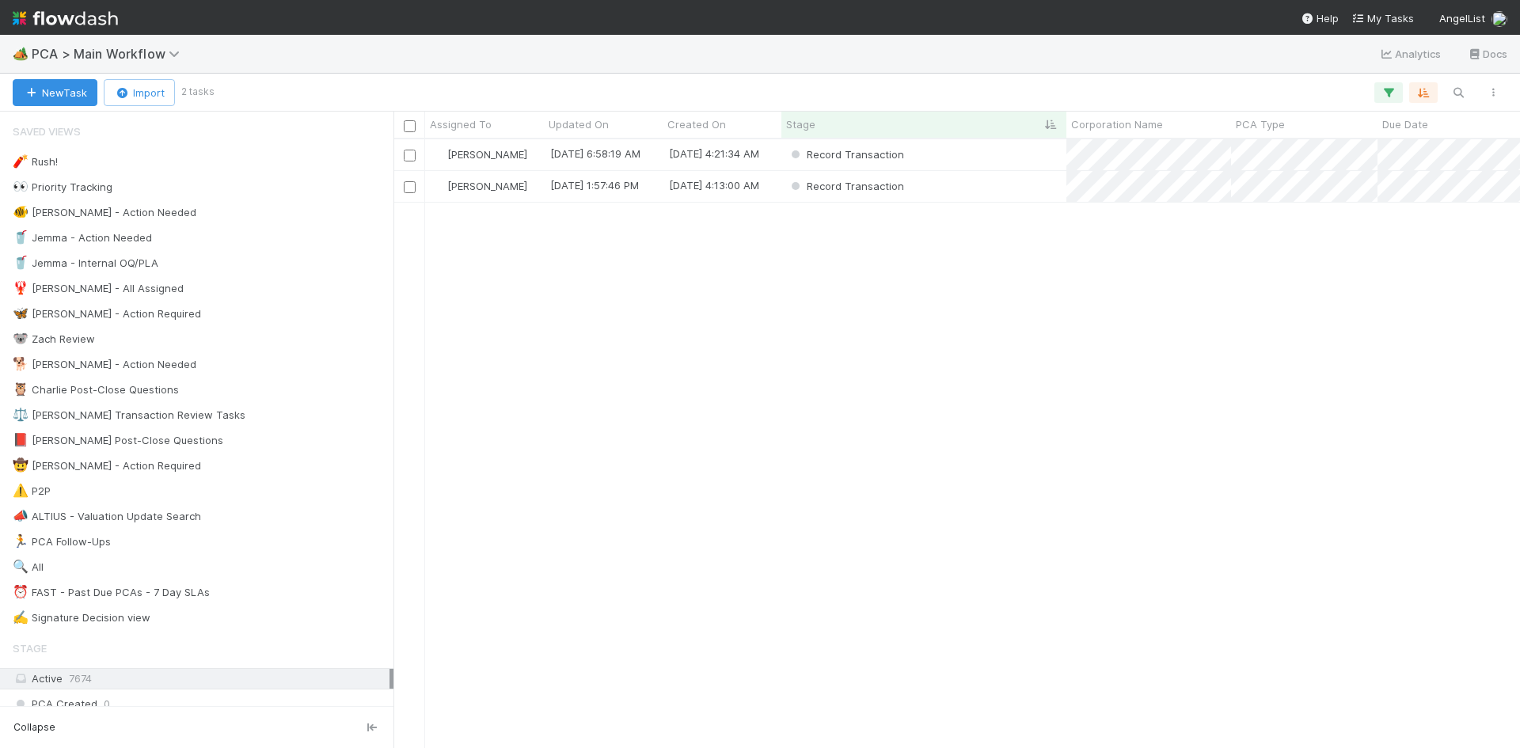
scroll to position [597, 1115]
click at [1012, 161] on div "Record Transaction" at bounding box center [923, 154] width 285 height 31
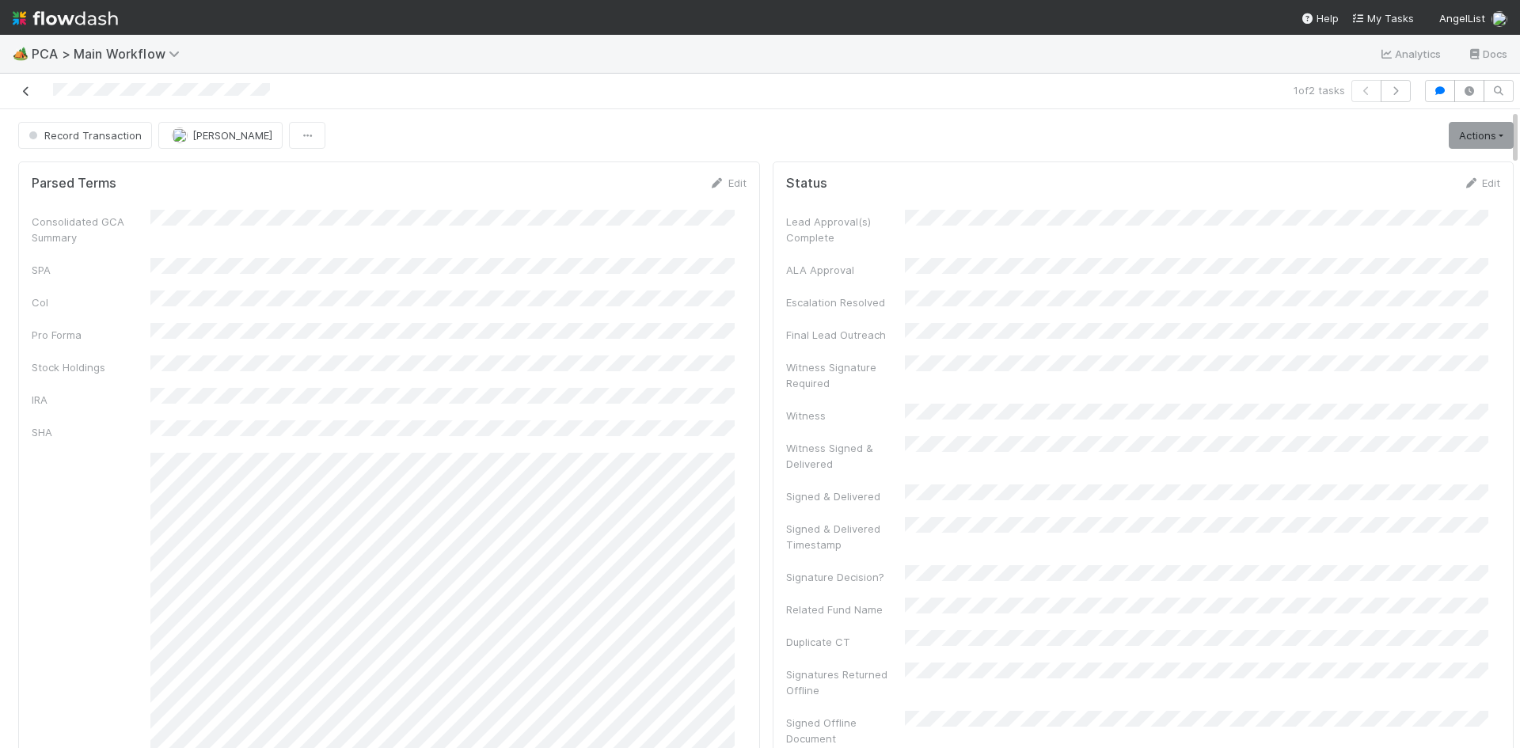
click at [24, 91] on icon at bounding box center [26, 91] width 16 height 10
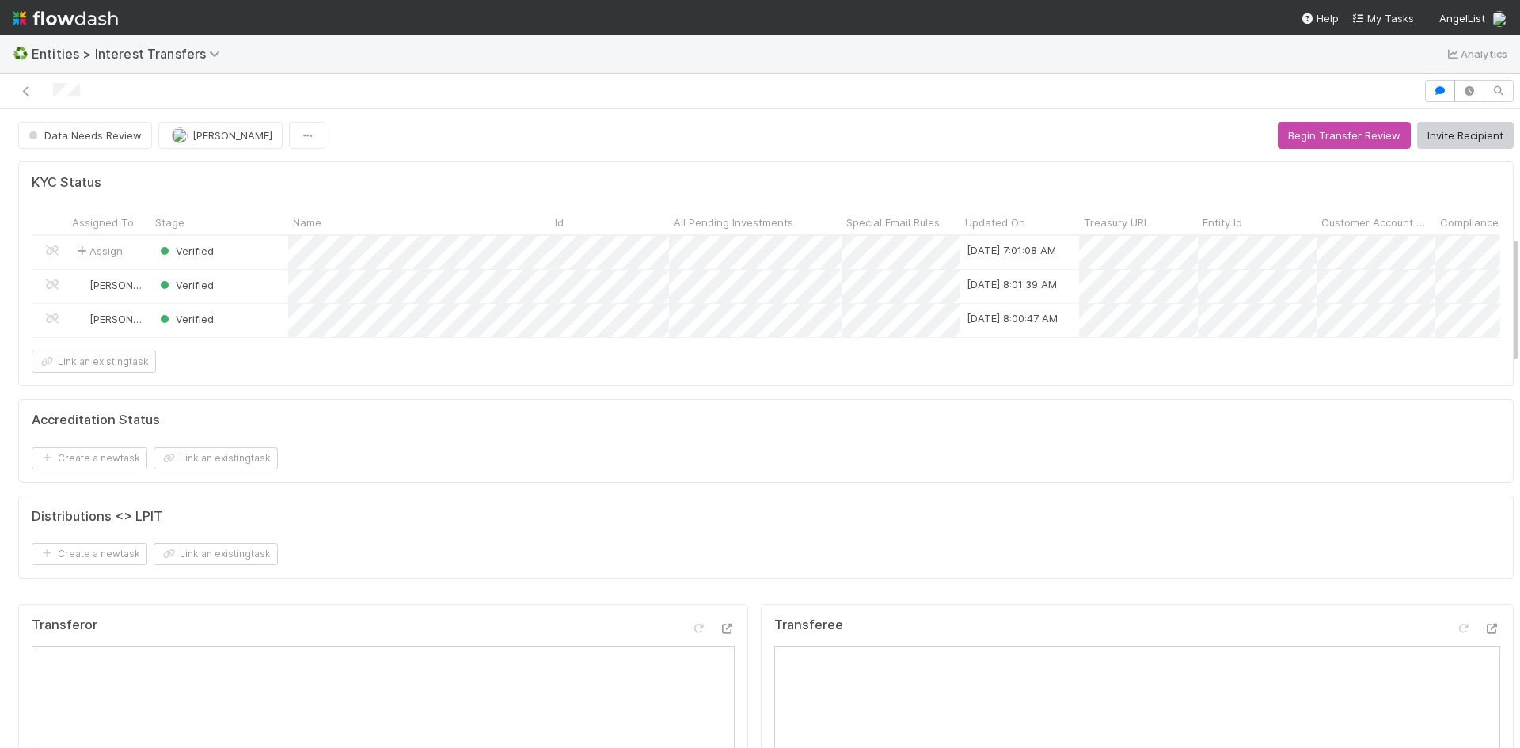
scroll to position [310, 701]
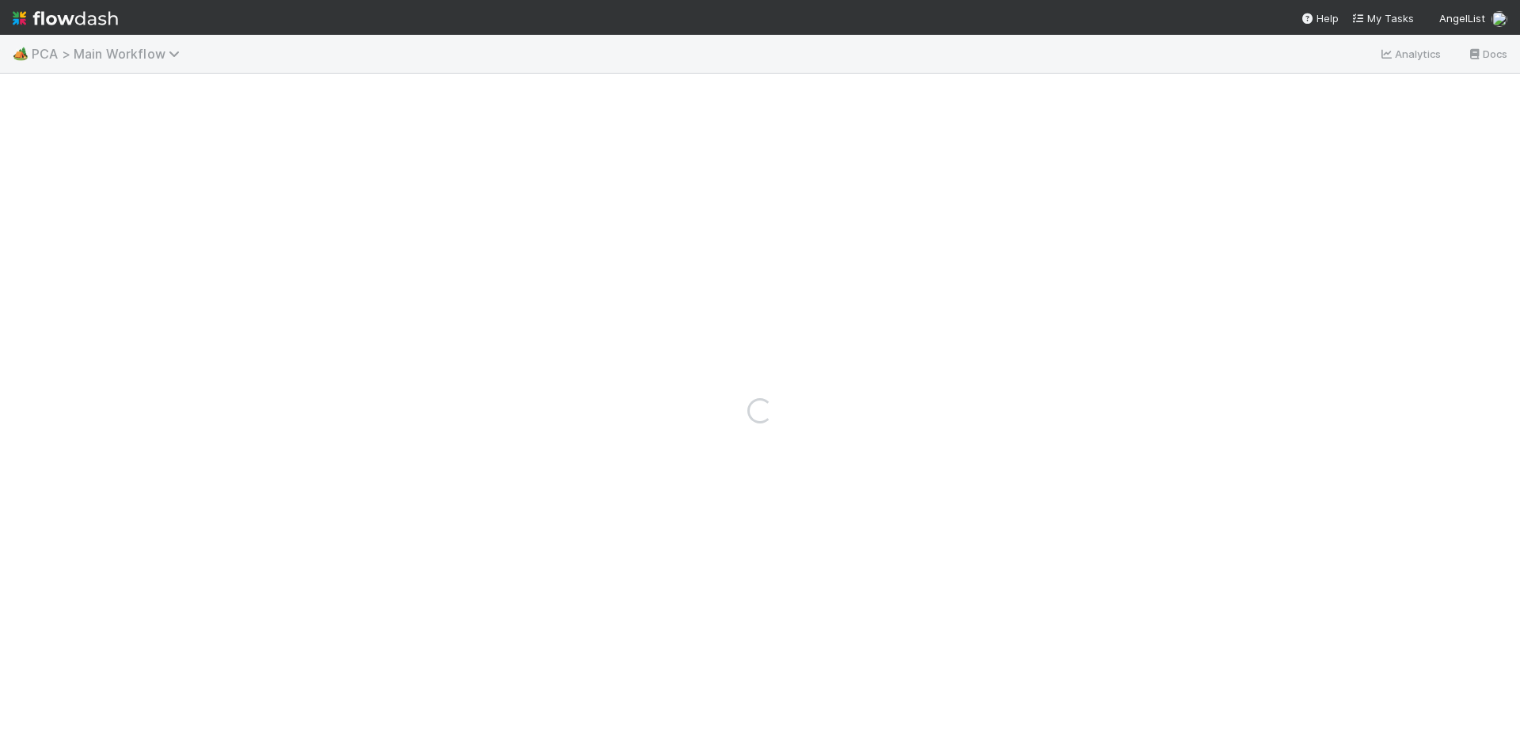
click at [80, 52] on span "PCA > Main Workflow" at bounding box center [110, 54] width 156 height 16
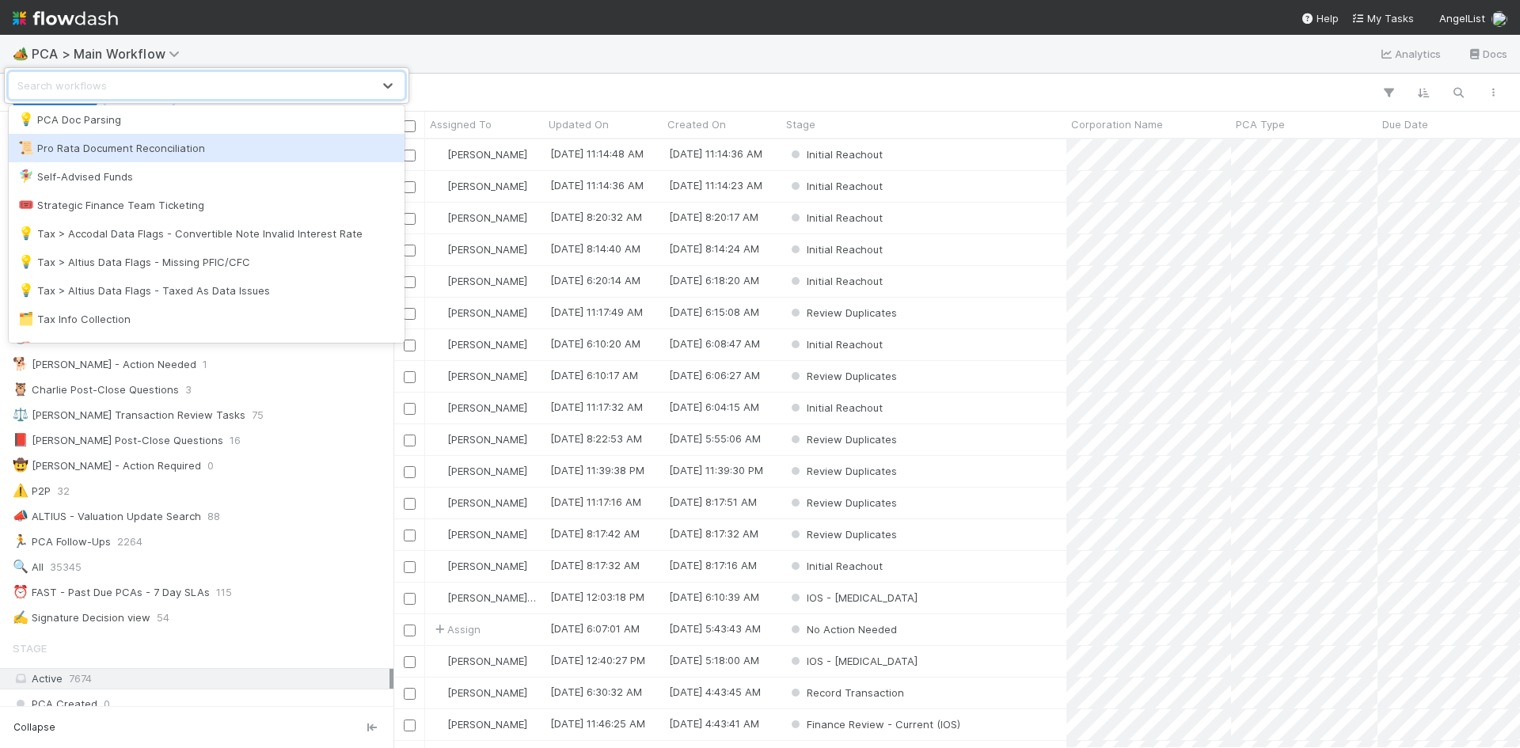
scroll to position [1238, 0]
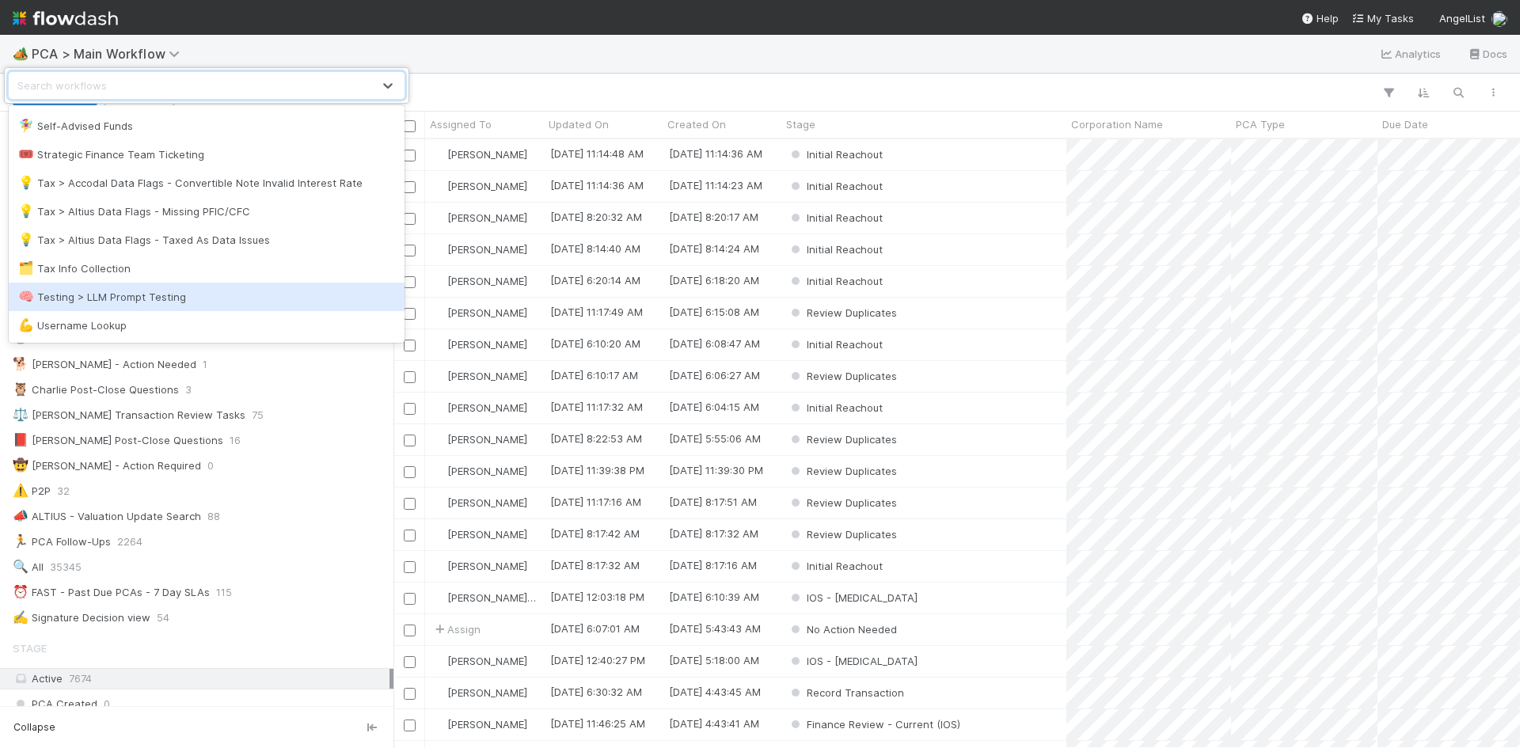
click at [275, 275] on div "🗂️ Tax Info Collection" at bounding box center [206, 268] width 377 height 16
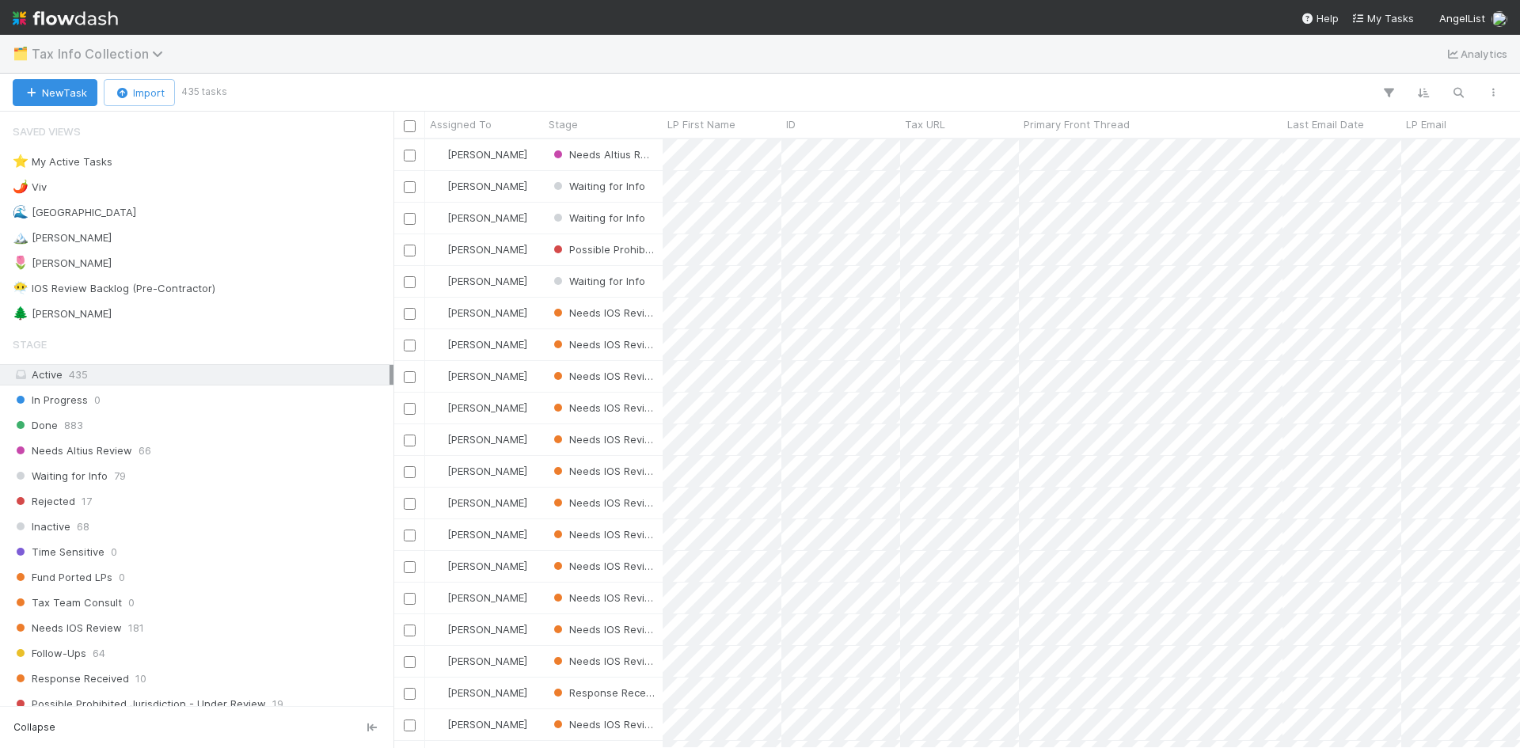
scroll to position [597, 1115]
click at [152, 59] on icon at bounding box center [160, 53] width 16 height 13
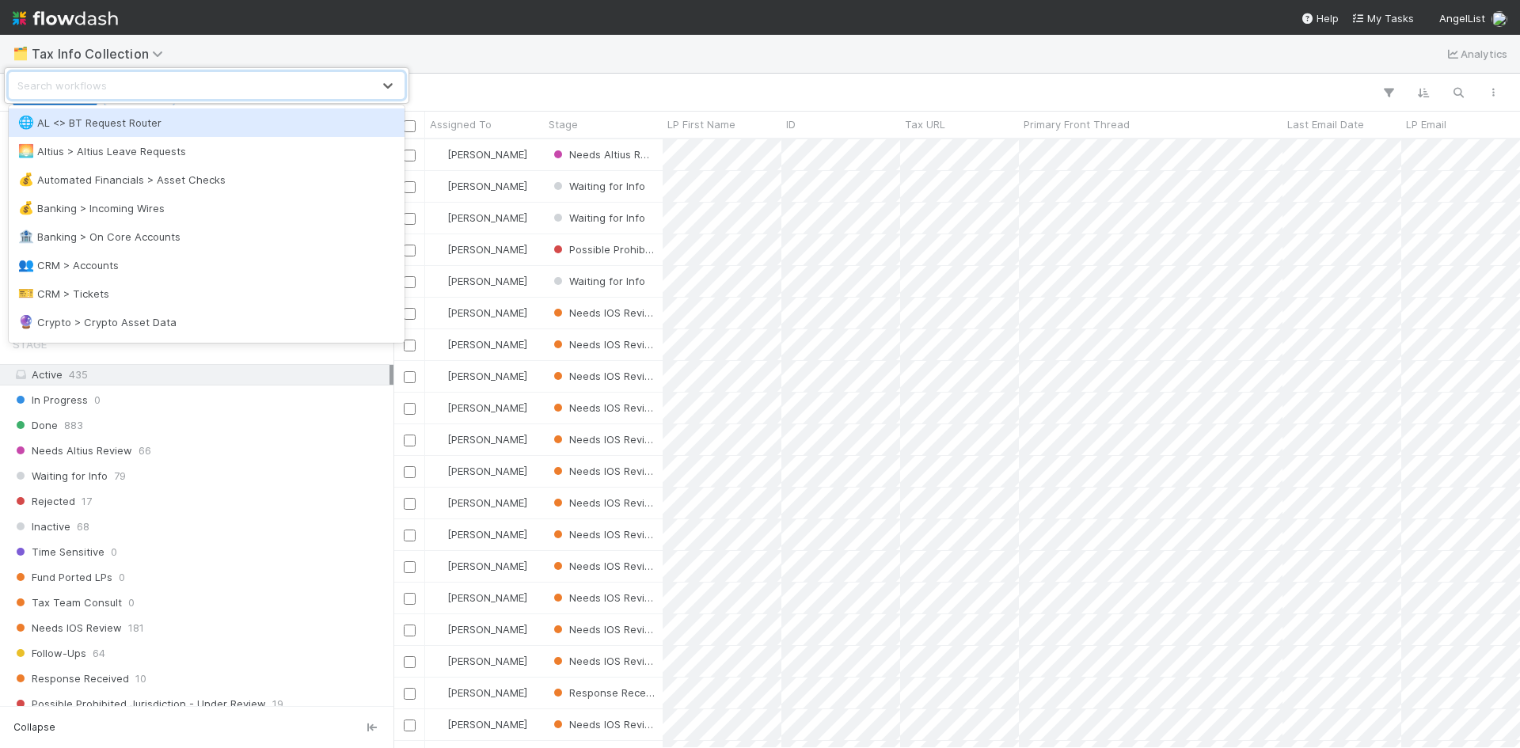
click at [333, 66] on div "option AL <> BT Request Router focused, 1 of 51. 51 results available. Use Up a…" at bounding box center [760, 374] width 1520 height 748
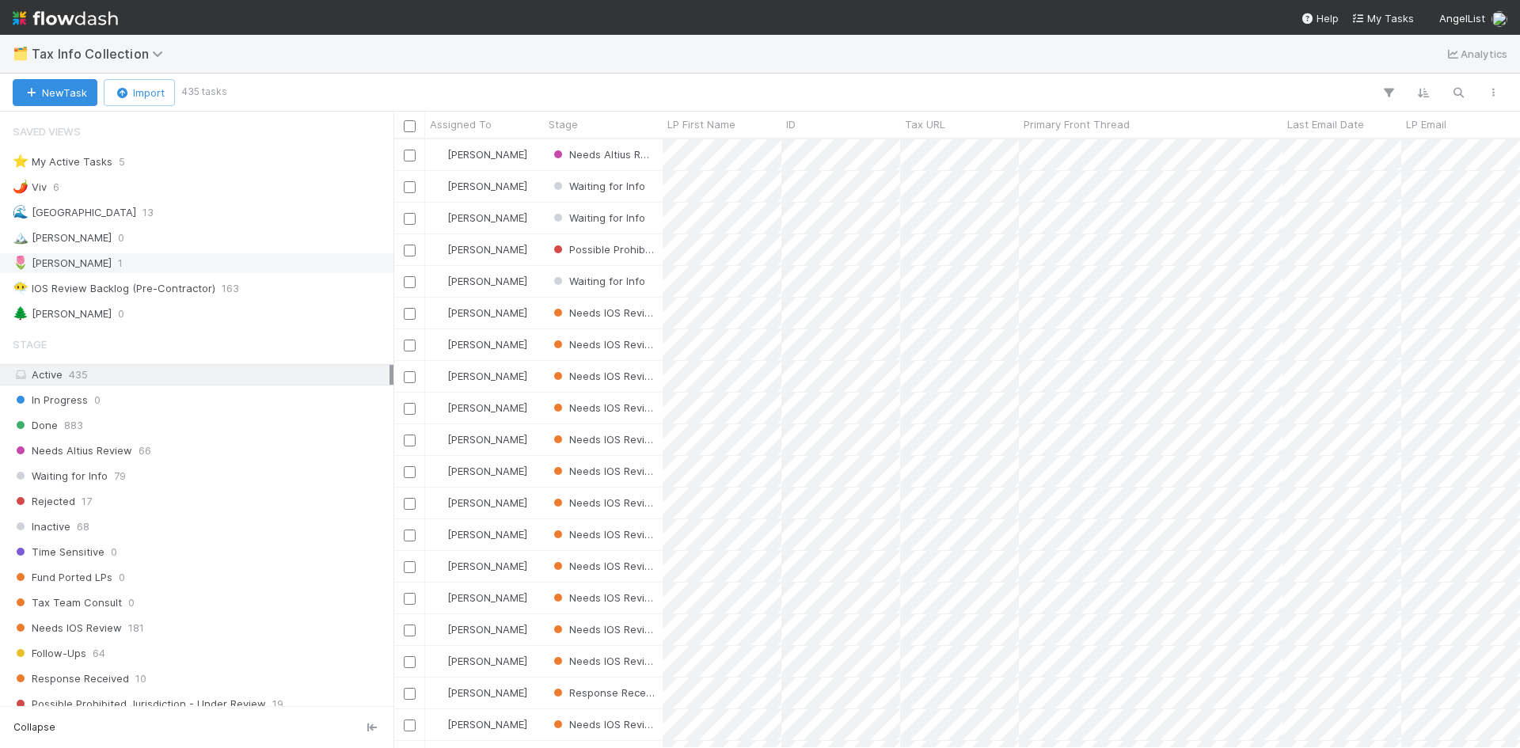
click at [118, 263] on span "1" at bounding box center [120, 263] width 5 height 20
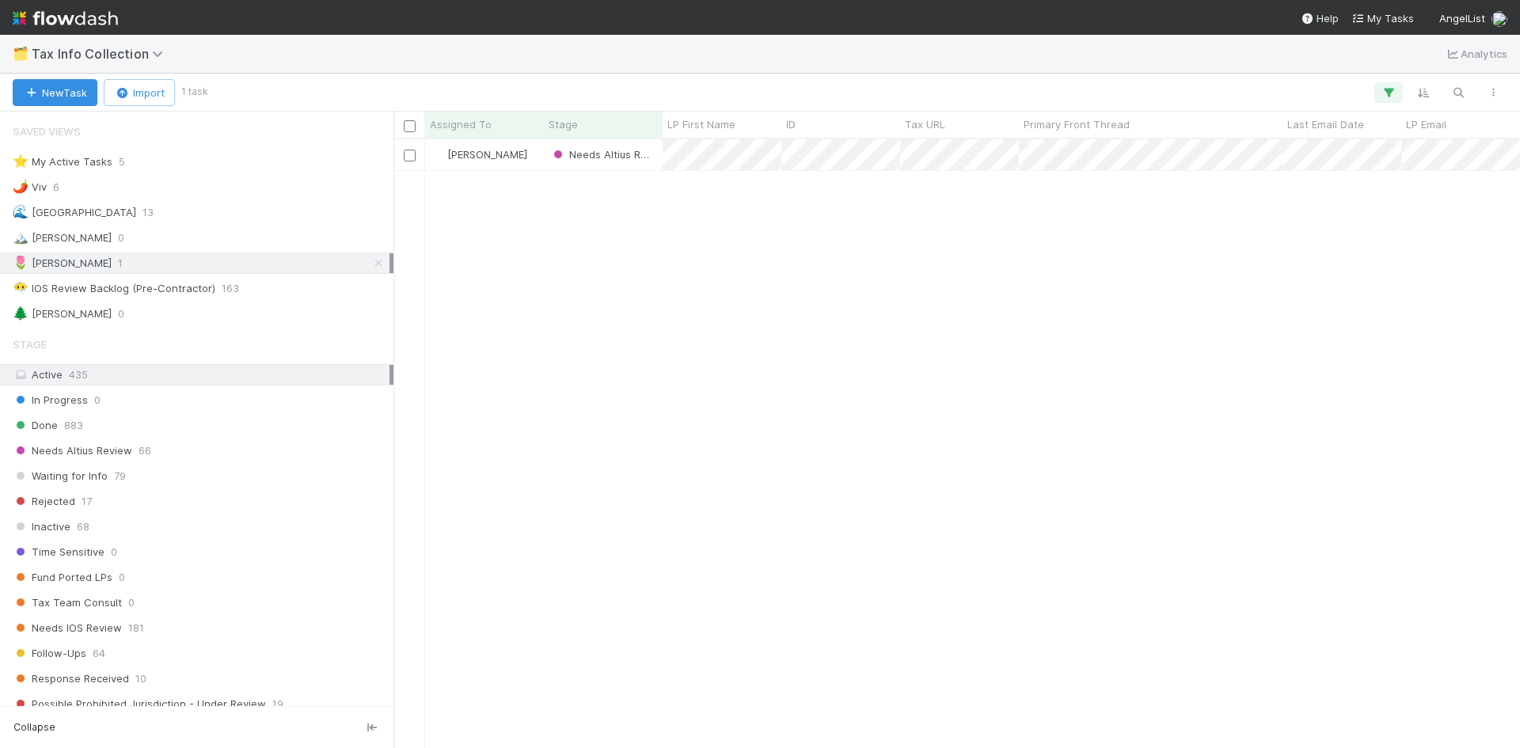
scroll to position [597, 1115]
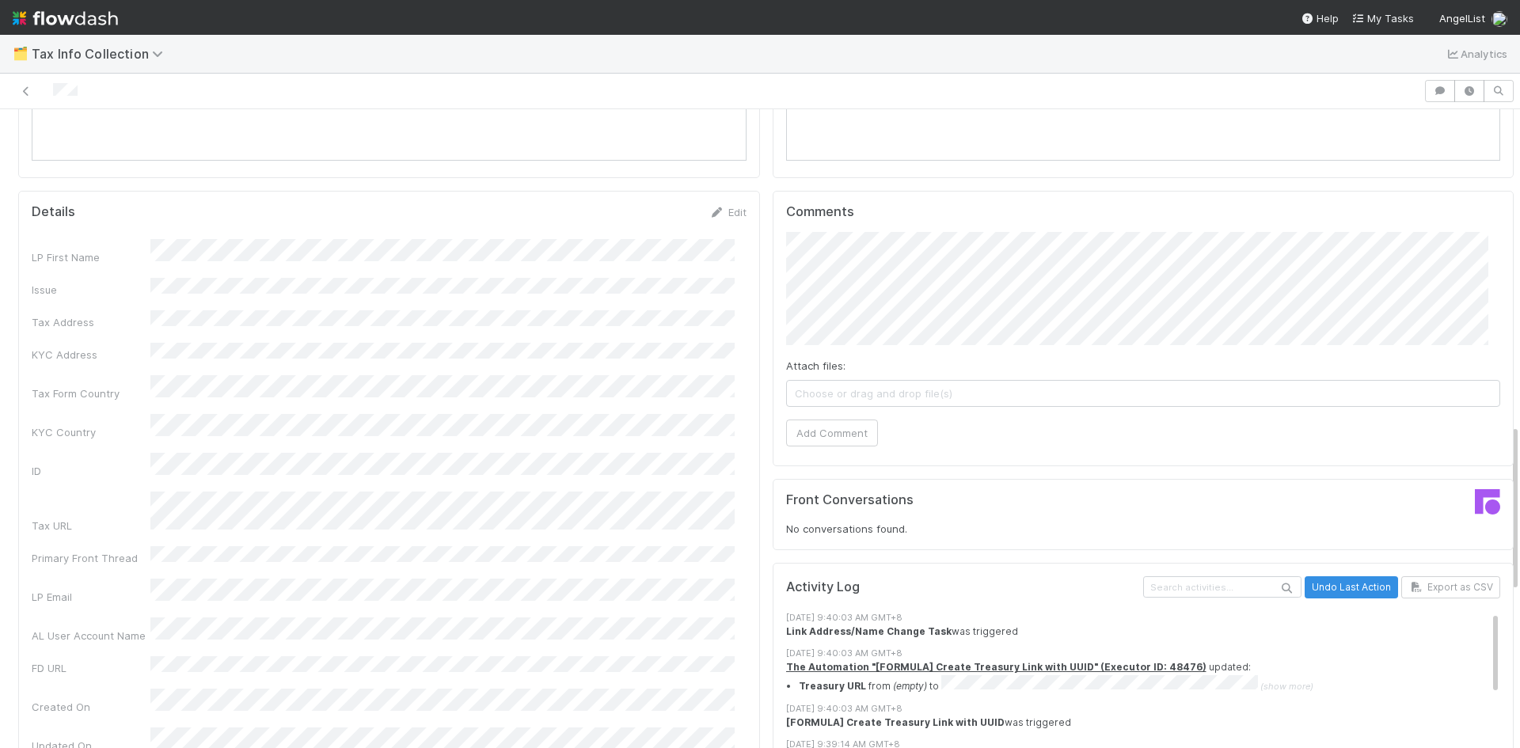
scroll to position [1187, 0]
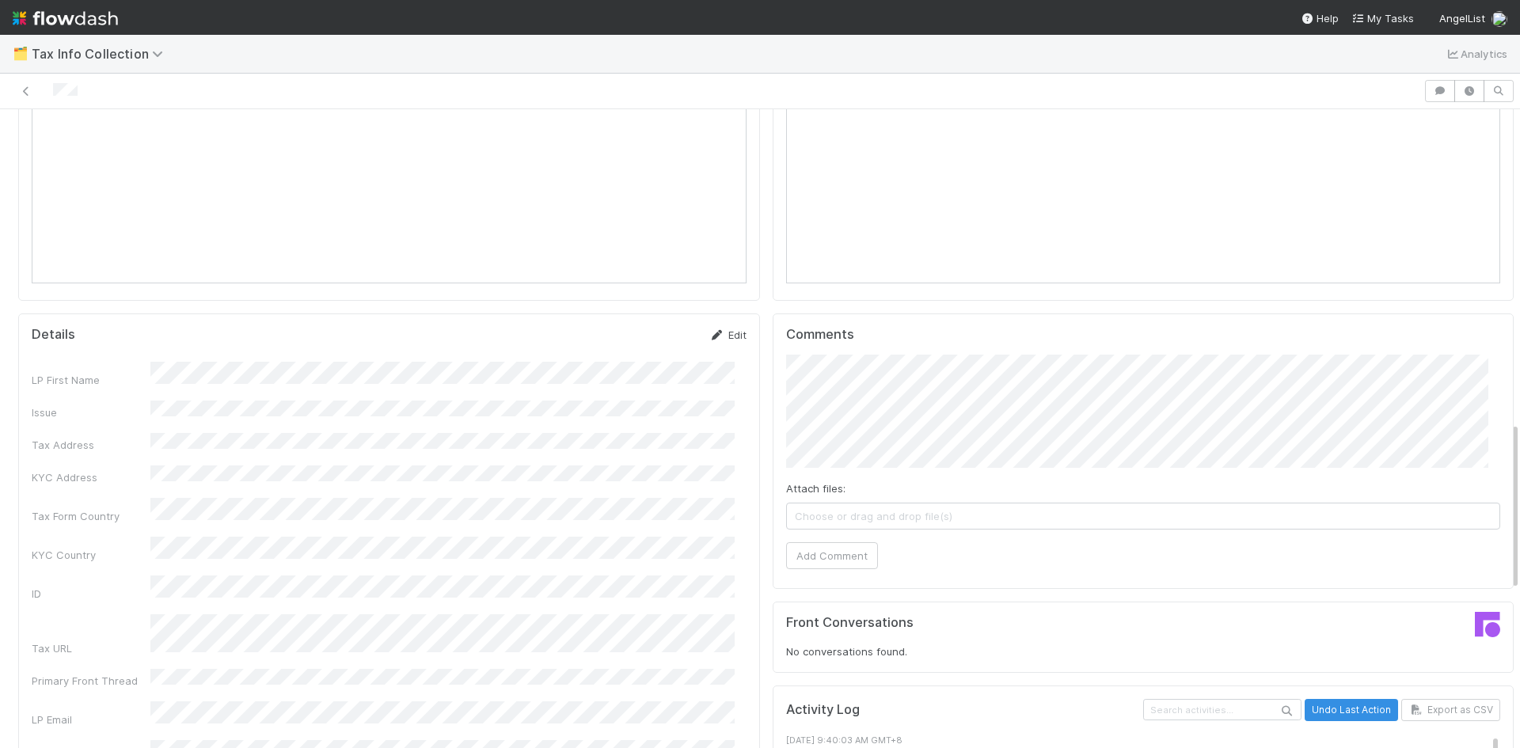
click at [720, 329] on link "Edit" at bounding box center [727, 335] width 37 height 13
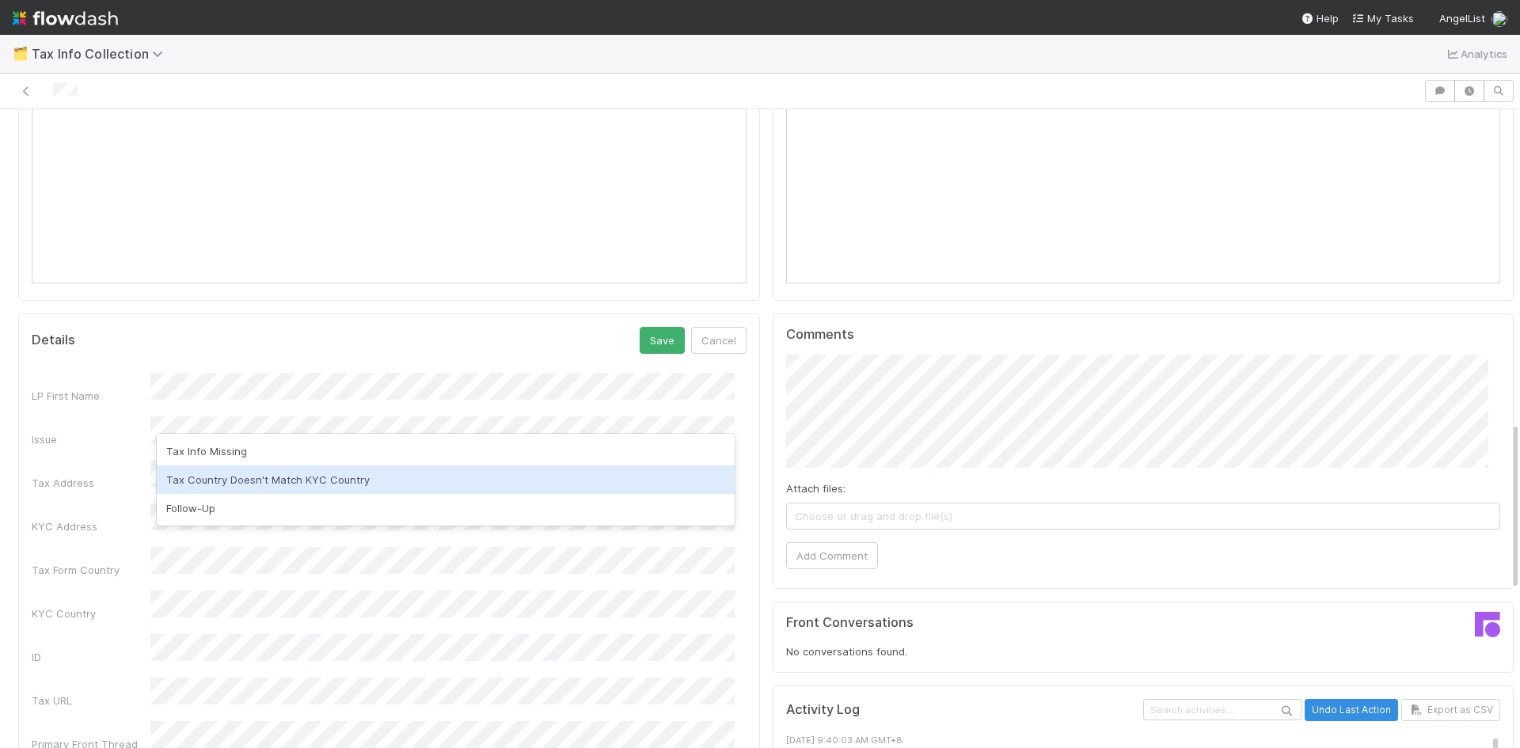
click at [313, 477] on div "Tax Country Doesn't Match KYC Country" at bounding box center [446, 479] width 578 height 28
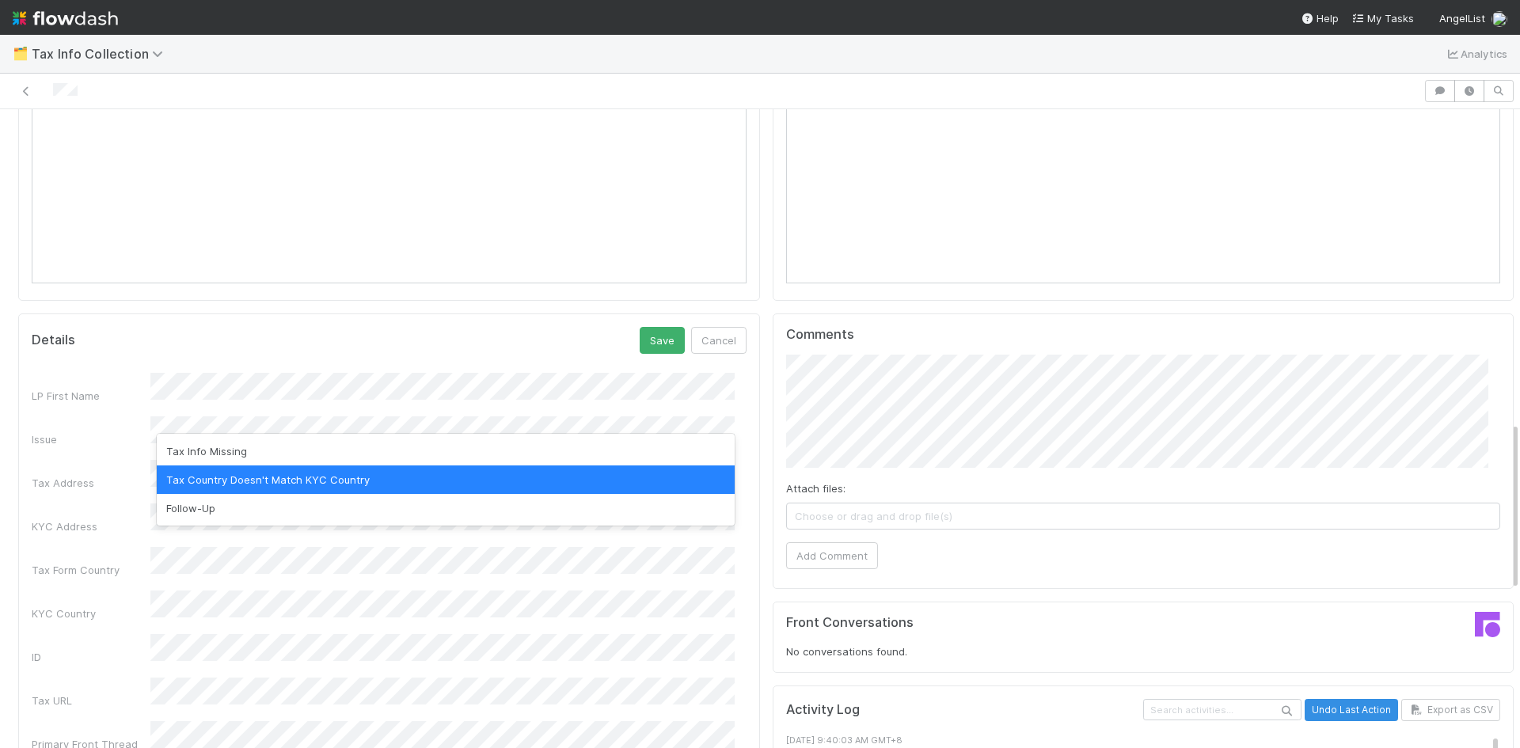
click at [381, 469] on div "Tax Country Doesn't Match KYC Country" at bounding box center [446, 479] width 578 height 28
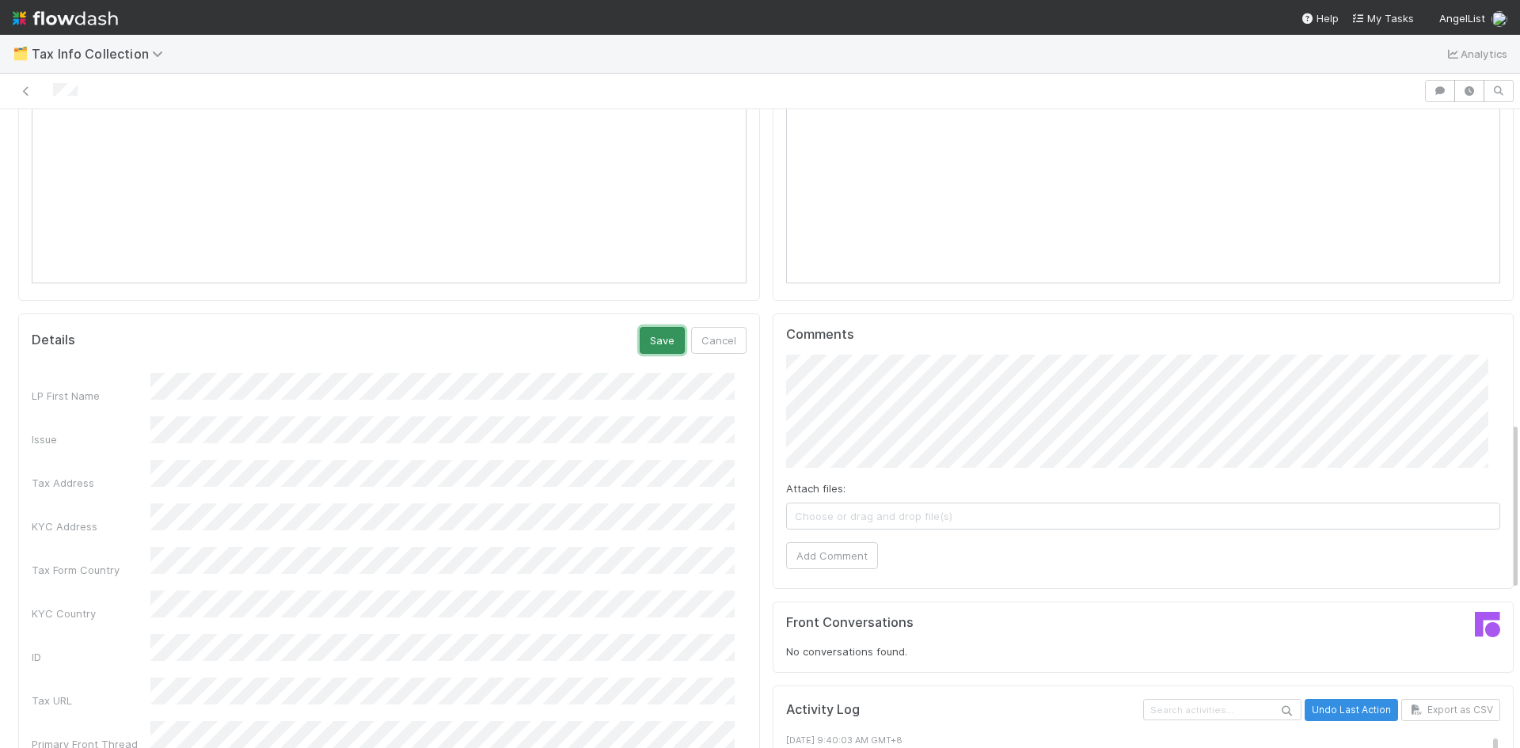
click at [655, 328] on button "Save" at bounding box center [662, 340] width 45 height 27
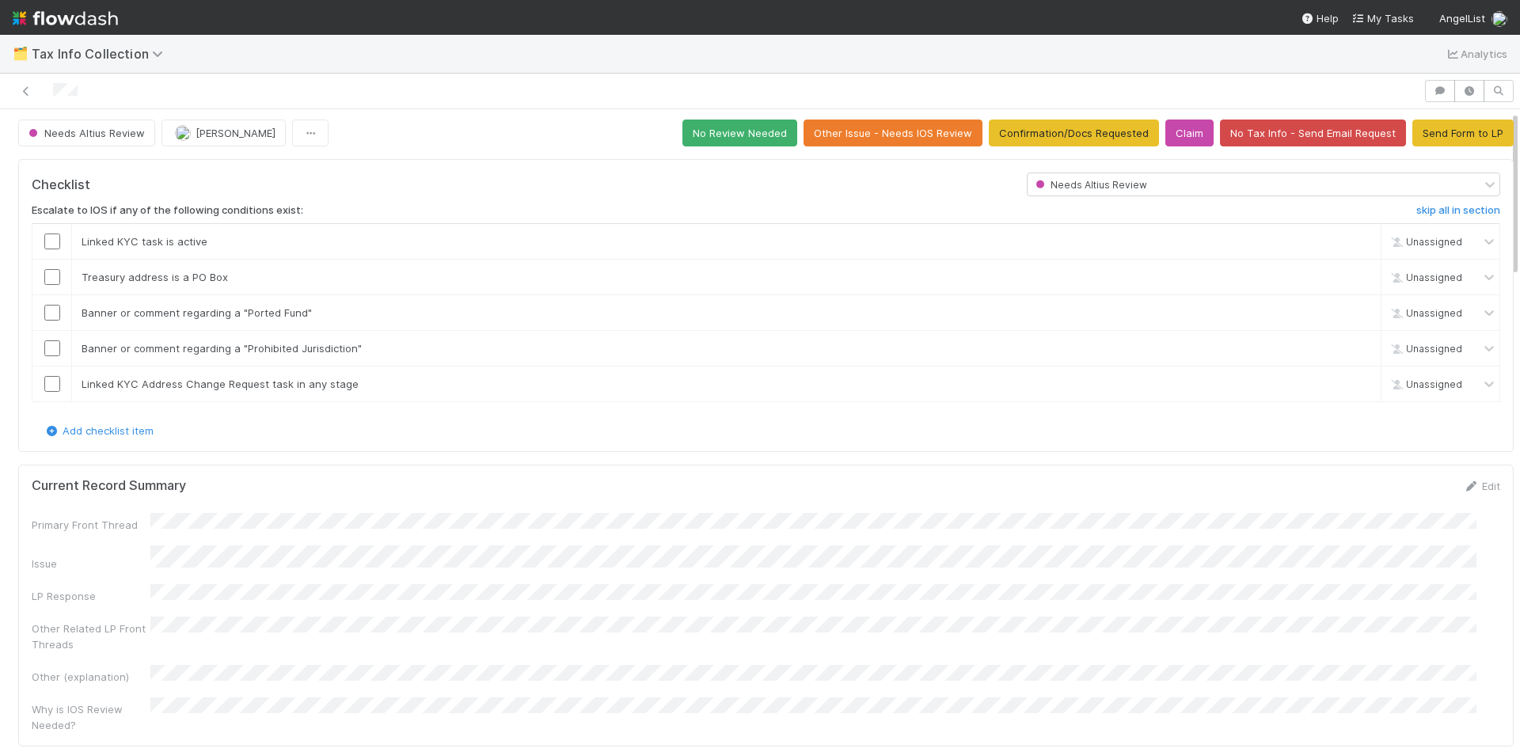
scroll to position [0, 0]
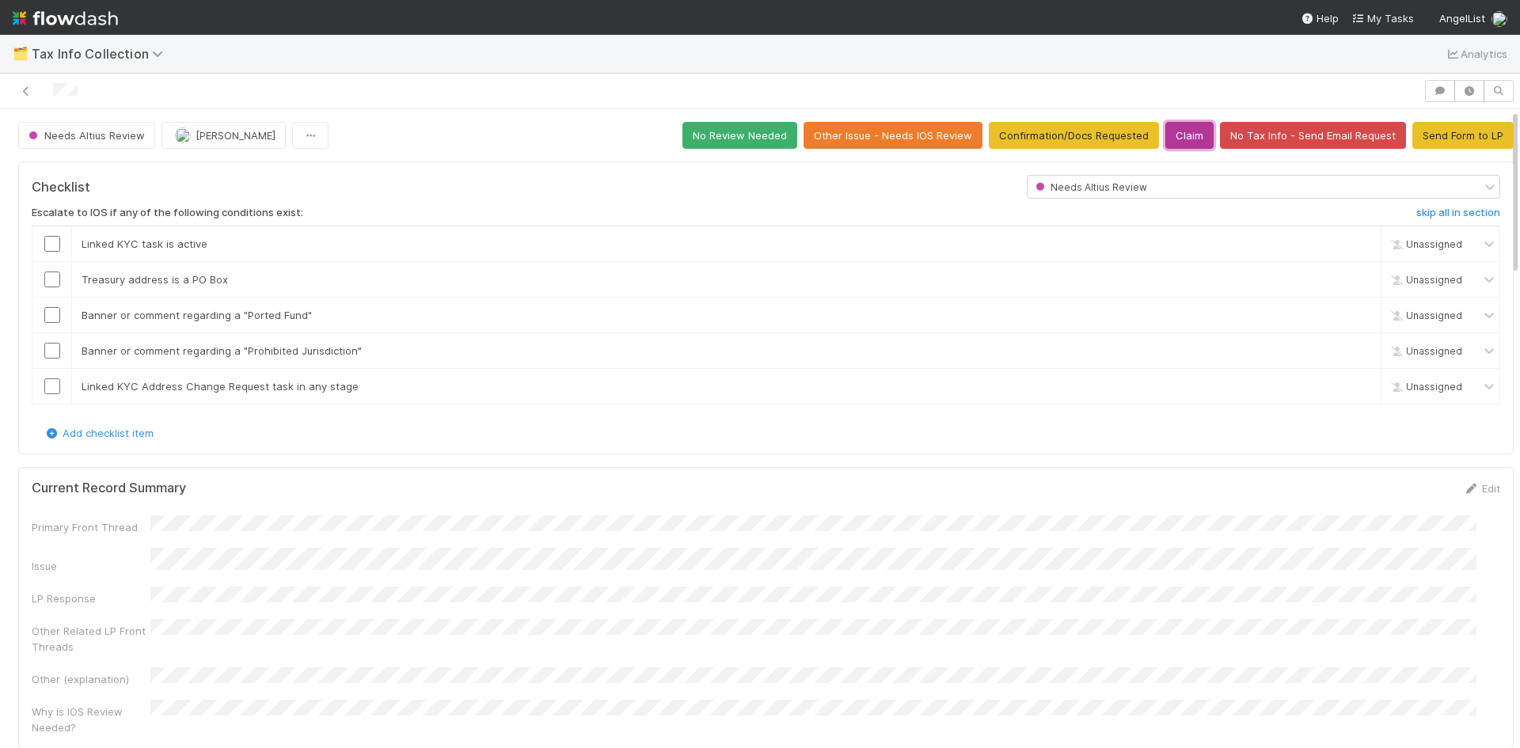
click at [1171, 137] on button "Claim" at bounding box center [1189, 135] width 48 height 27
click at [1459, 139] on button "Send Form to LP" at bounding box center [1462, 135] width 101 height 27
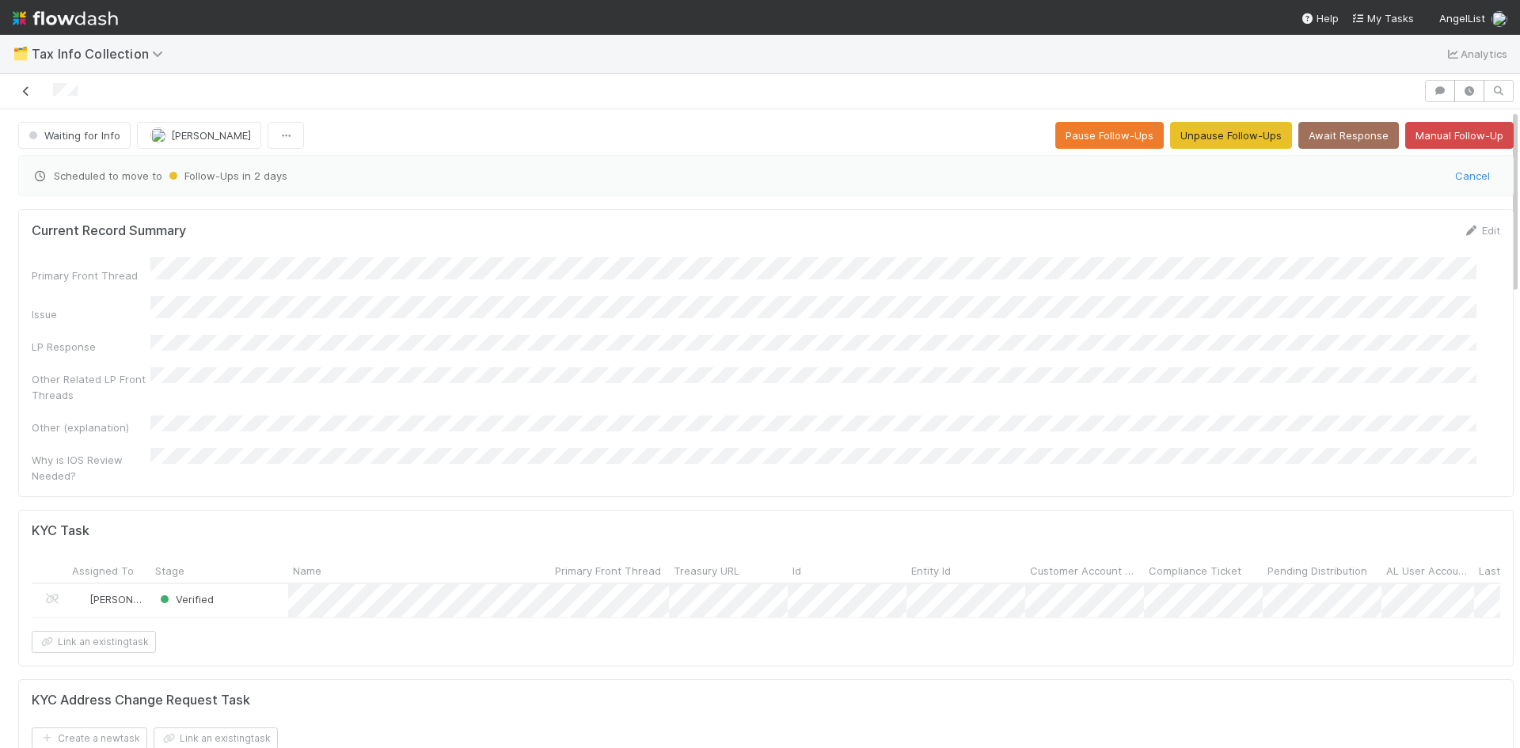
click at [21, 90] on icon at bounding box center [26, 91] width 16 height 10
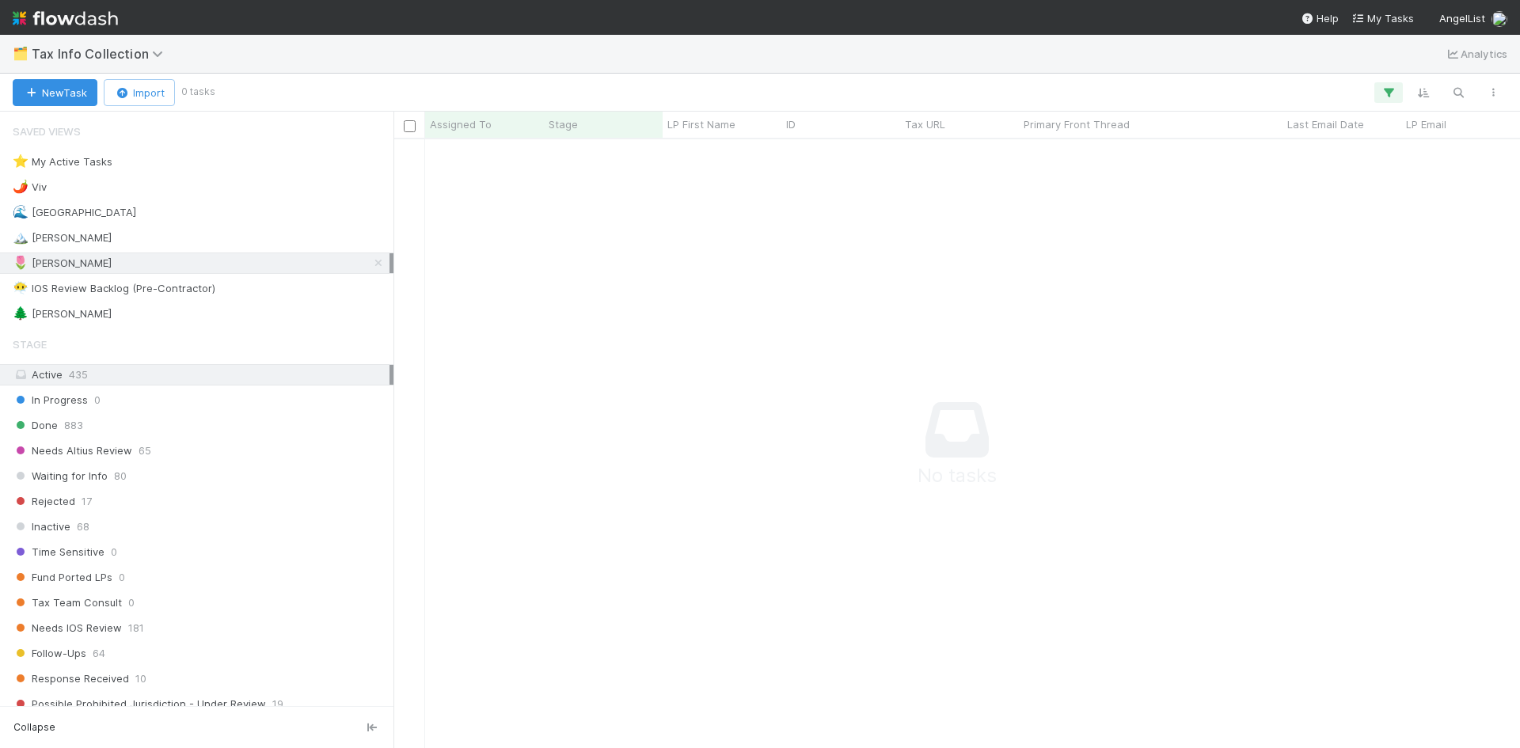
scroll to position [585, 1115]
click at [370, 260] on icon at bounding box center [378, 263] width 16 height 10
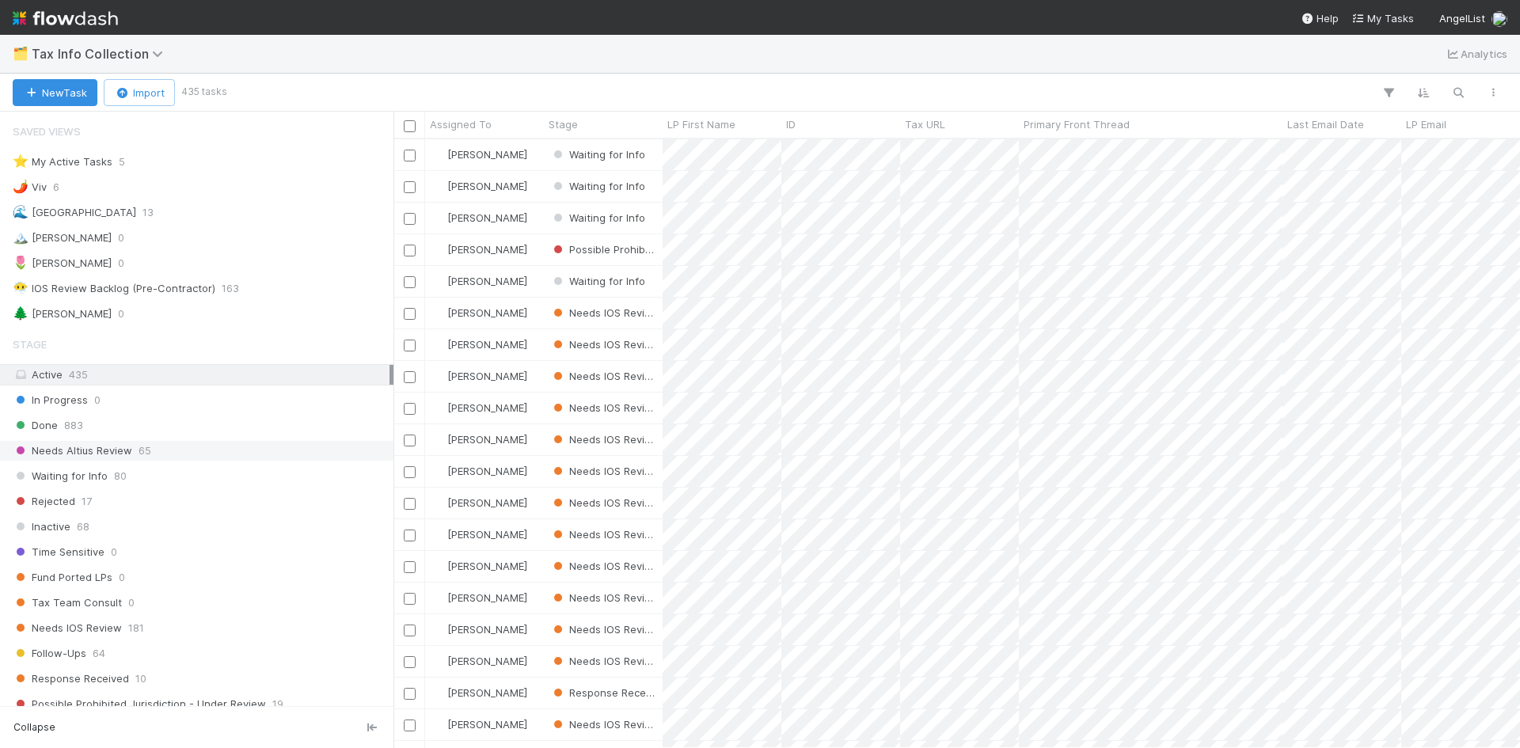
scroll to position [597, 1115]
click at [172, 452] on div "Needs Altius Review 65" at bounding box center [201, 451] width 377 height 20
click at [167, 632] on div "Needs IOS Review 181" at bounding box center [201, 628] width 377 height 20
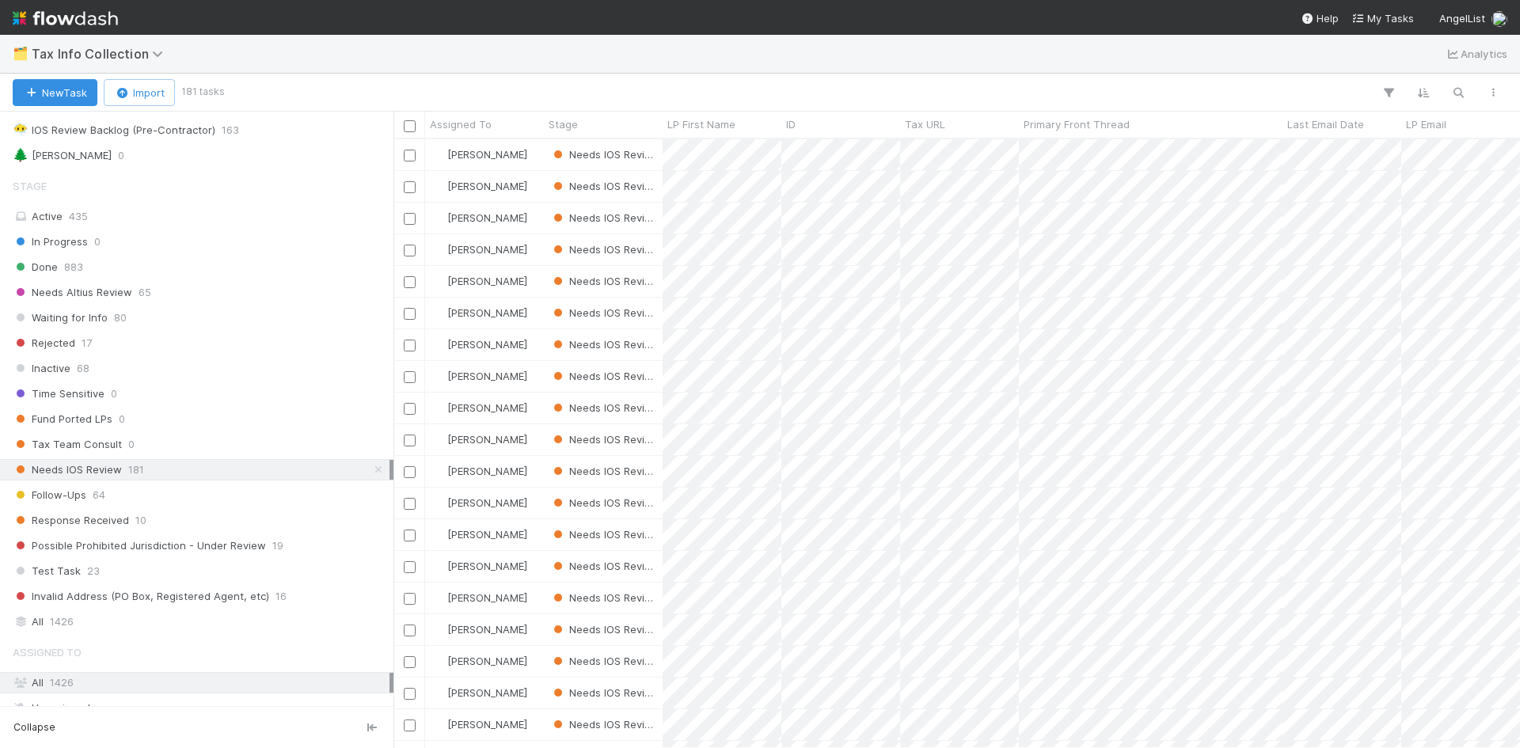
scroll to position [597, 1115]
drag, startPoint x: 215, startPoint y: 516, endPoint x: 255, endPoint y: 446, distance: 80.5
click at [215, 515] on div "Response Received 10" at bounding box center [201, 521] width 377 height 20
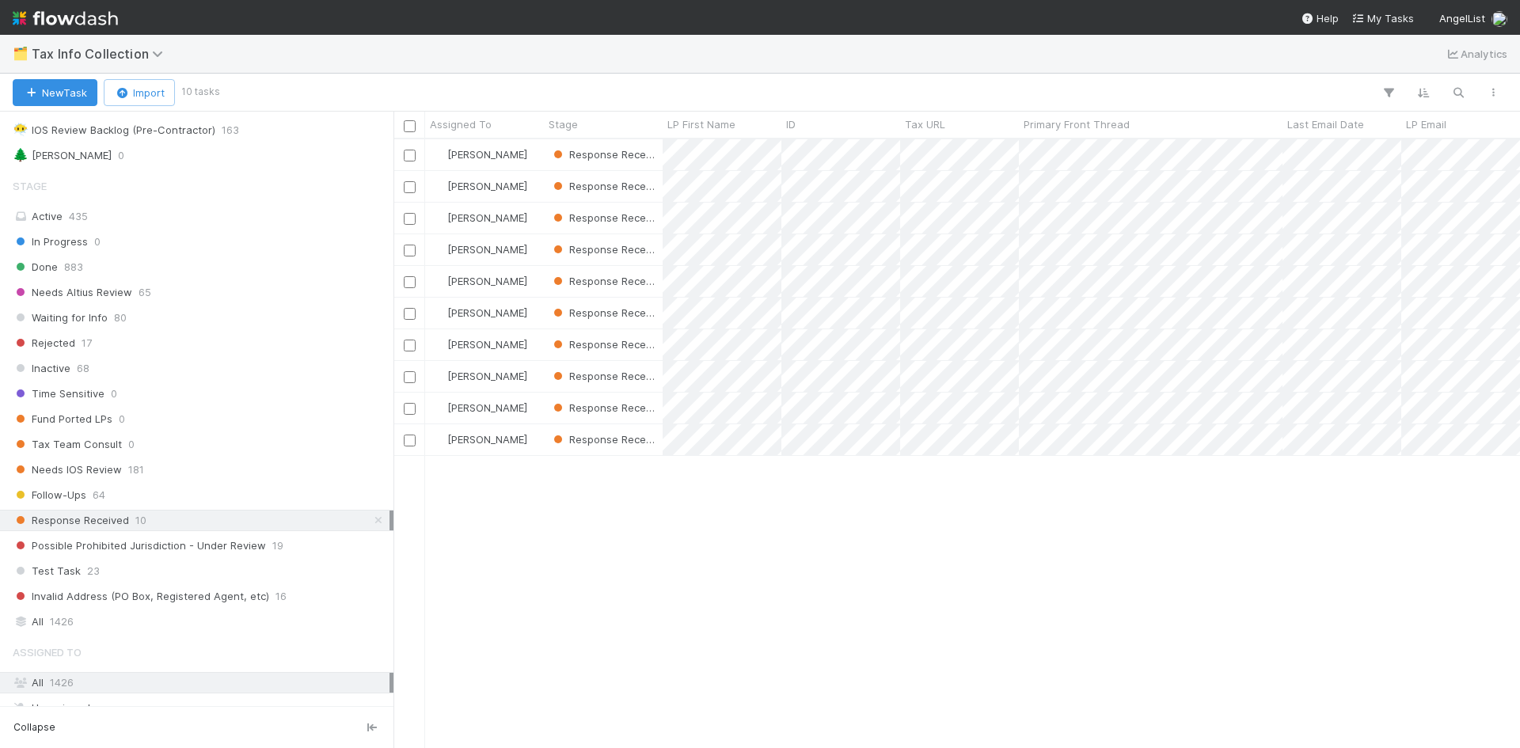
scroll to position [597, 1115]
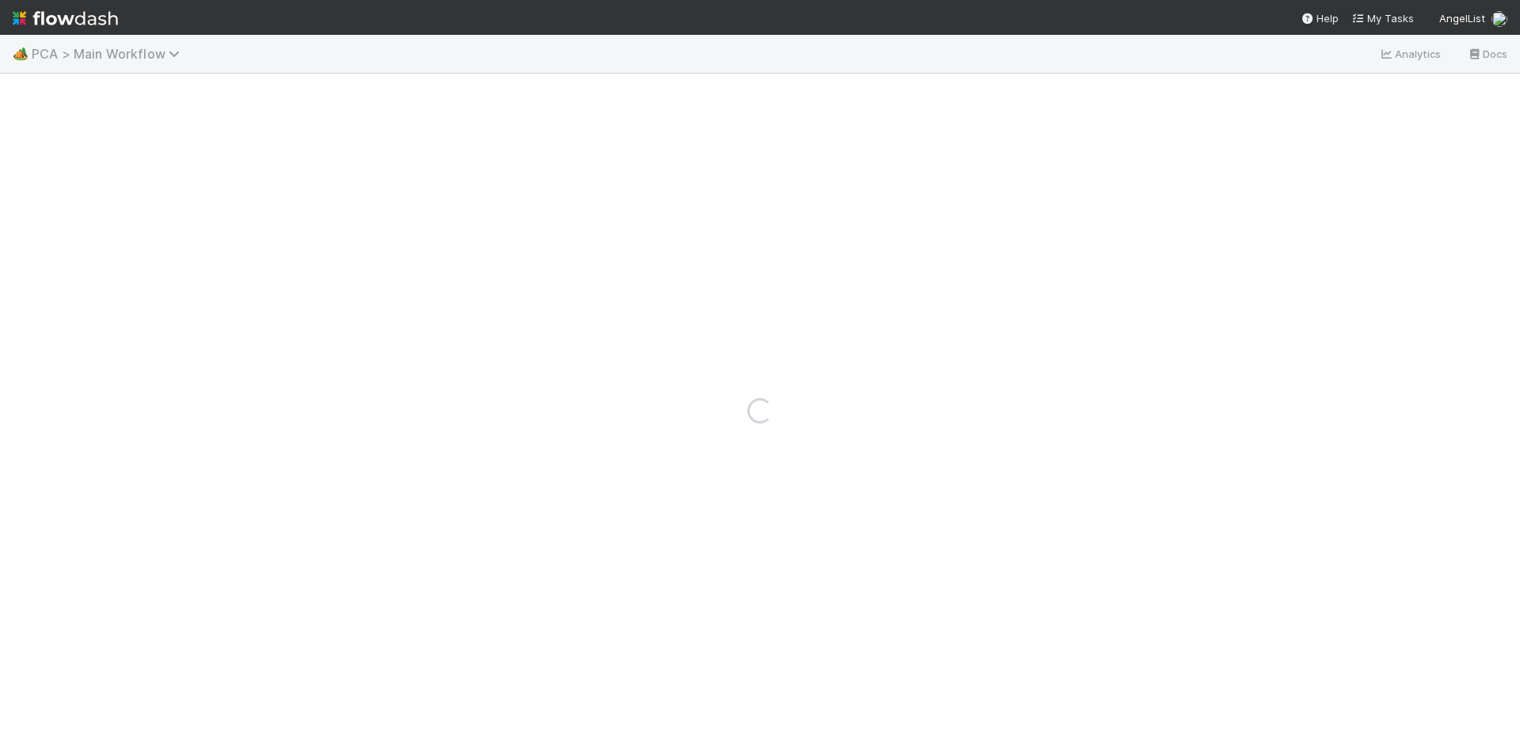
click at [127, 49] on span "PCA > Main Workflow" at bounding box center [110, 54] width 156 height 16
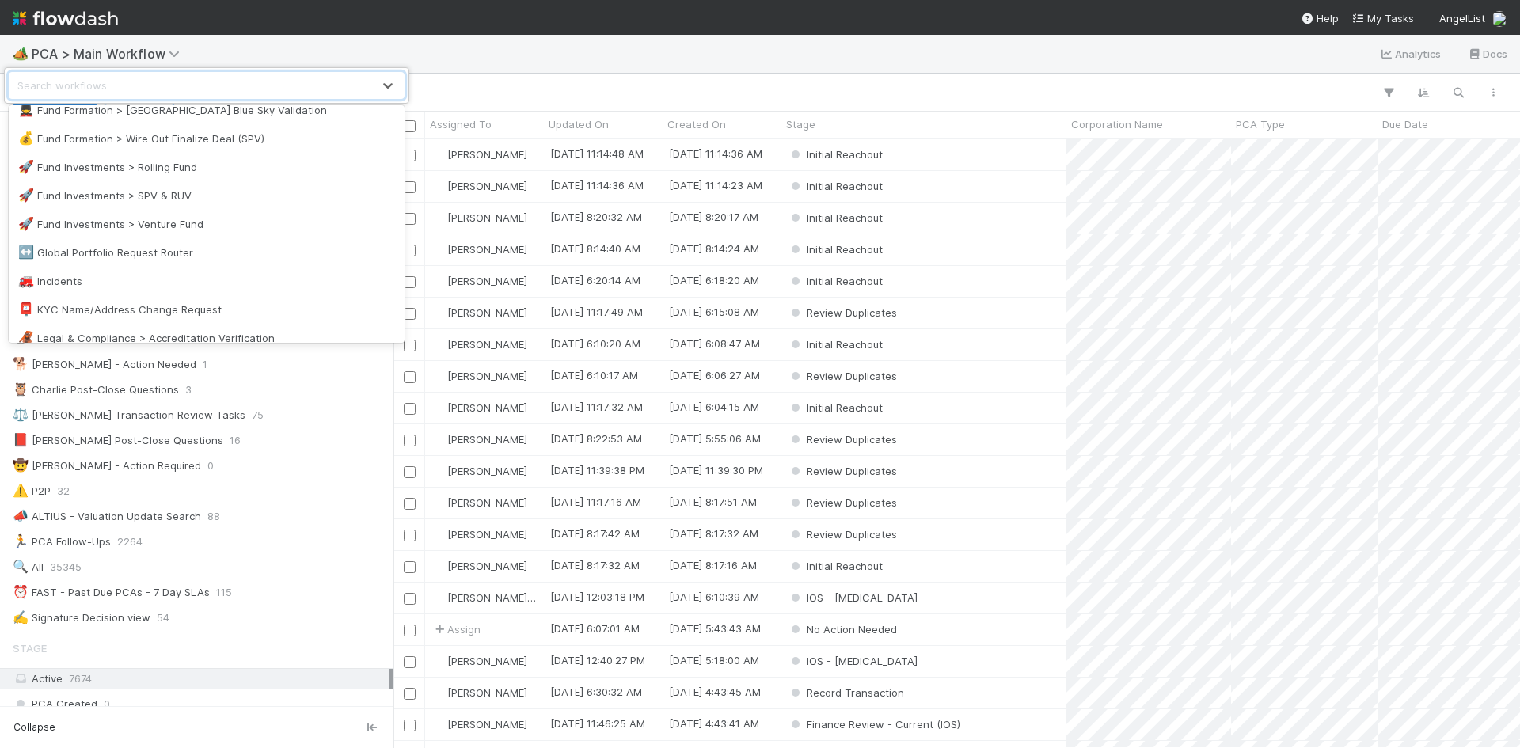
scroll to position [871, 0]
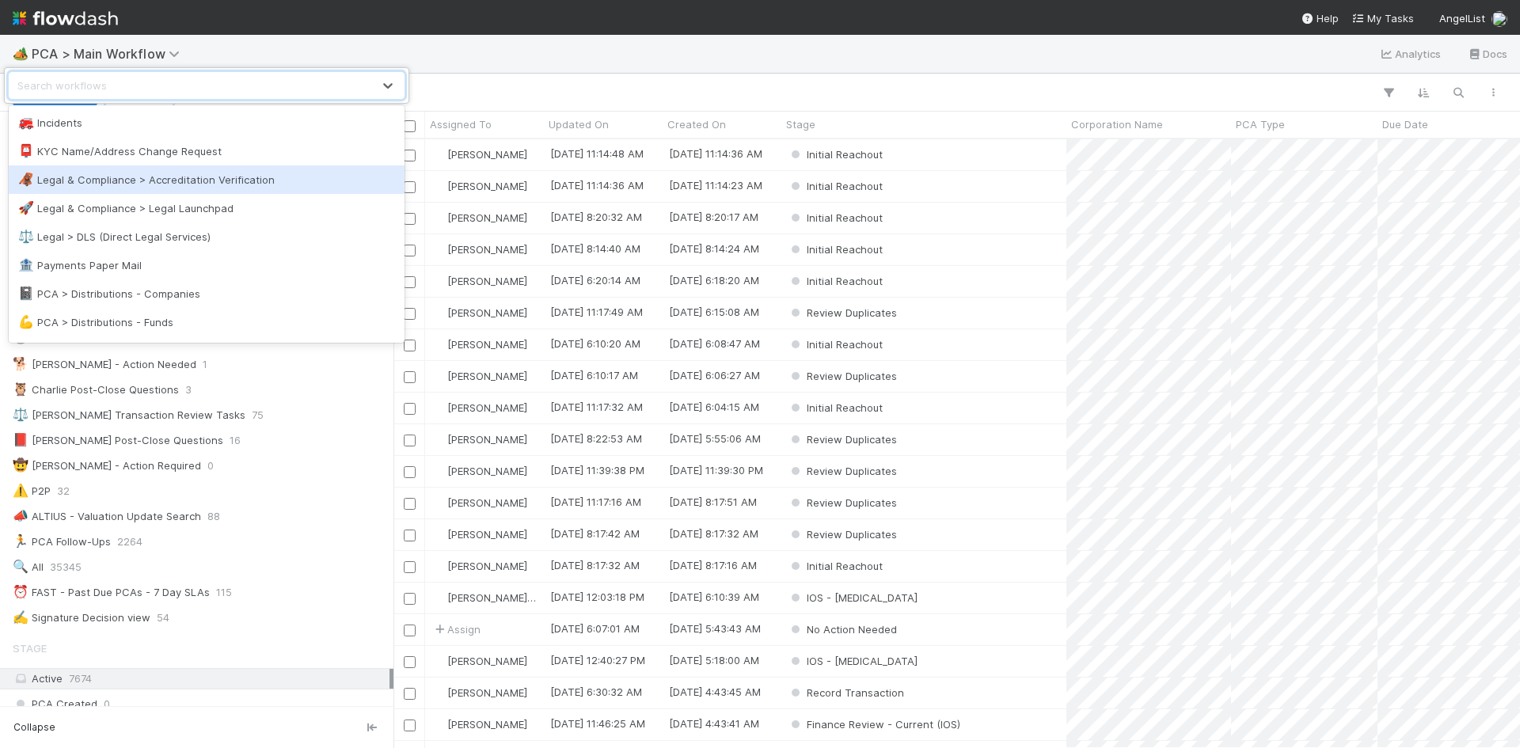
click at [286, 188] on div "🦧 Legal & Compliance > Accreditation Verification" at bounding box center [207, 179] width 396 height 28
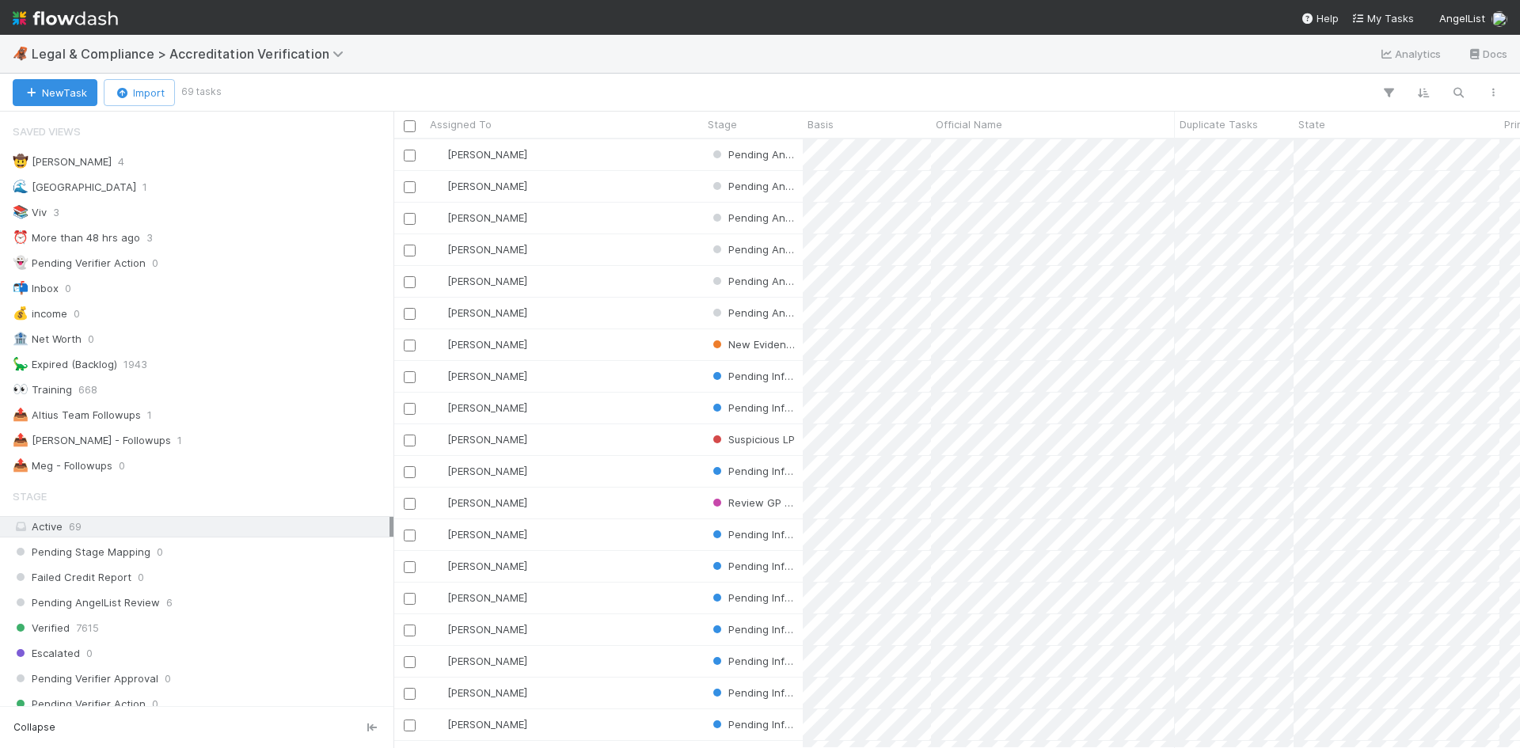
scroll to position [13, 13]
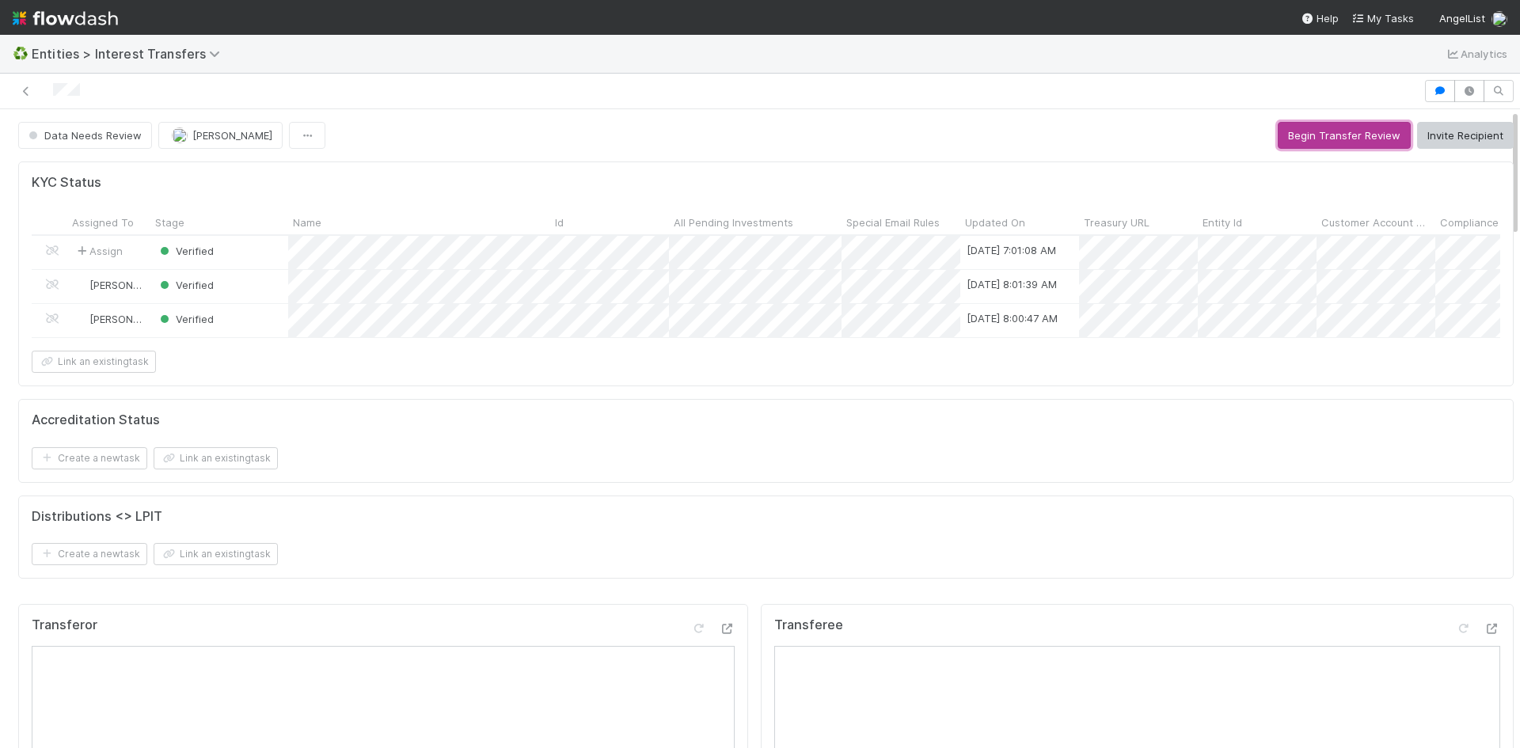
click at [1300, 135] on button "Begin Transfer Review" at bounding box center [1344, 135] width 133 height 27
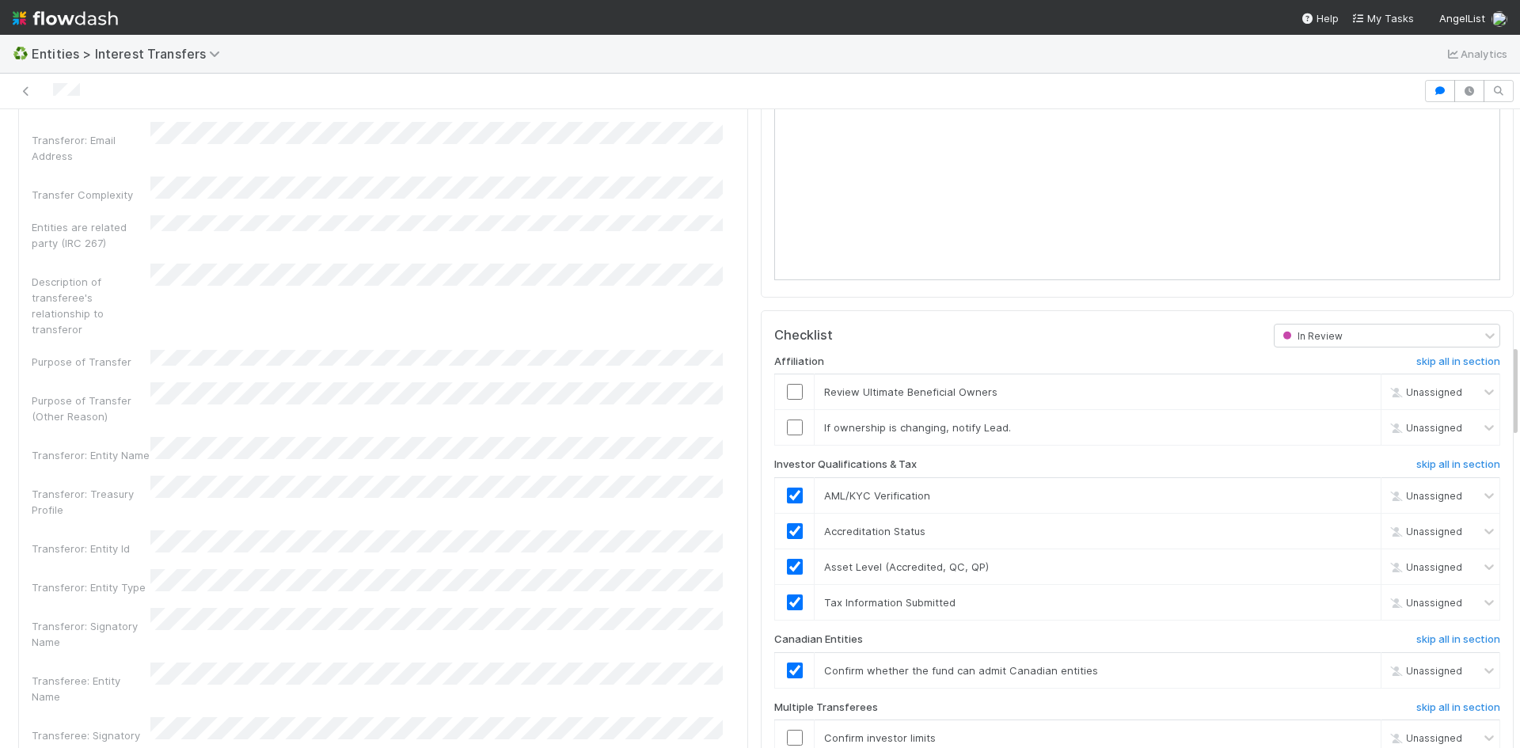
scroll to position [1583, 0]
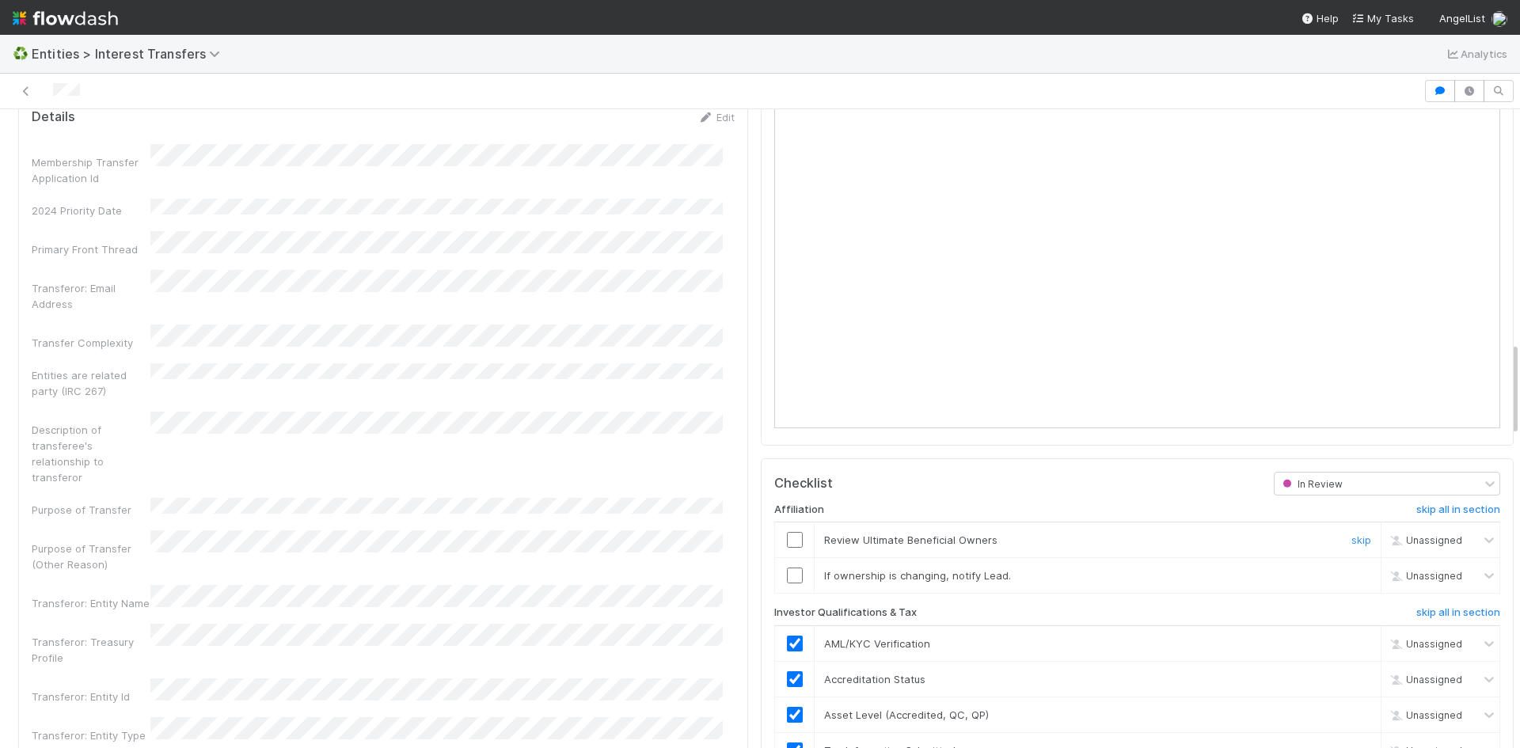
click at [787, 548] on input "checkbox" at bounding box center [795, 540] width 16 height 16
click at [1351, 582] on link "skip" at bounding box center [1361, 575] width 20 height 13
click at [787, 548] on input "checkbox" at bounding box center [795, 540] width 16 height 16
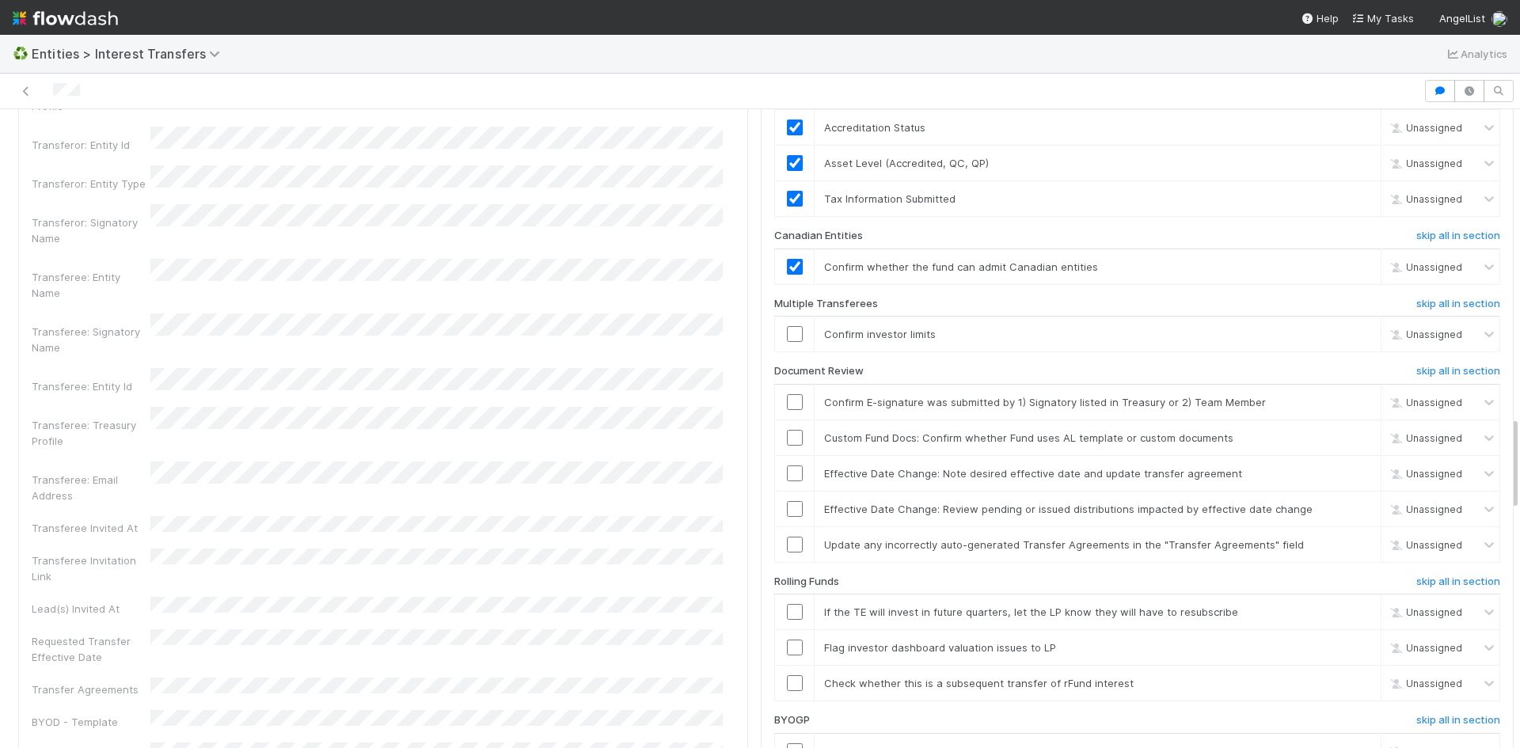
scroll to position [2217, 0]
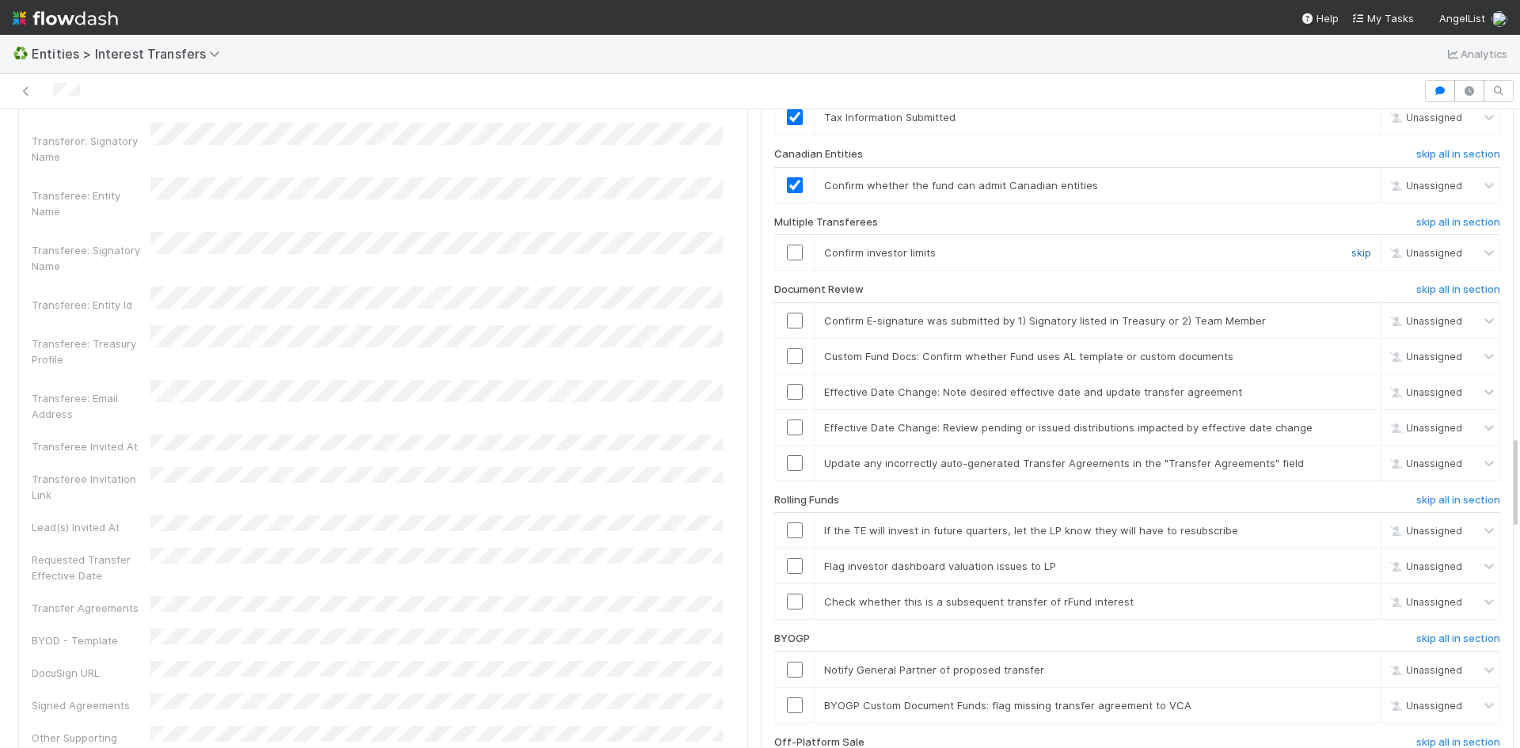
click at [1351, 259] on link "skip" at bounding box center [1361, 252] width 20 height 13
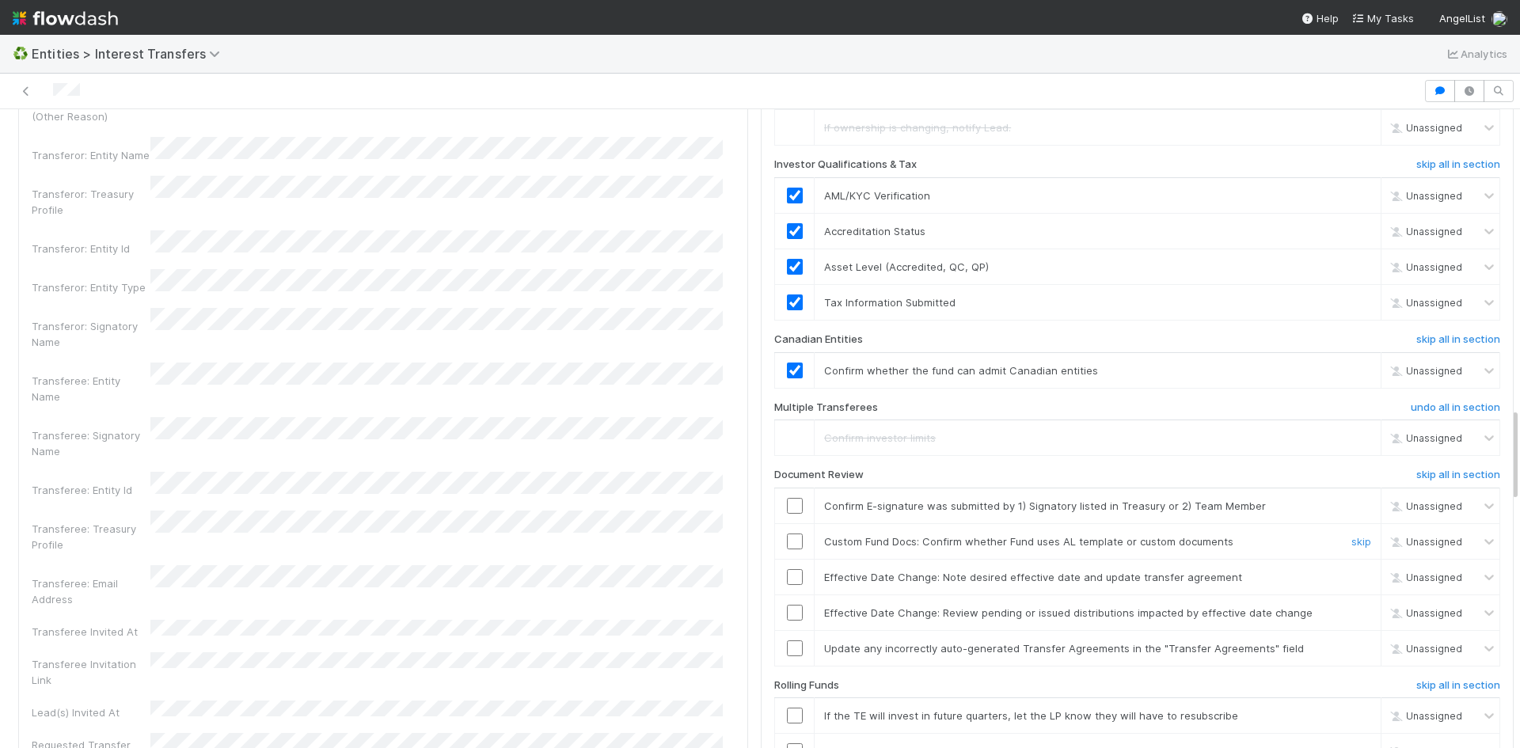
scroll to position [2137, 0]
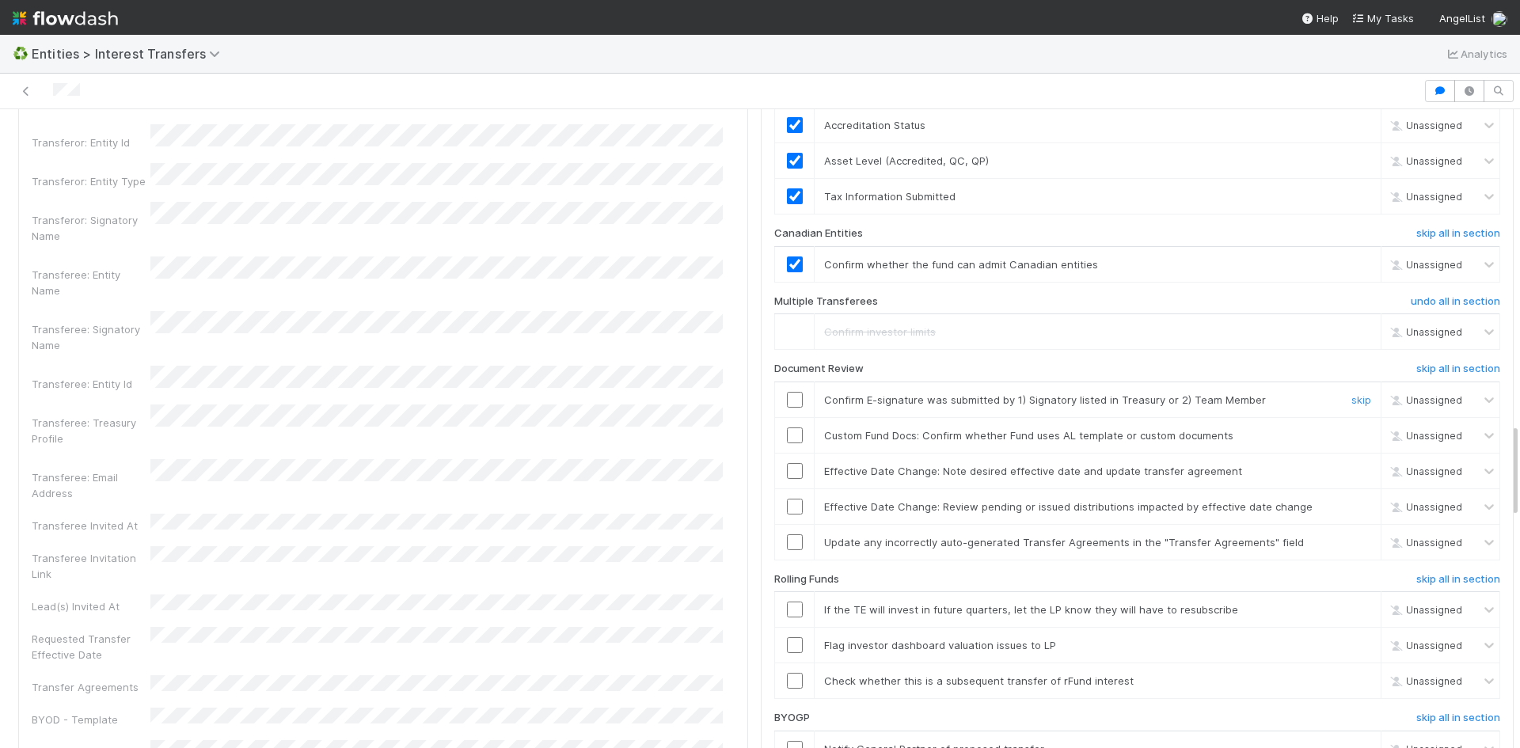
click at [787, 408] on input "checkbox" at bounding box center [795, 400] width 16 height 16
click at [787, 443] on input "checkbox" at bounding box center [795, 435] width 16 height 16
click at [788, 477] on input "checkbox" at bounding box center [795, 471] width 16 height 16
click at [787, 513] on input "checkbox" at bounding box center [795, 507] width 16 height 16
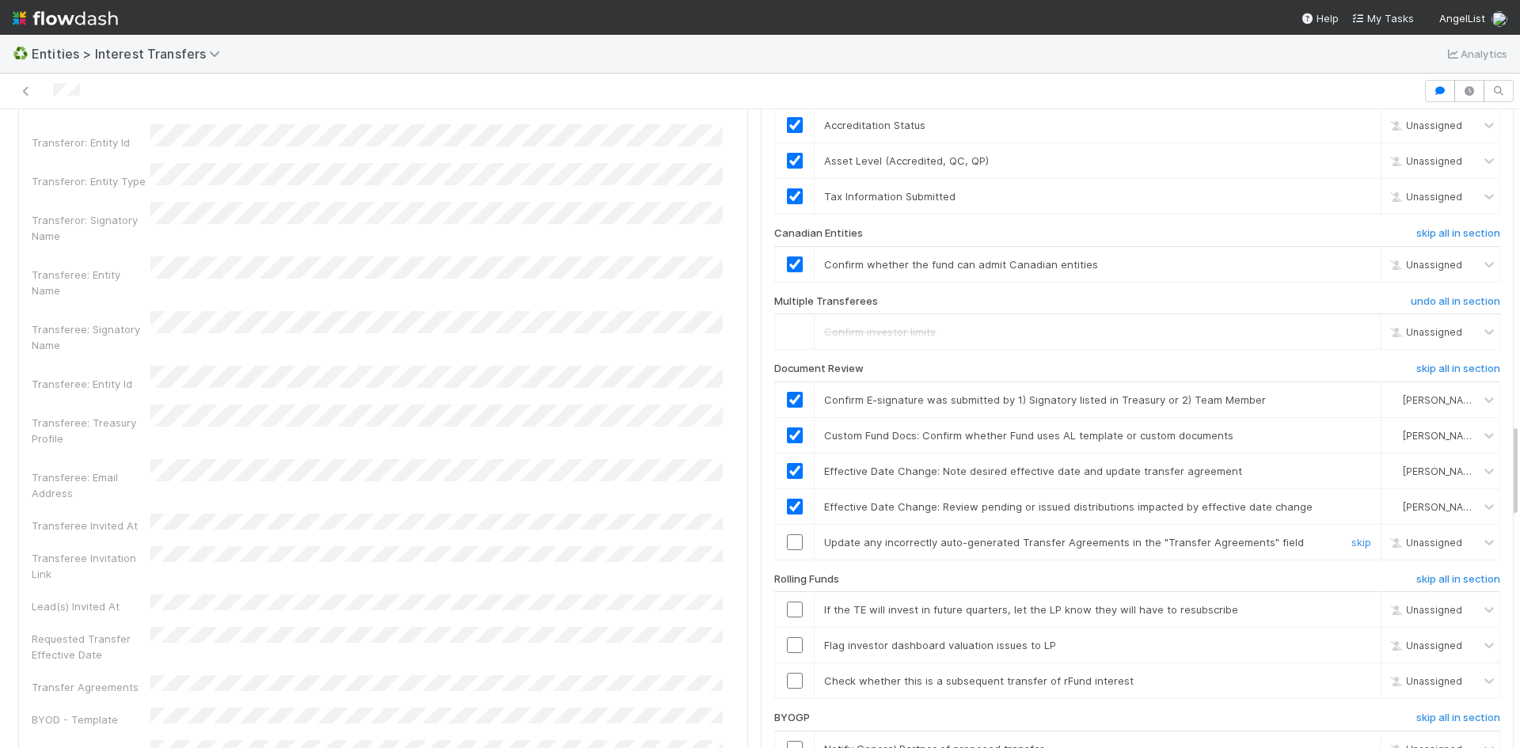
click at [787, 550] on input "checkbox" at bounding box center [795, 542] width 16 height 16
click at [1351, 442] on link "skip" at bounding box center [1361, 435] width 20 height 13
click at [1351, 477] on link "skip" at bounding box center [1361, 471] width 20 height 13
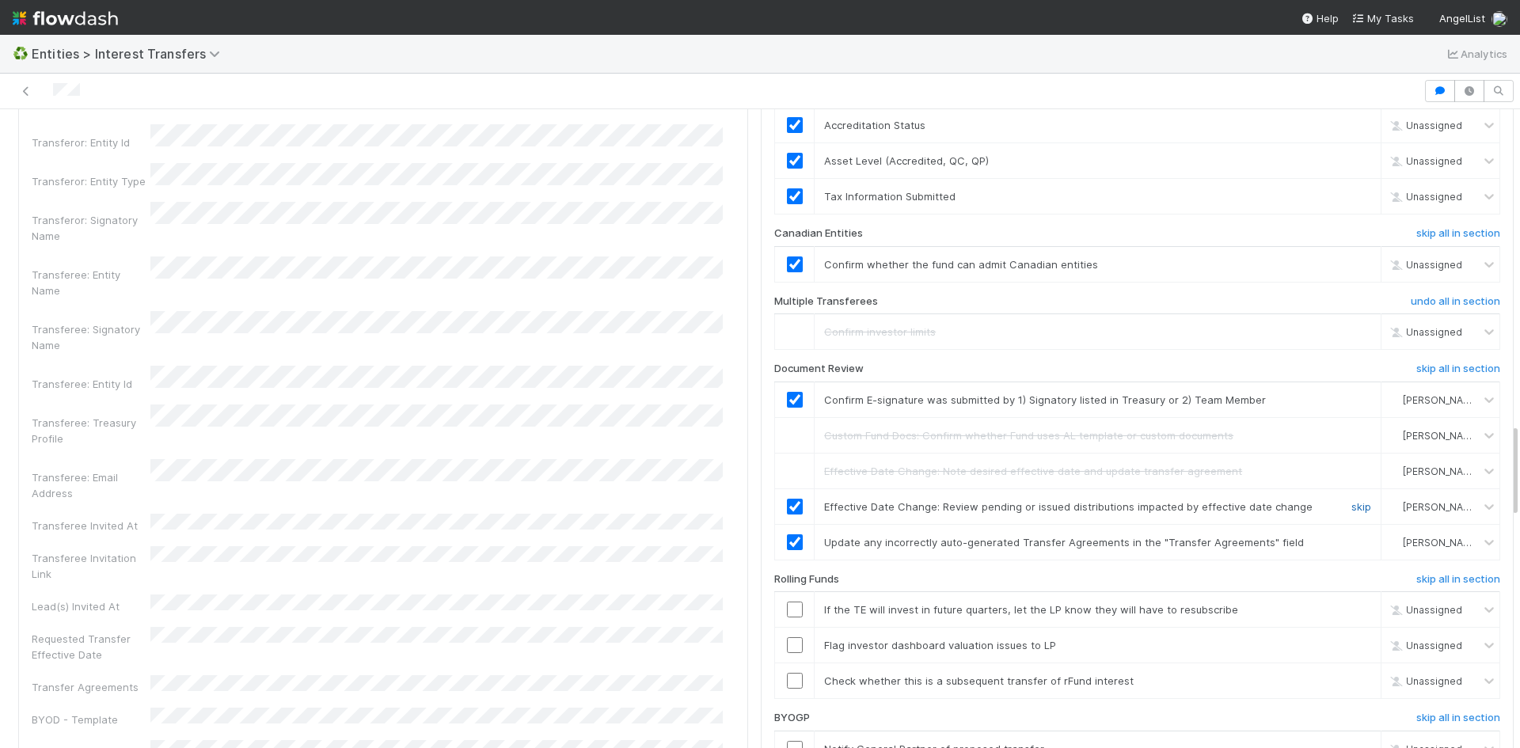
click at [1351, 513] on link "skip" at bounding box center [1361, 506] width 20 height 13
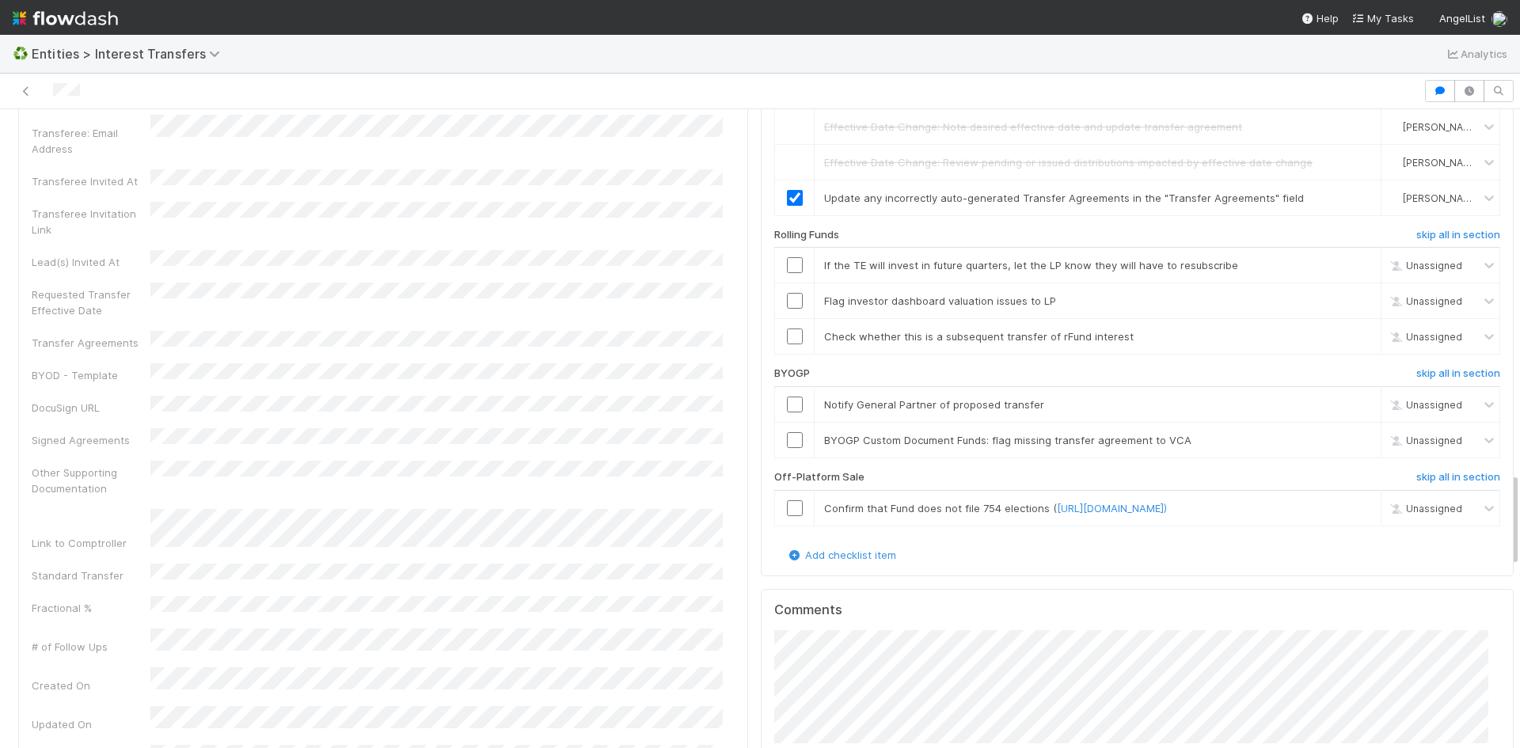
scroll to position [2454, 0]
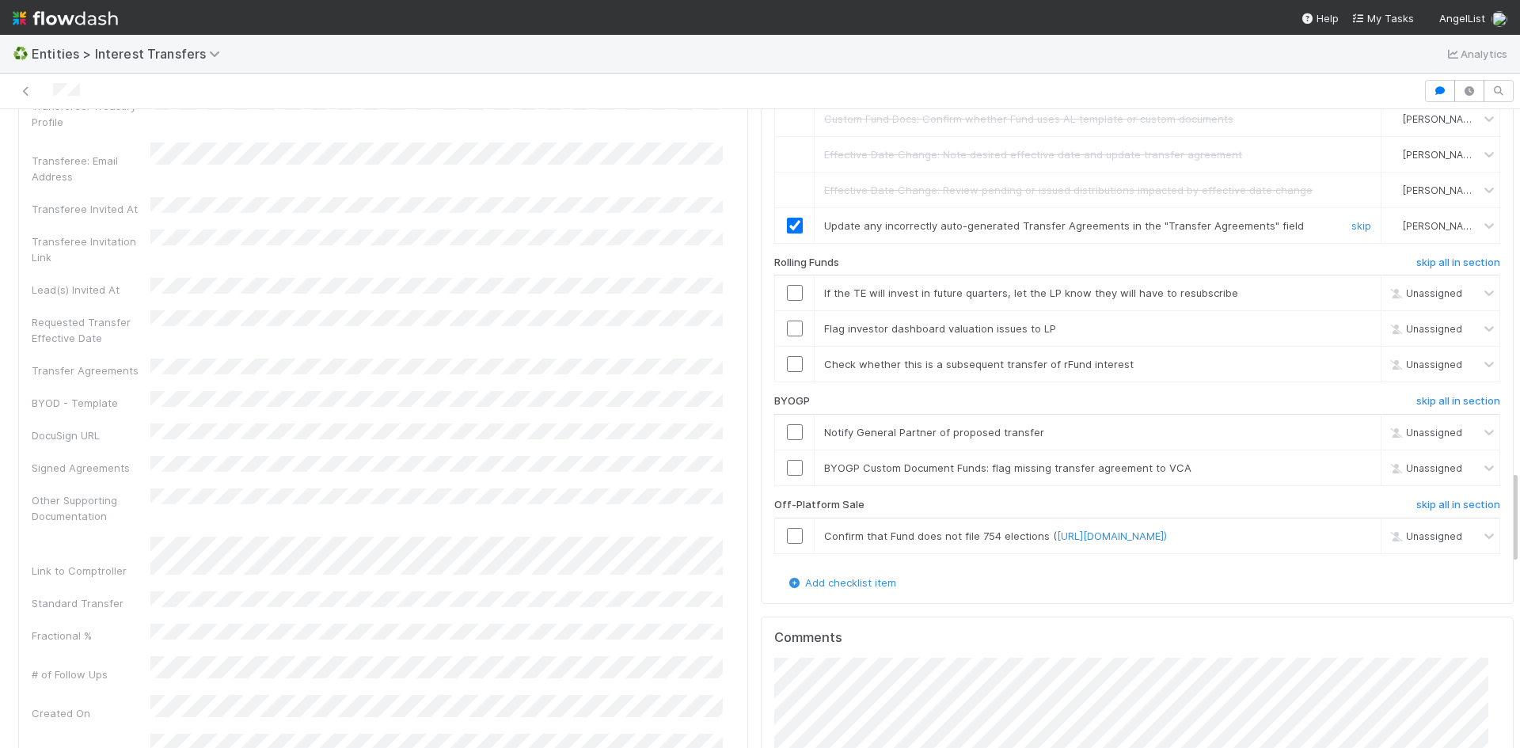
click at [1335, 234] on div "skip" at bounding box center [1358, 226] width 47 height 16
click at [1351, 232] on link "skip" at bounding box center [1361, 225] width 20 height 13
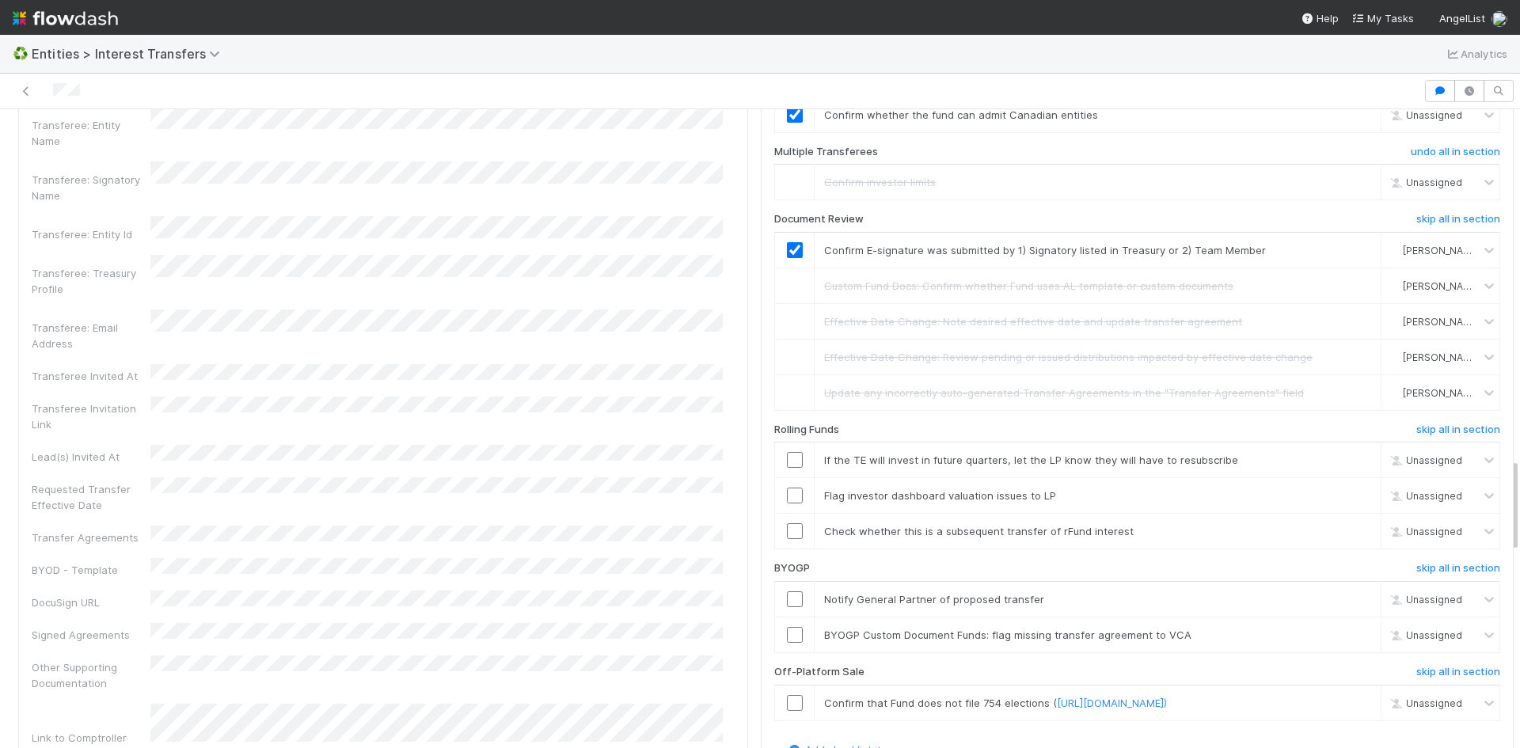
scroll to position [2375, 0]
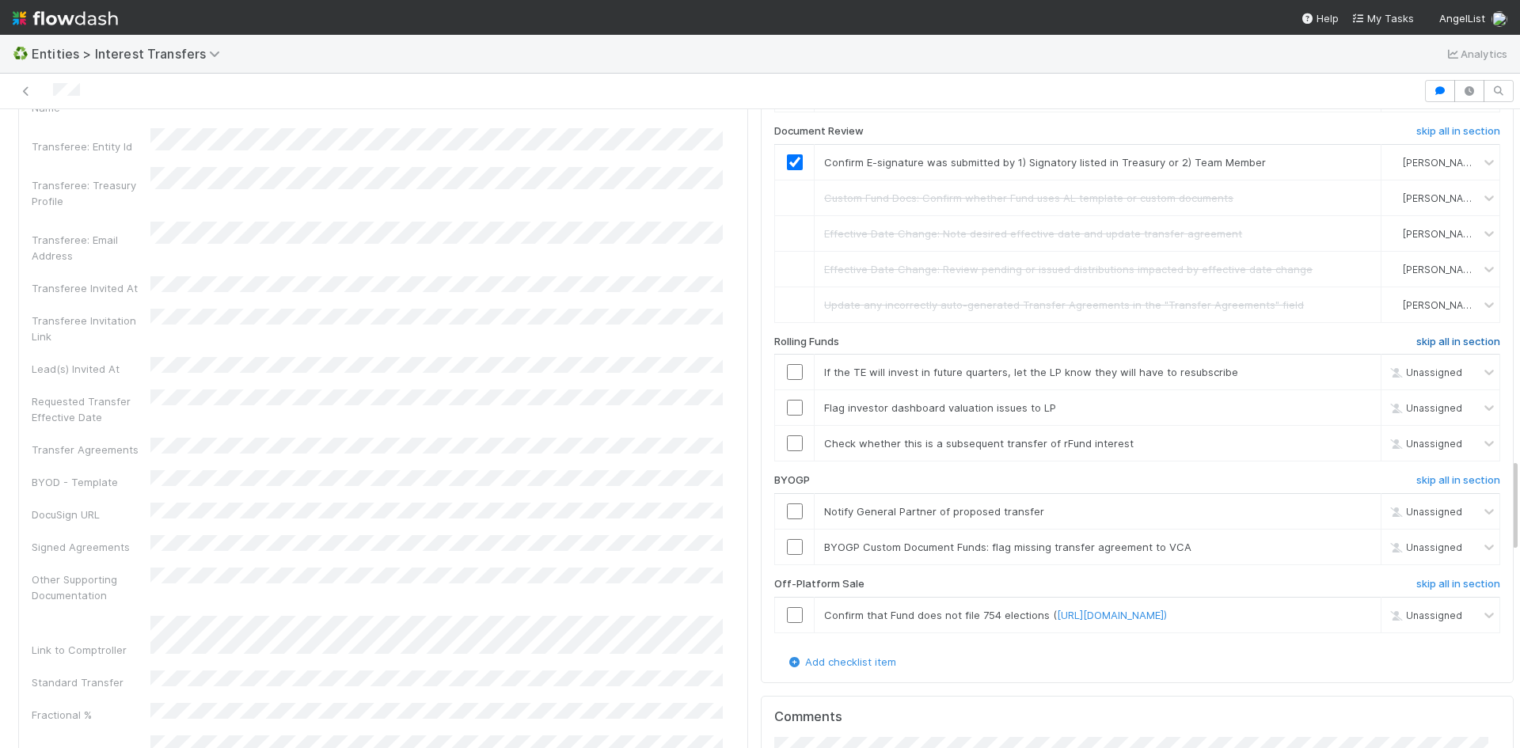
click at [1428, 348] on h6 "skip all in section" at bounding box center [1458, 342] width 84 height 13
click at [1446, 348] on h6 "skip all in section" at bounding box center [1458, 342] width 84 height 13
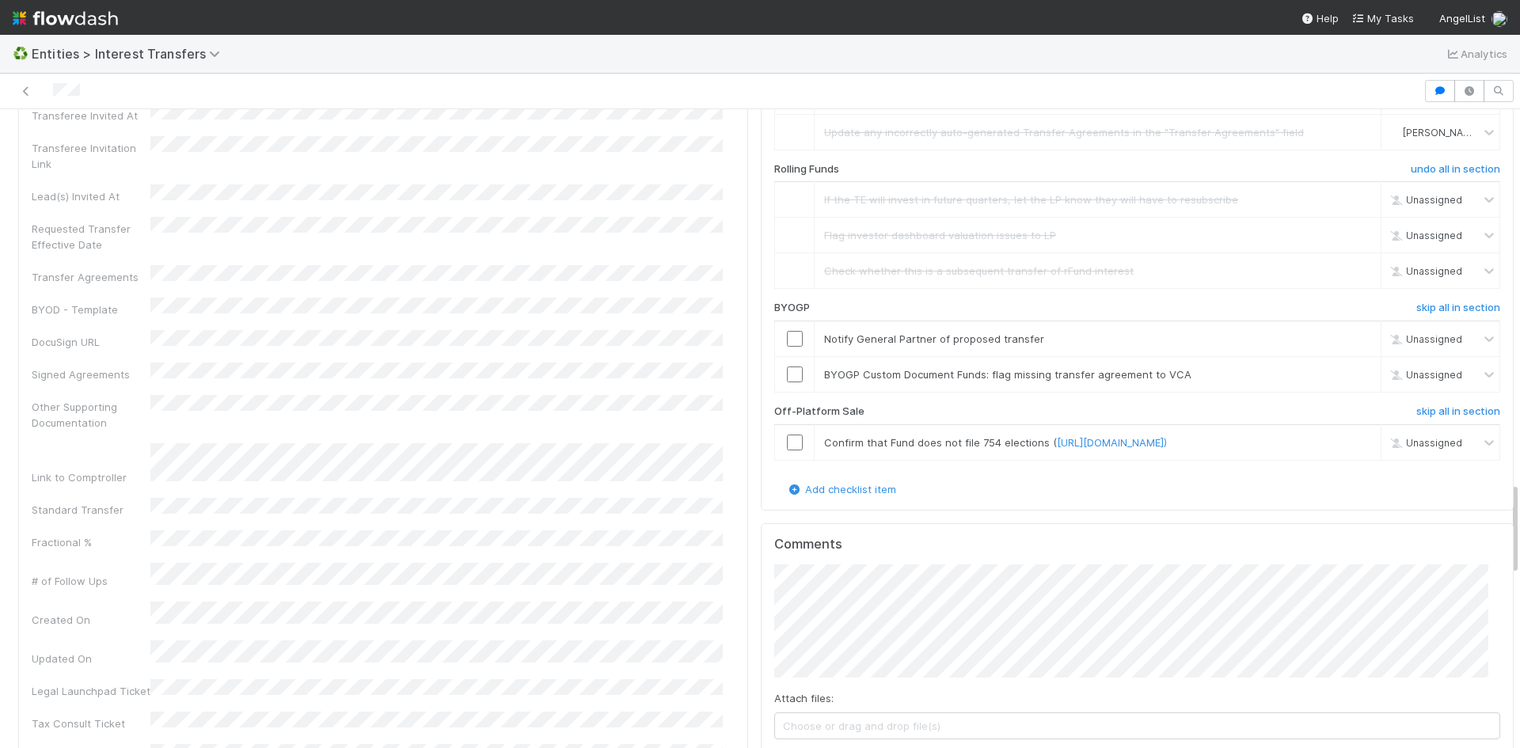
scroll to position [2533, 0]
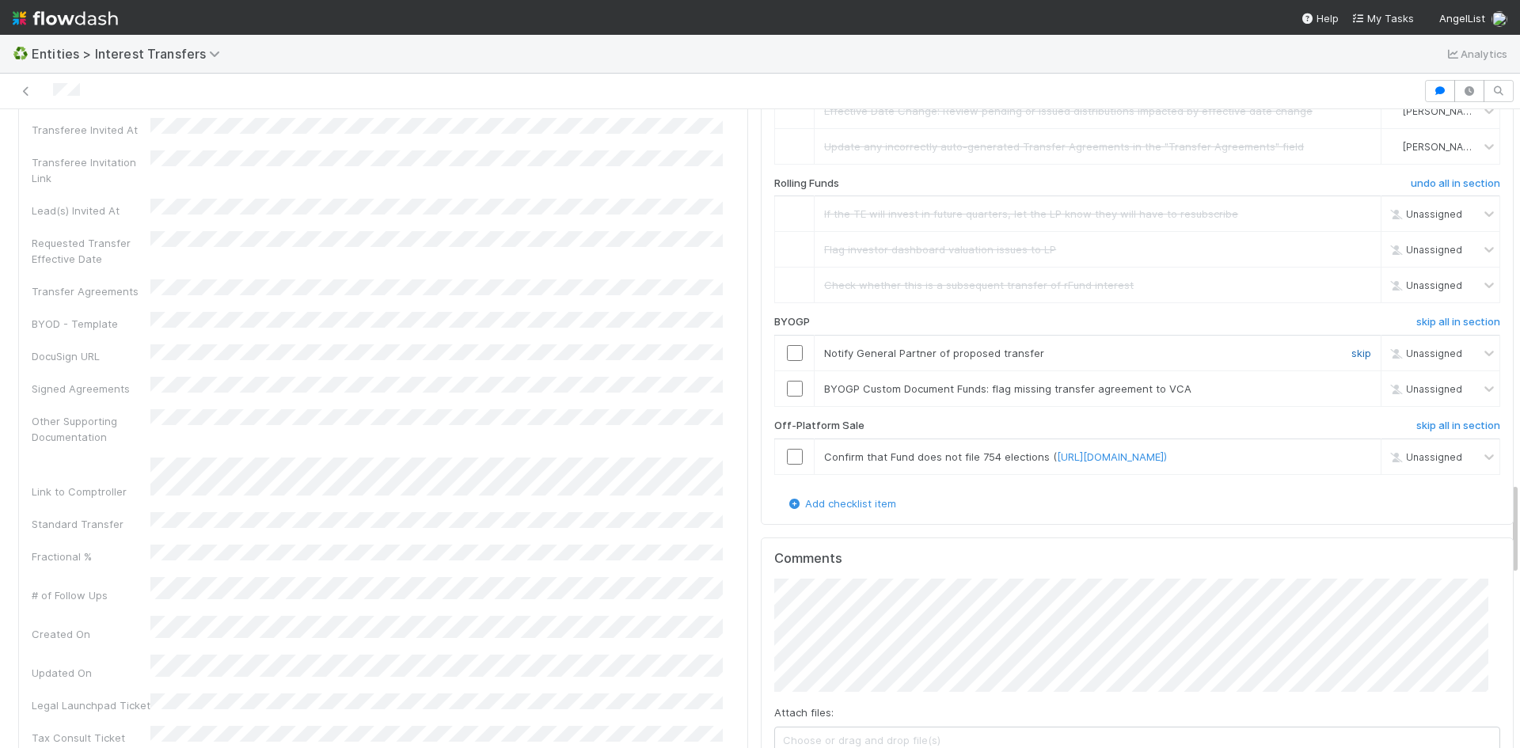
click at [1351, 359] on link "skip" at bounding box center [1361, 353] width 20 height 13
click at [1351, 395] on link "skip" at bounding box center [1361, 388] width 20 height 13
click at [1351, 463] on link "skip" at bounding box center [1361, 456] width 20 height 13
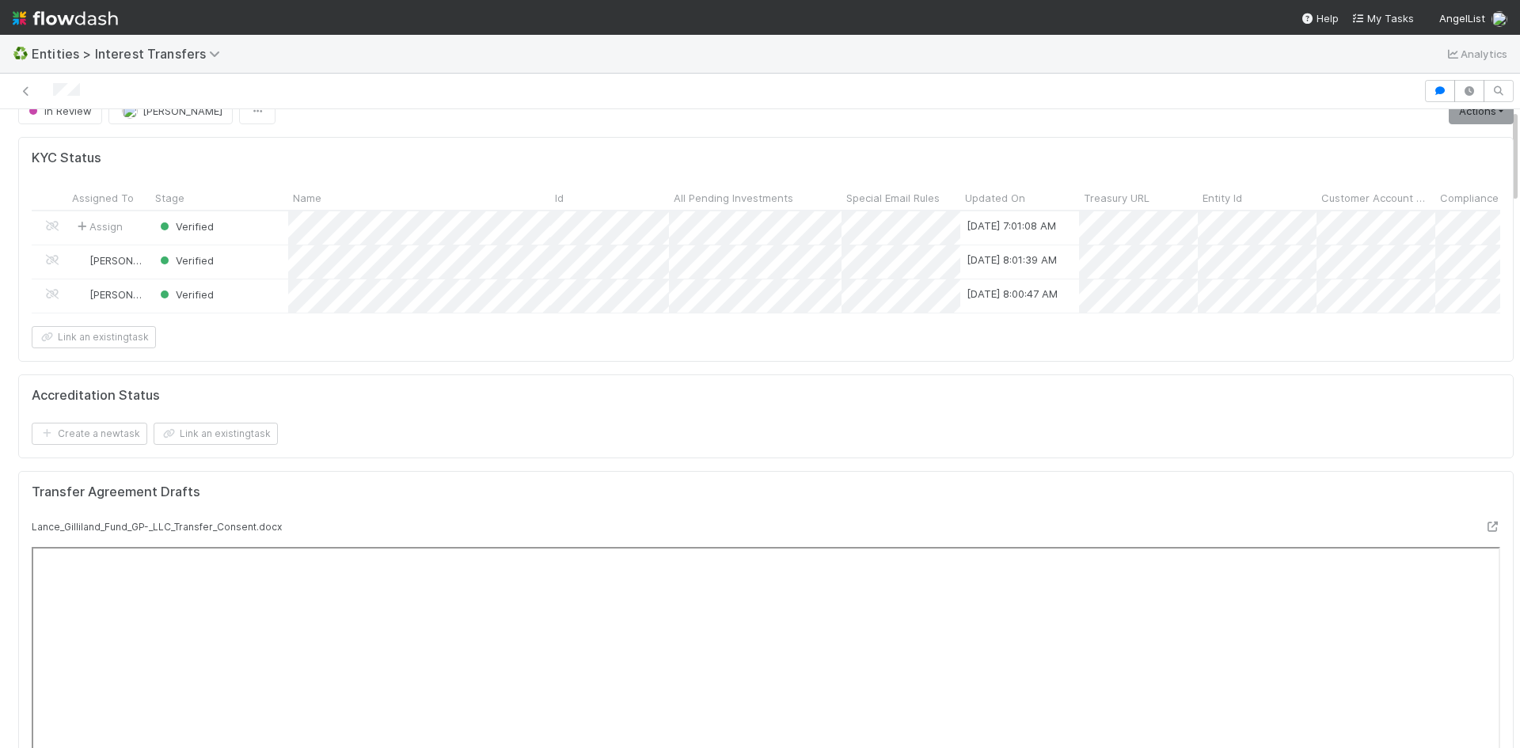
scroll to position [0, 0]
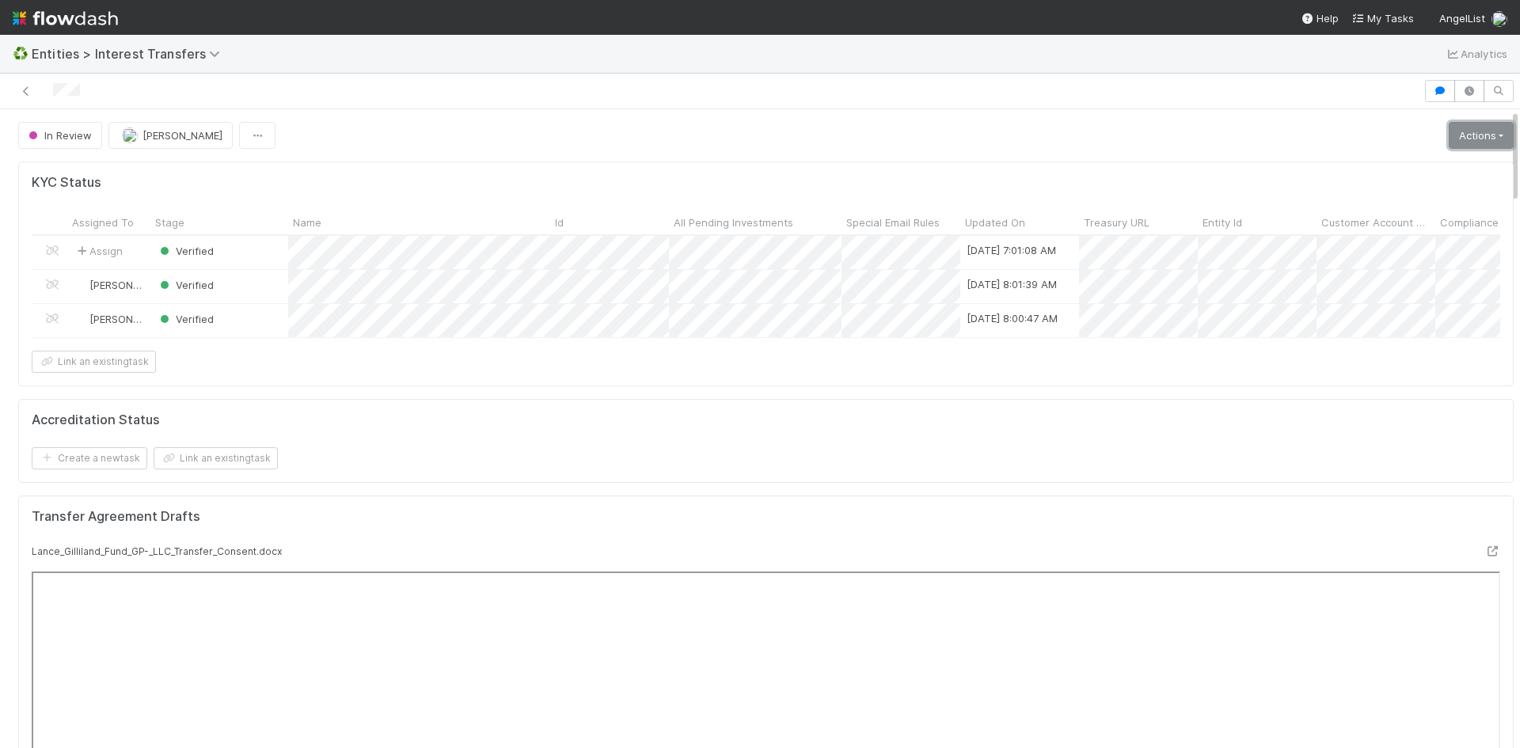
click at [1452, 140] on link "Actions" at bounding box center [1481, 135] width 65 height 27
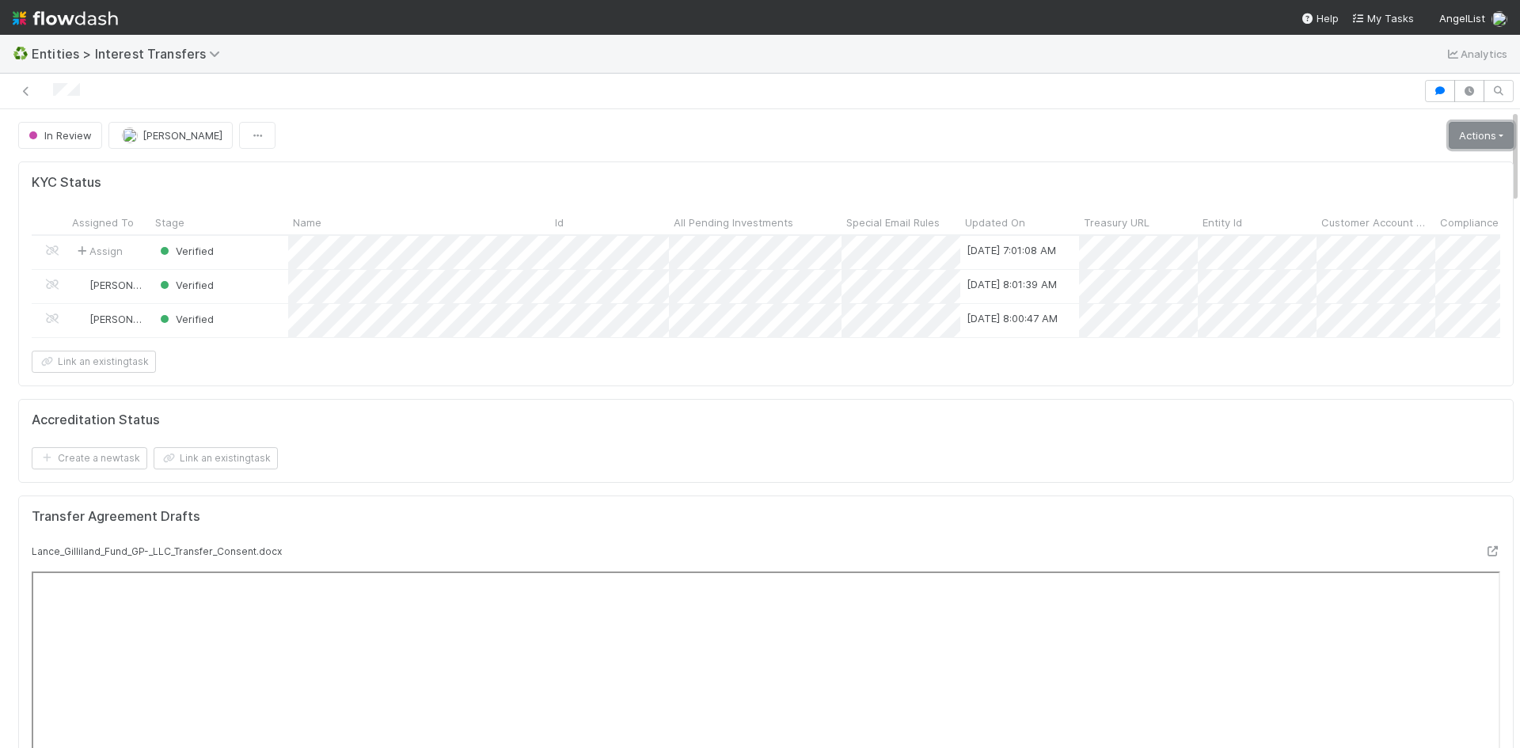
click at [1449, 135] on link "Actions" at bounding box center [1481, 135] width 65 height 27
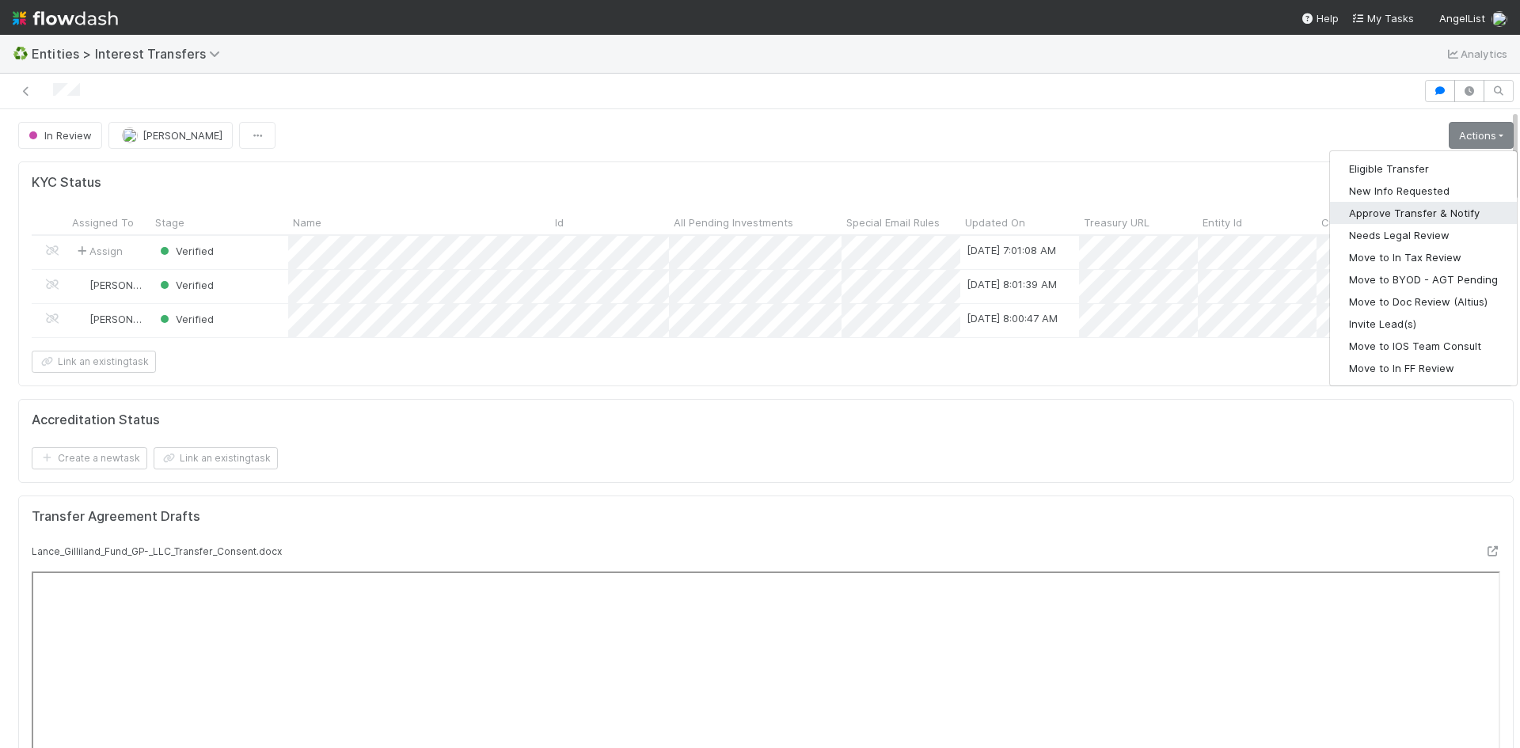
click at [1419, 214] on button "Approve Transfer & Notify" at bounding box center [1423, 213] width 187 height 22
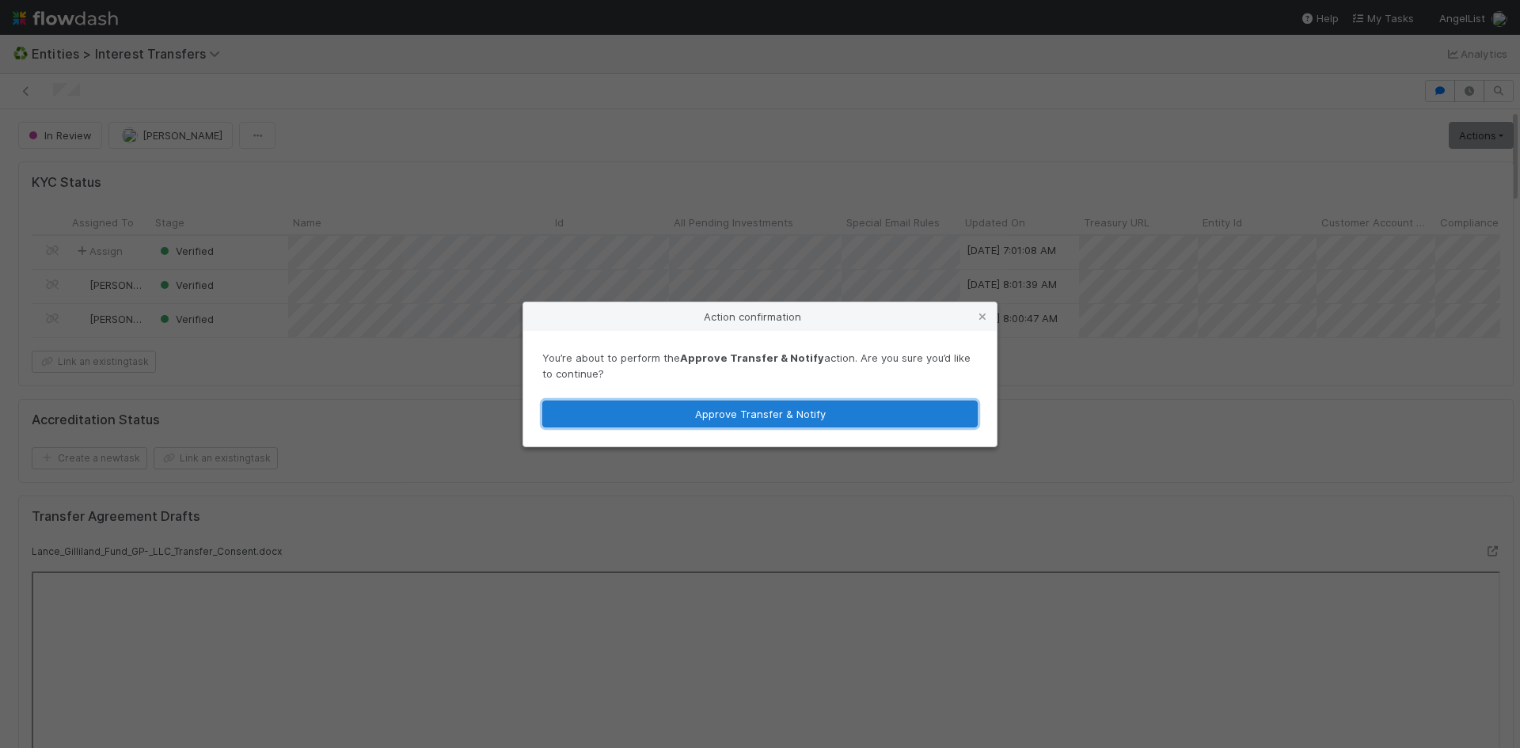
click at [657, 416] on button "Approve Transfer & Notify" at bounding box center [759, 414] width 435 height 27
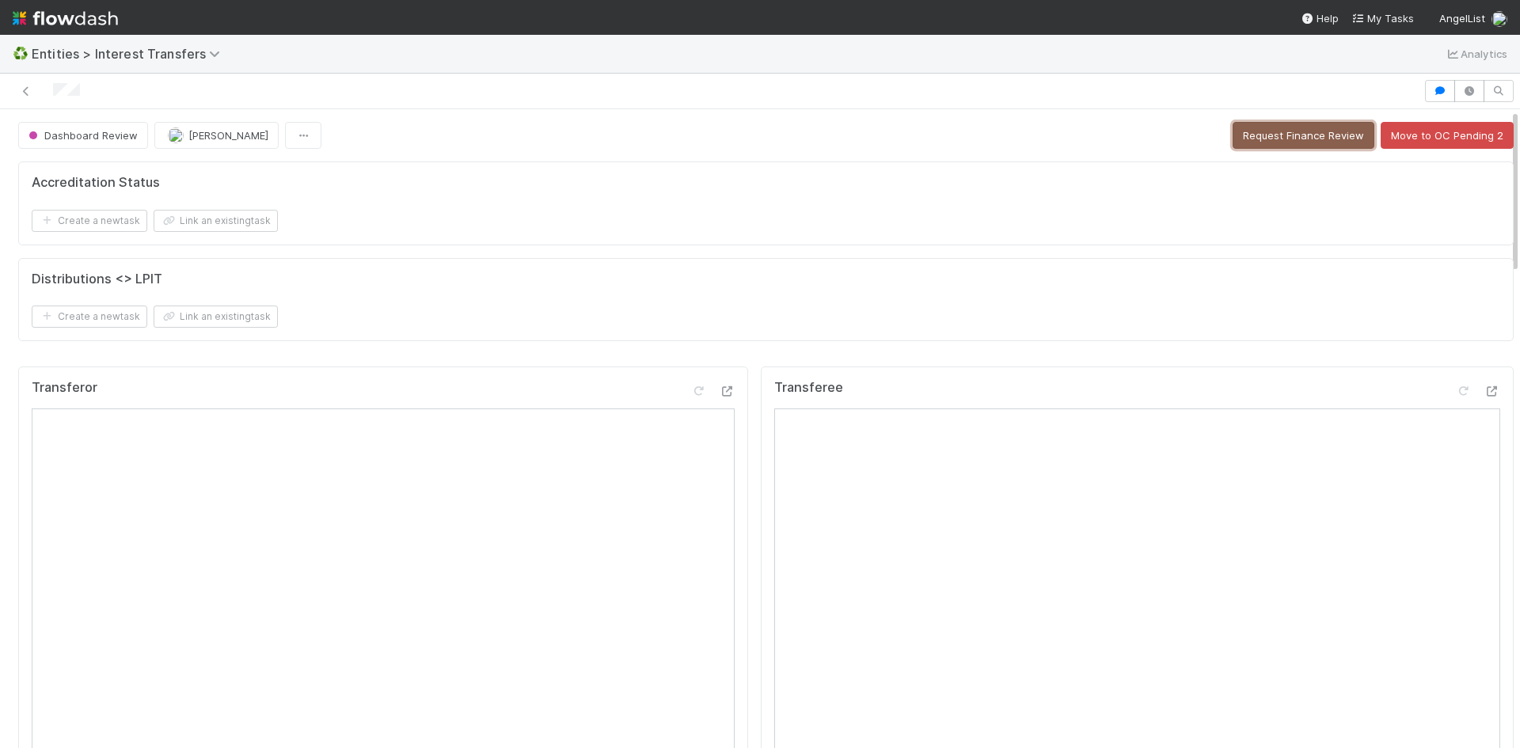
click at [1303, 130] on button "Request Finance Review" at bounding box center [1304, 135] width 142 height 27
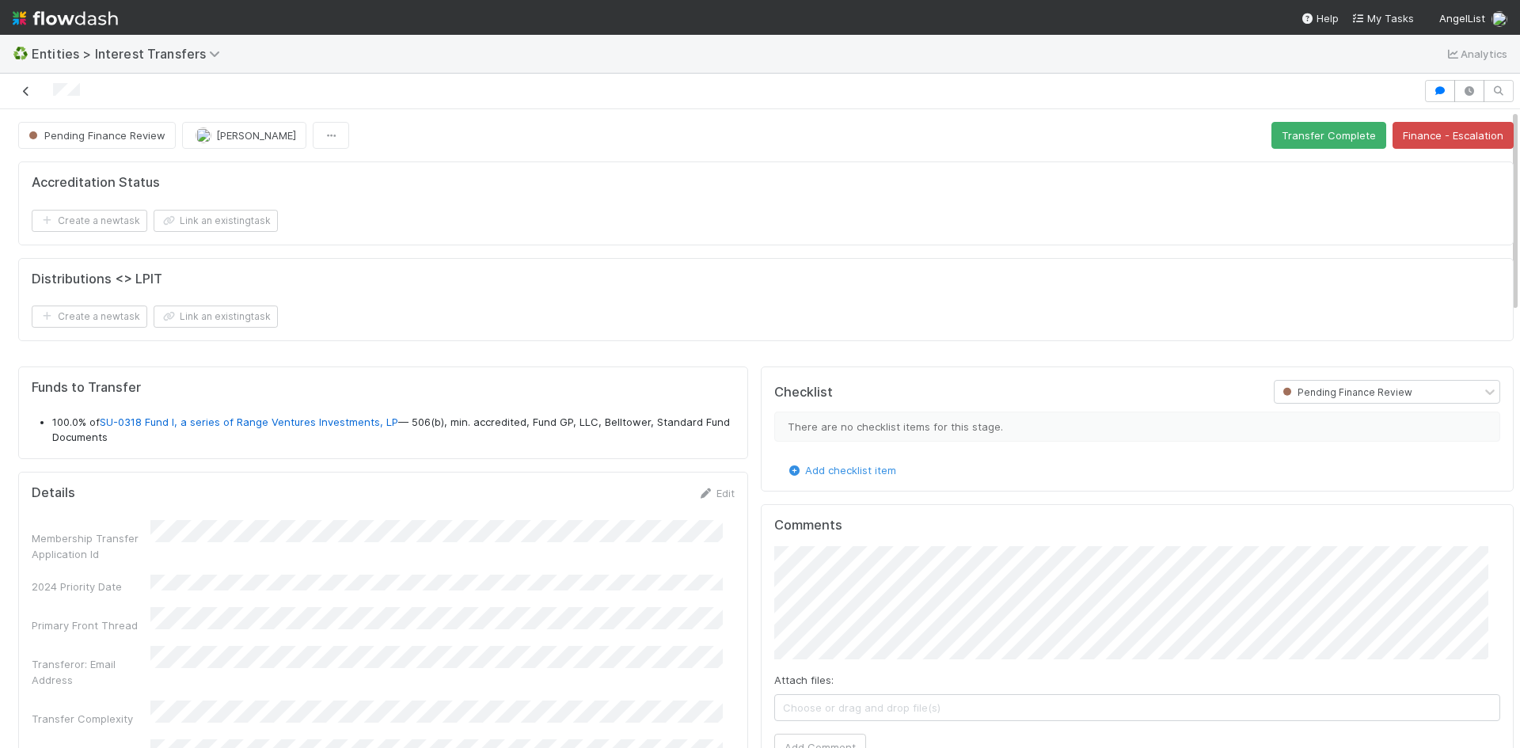
click at [24, 90] on icon at bounding box center [26, 91] width 16 height 10
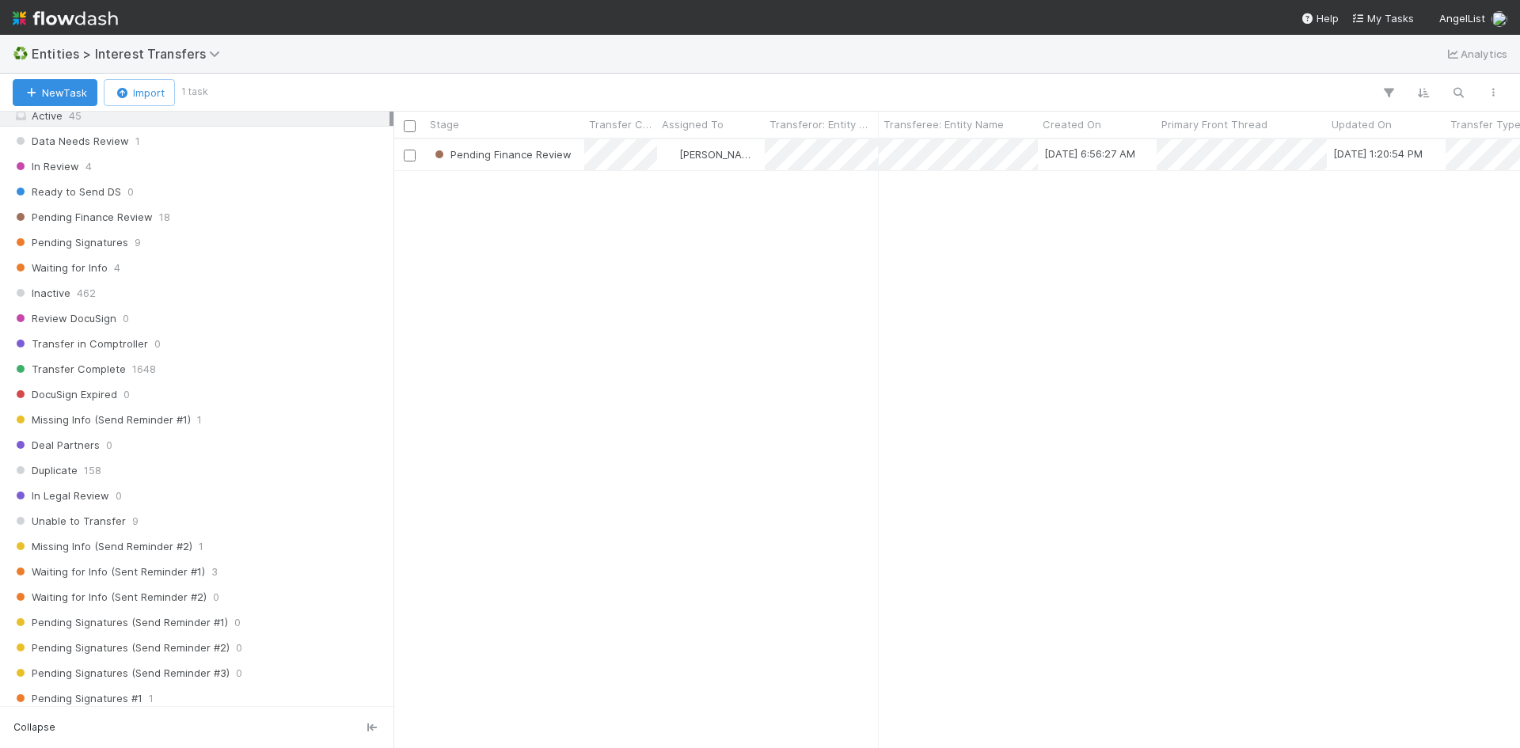
scroll to position [633, 0]
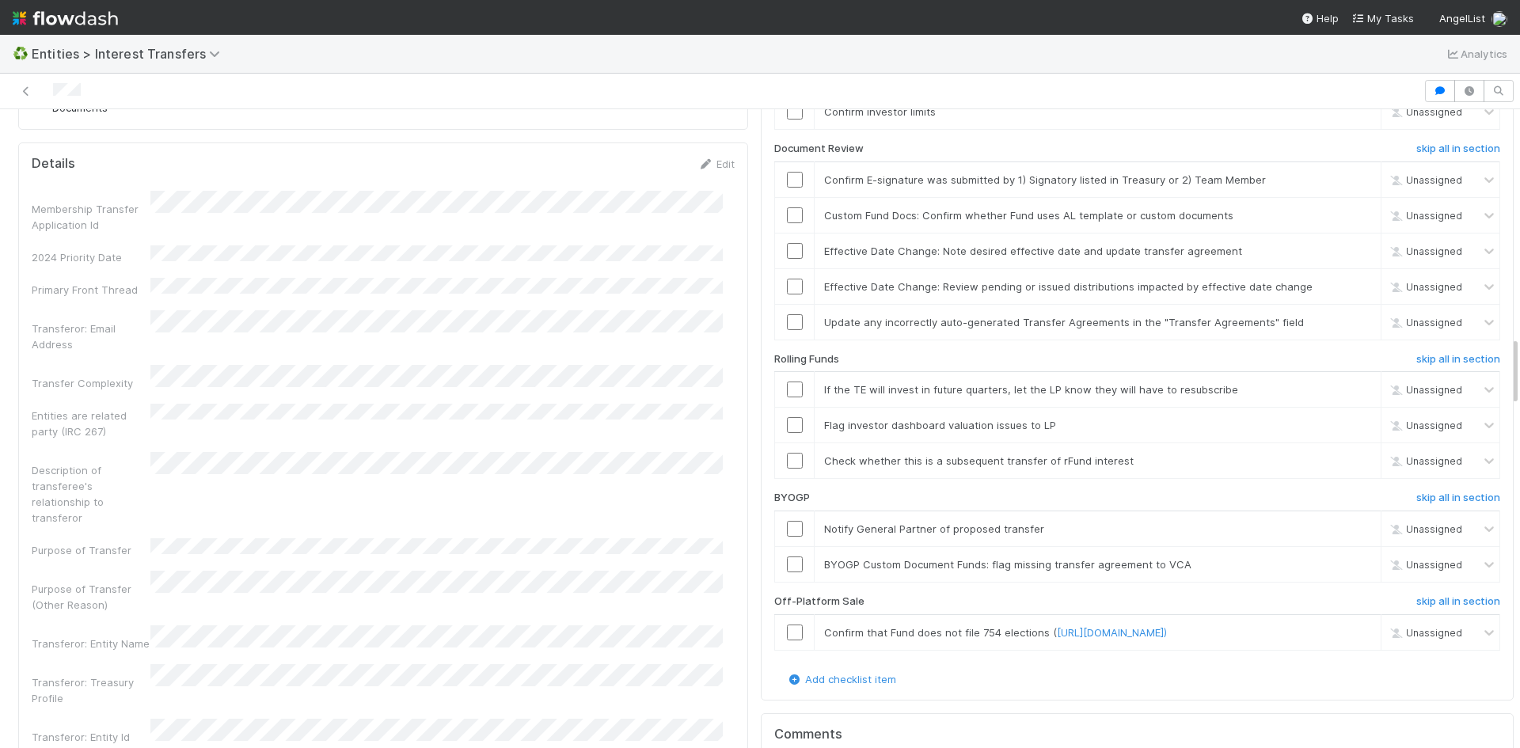
scroll to position [2058, 0]
